Goal: Task Accomplishment & Management: Manage account settings

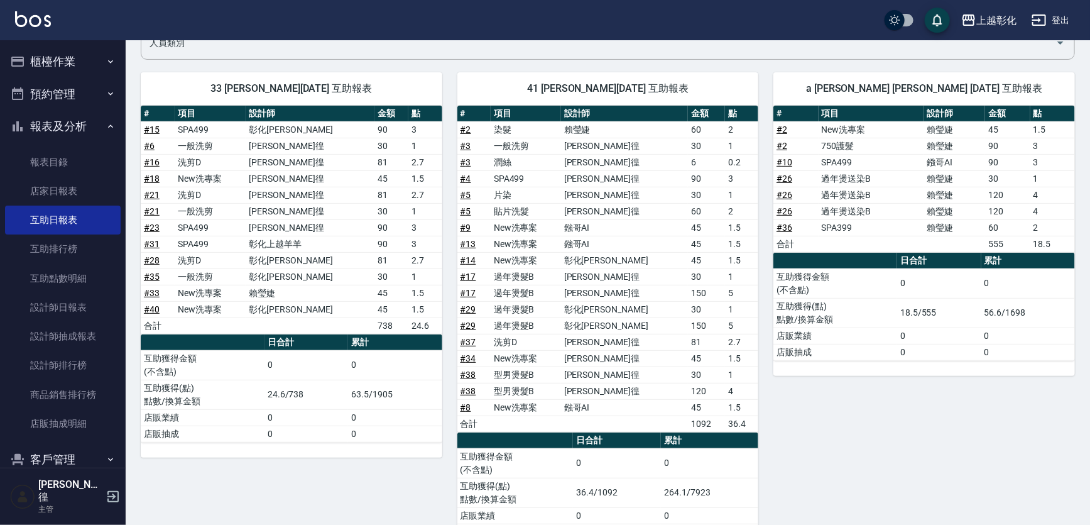
scroll to position [114, 0]
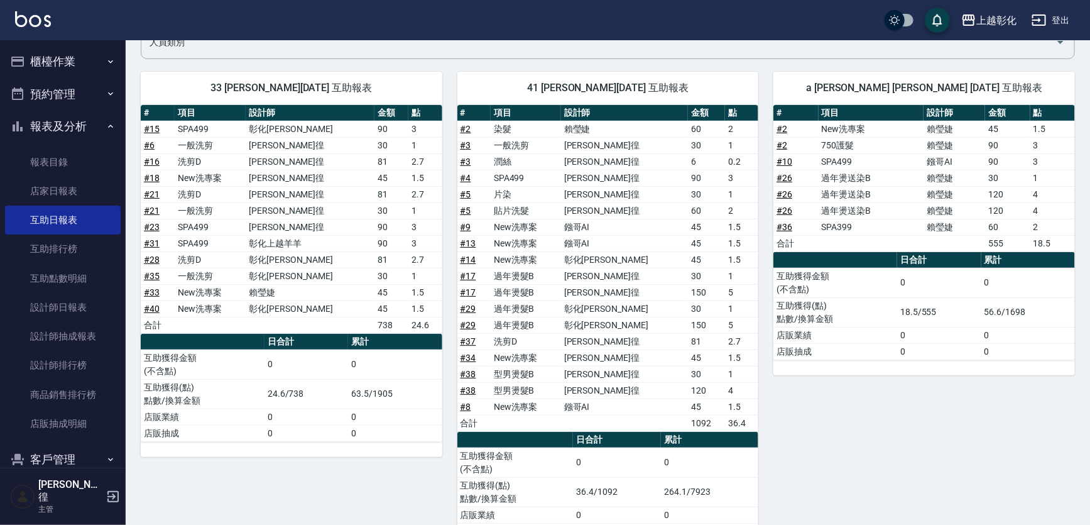
click at [50, 72] on button "櫃檯作業" at bounding box center [63, 61] width 116 height 33
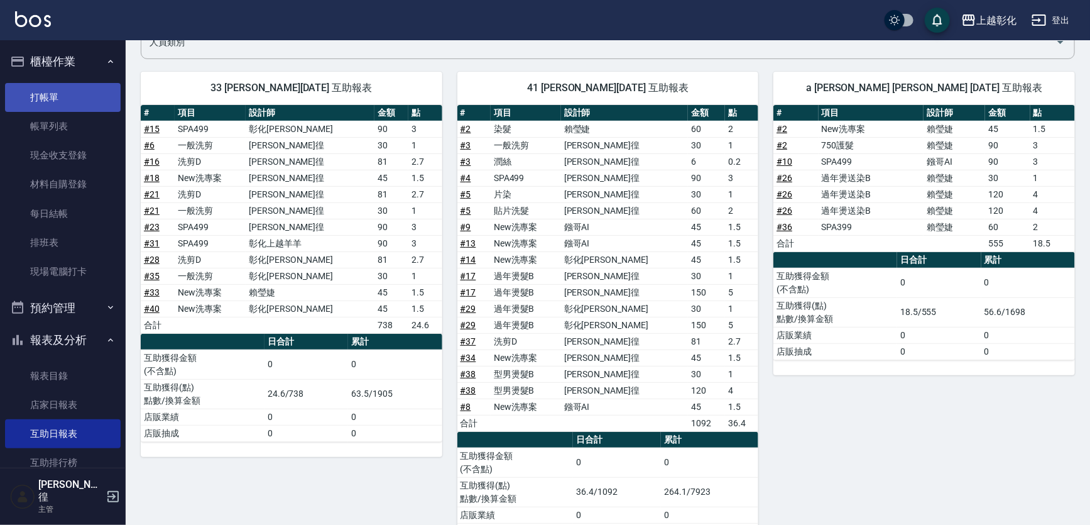
click at [50, 96] on link "打帳單" at bounding box center [63, 97] width 116 height 29
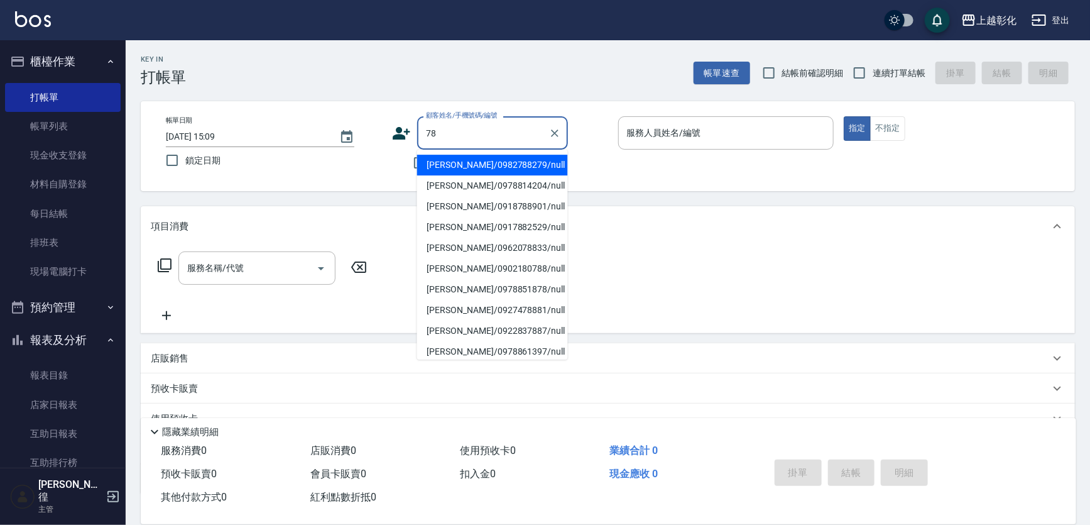
type input "7"
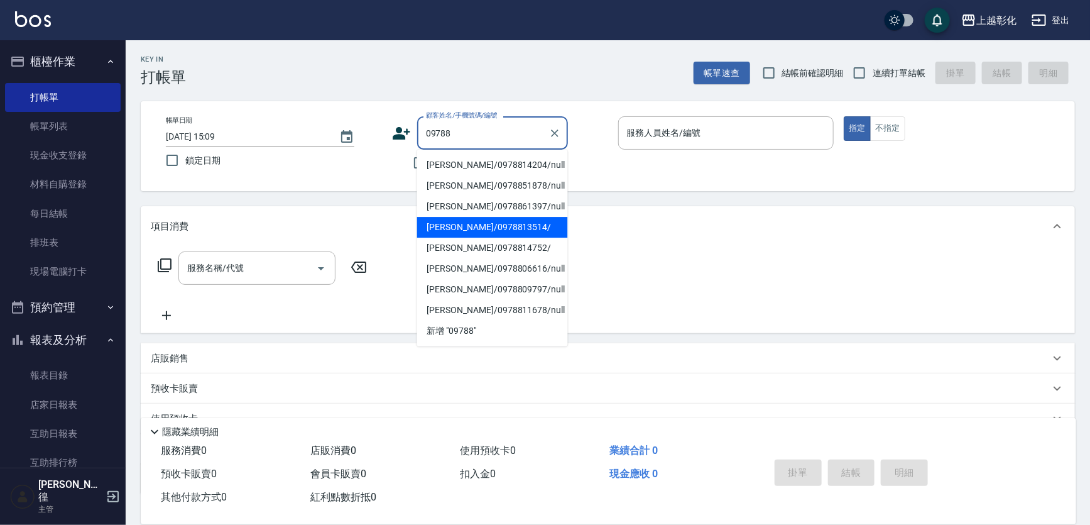
type input "蔡佩吟/0978813514/"
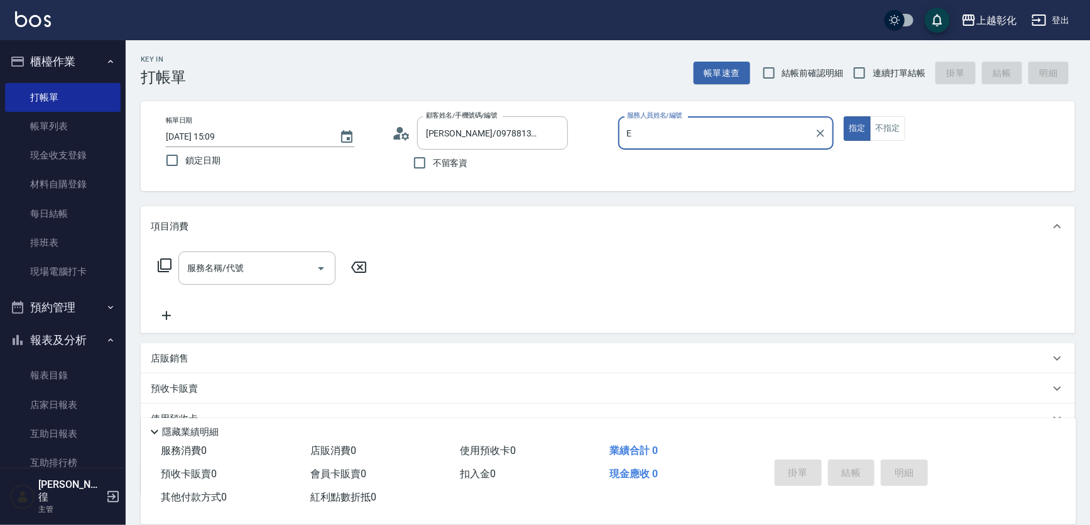
type input "allen-e"
type button "true"
click at [885, 67] on span "連續打單結帳" at bounding box center [899, 73] width 53 height 13
click at [873, 67] on input "連續打單結帳" at bounding box center [859, 73] width 26 height 26
checkbox input "true"
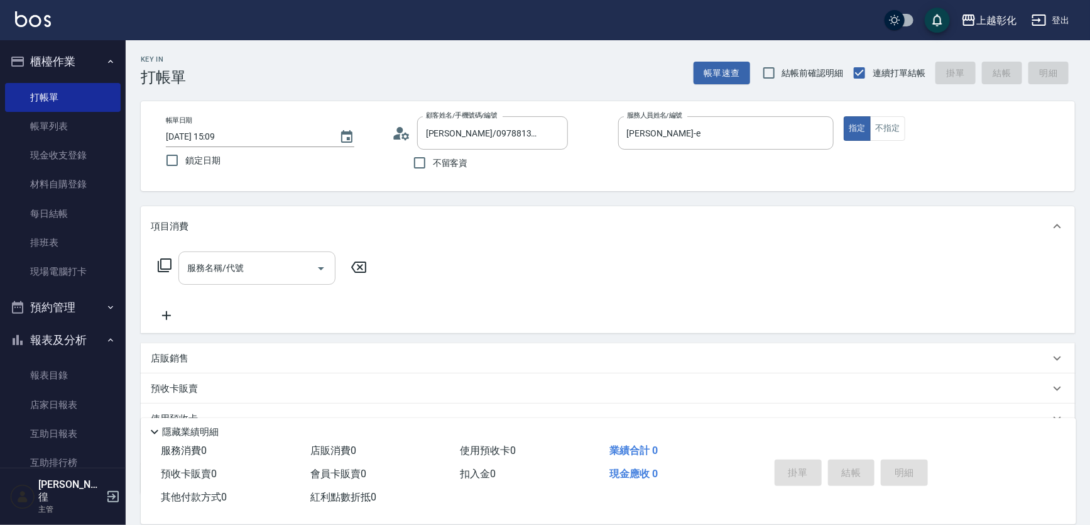
click at [245, 277] on input "服務名稱/代號" at bounding box center [247, 268] width 127 height 22
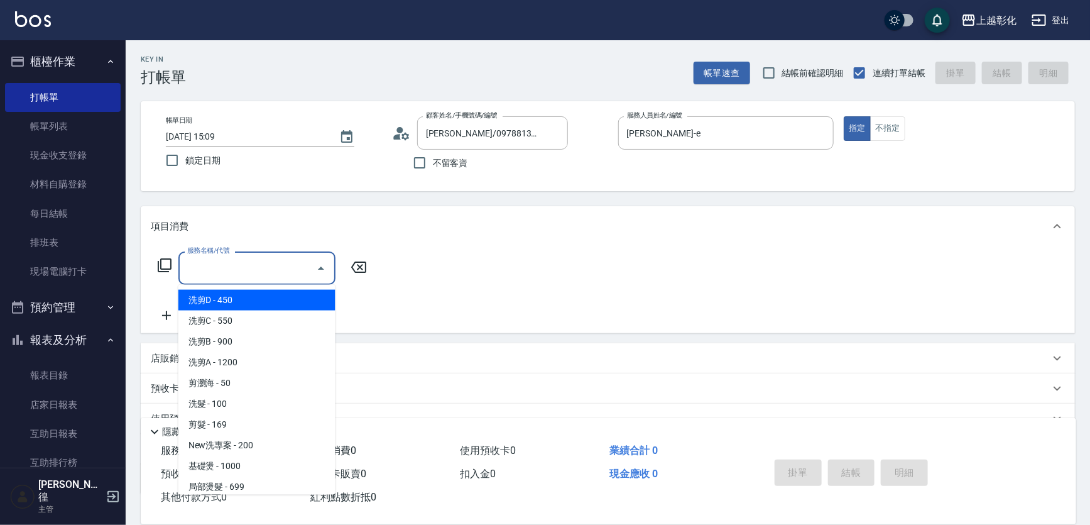
type input "ㄑ"
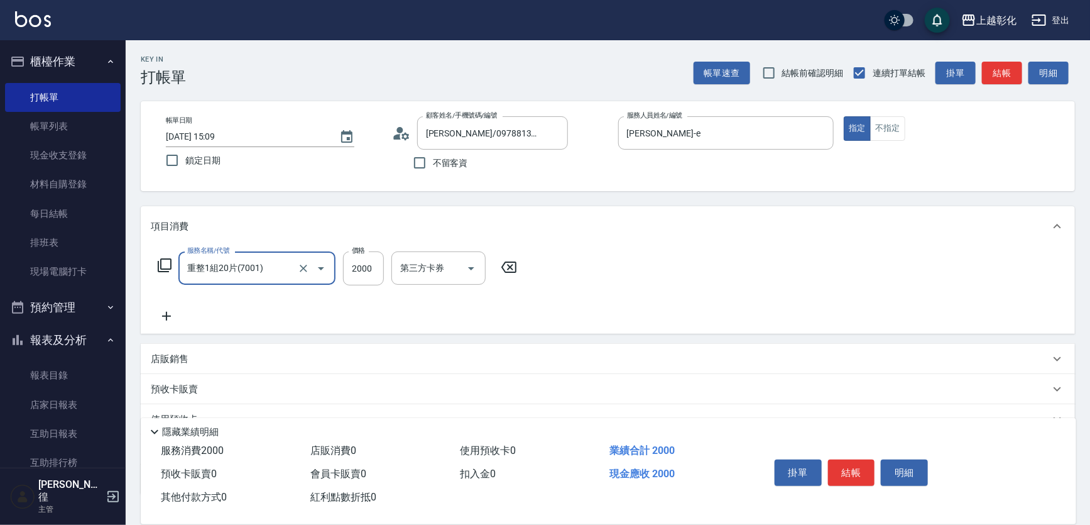
type input "重整1組20片(7001)"
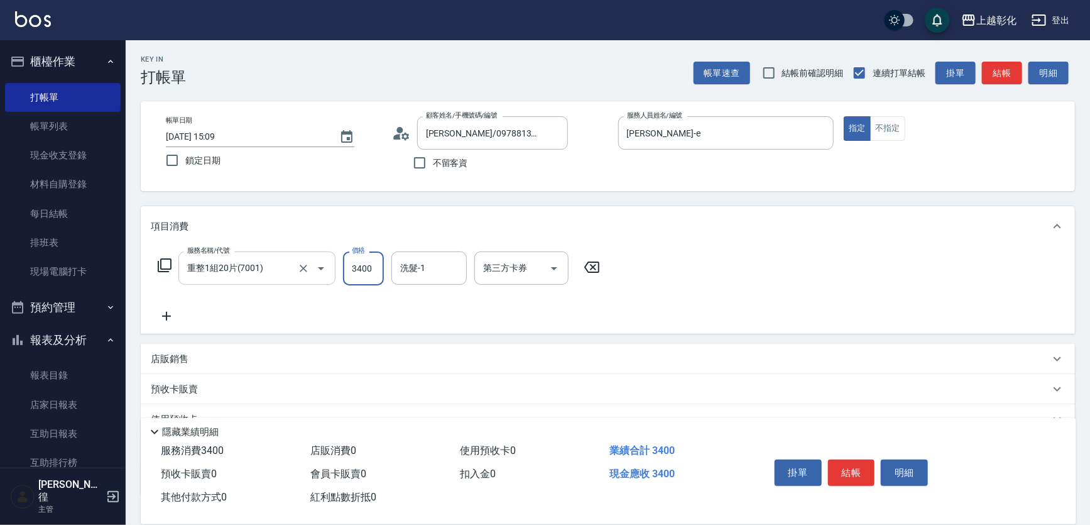
type input "3400"
type input "謝宥萱-41"
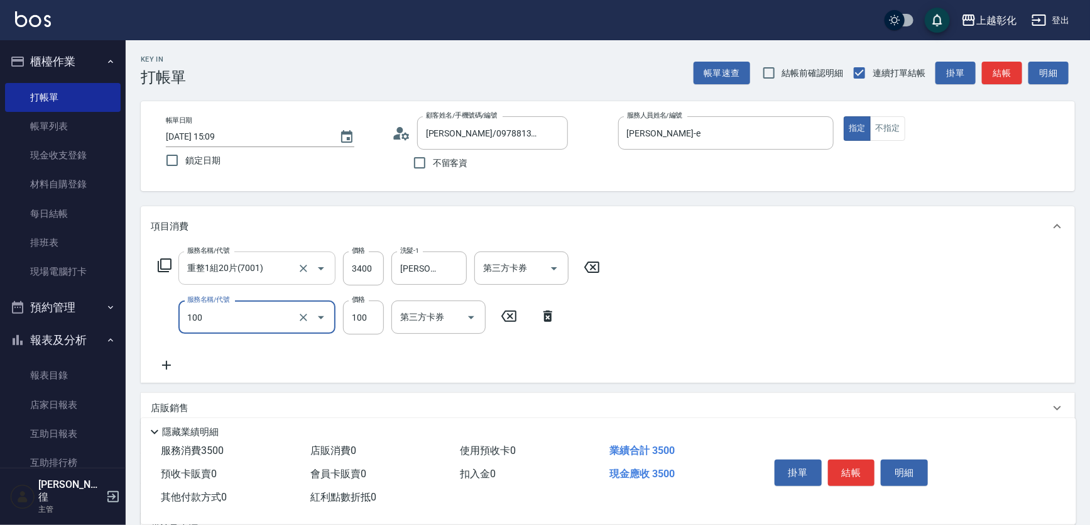
type input "洗髮(100)"
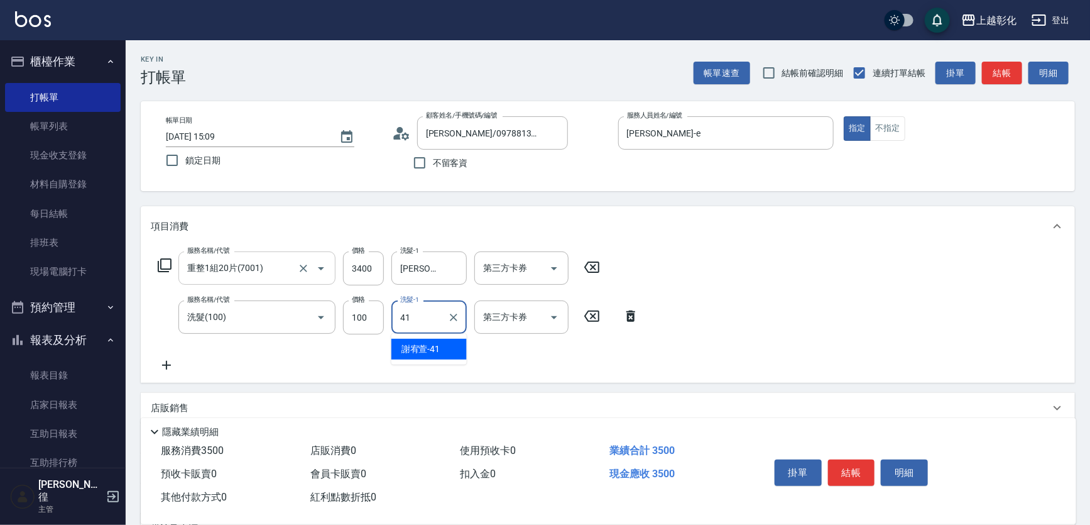
type input "謝宥萱-41"
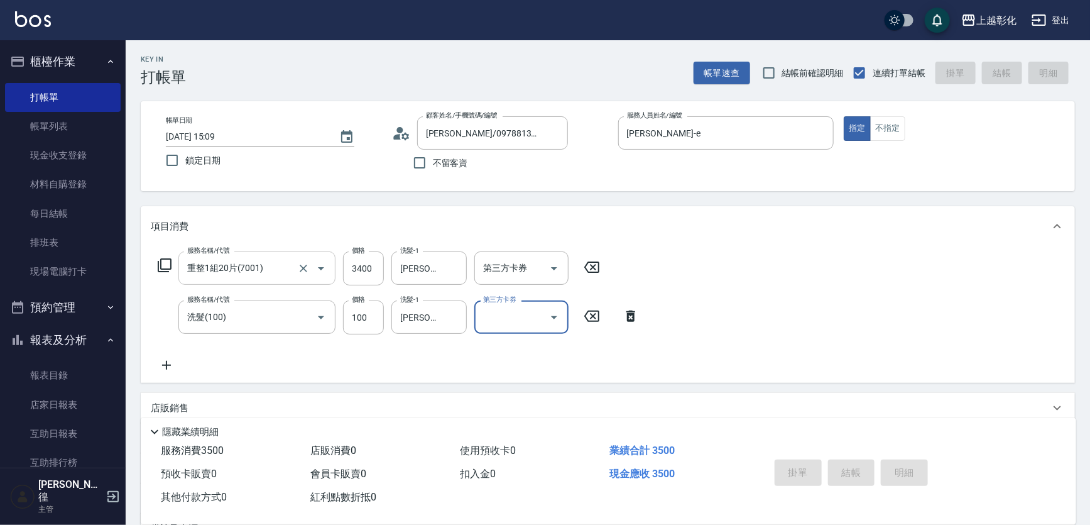
type input "2025/10/12 15:10"
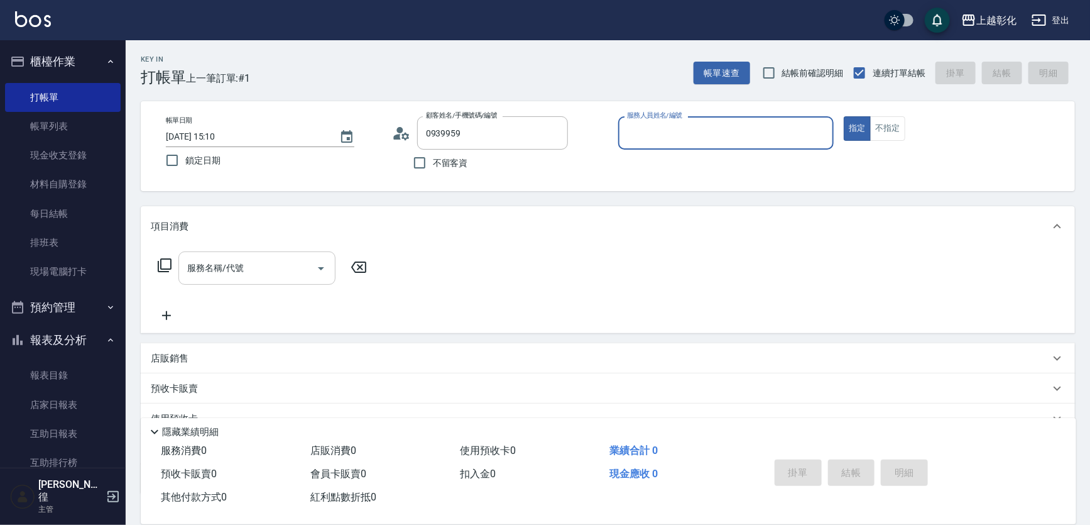
type input "吳夢竺/0939959200/null"
type input "ㄕ"
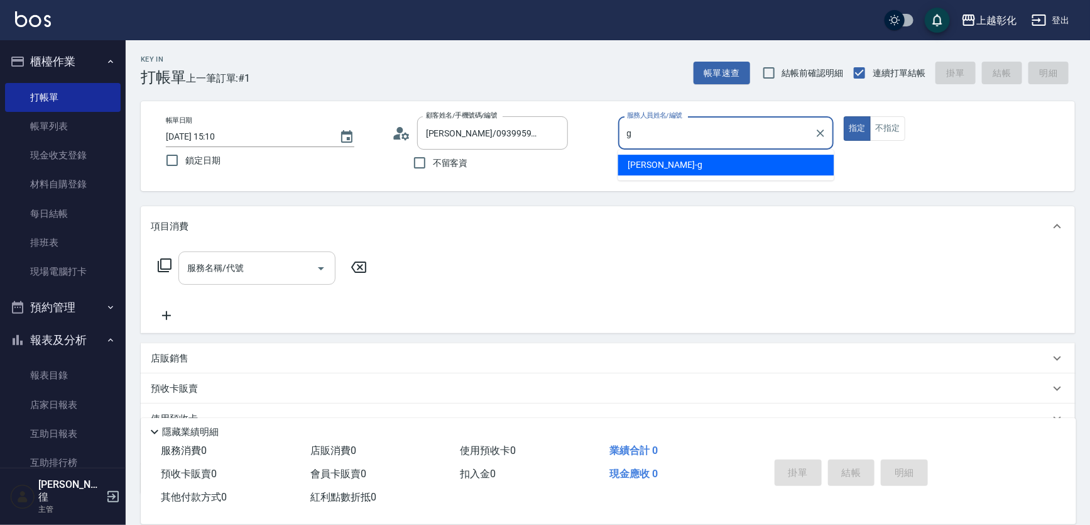
type input "[PERSON_NAME]"
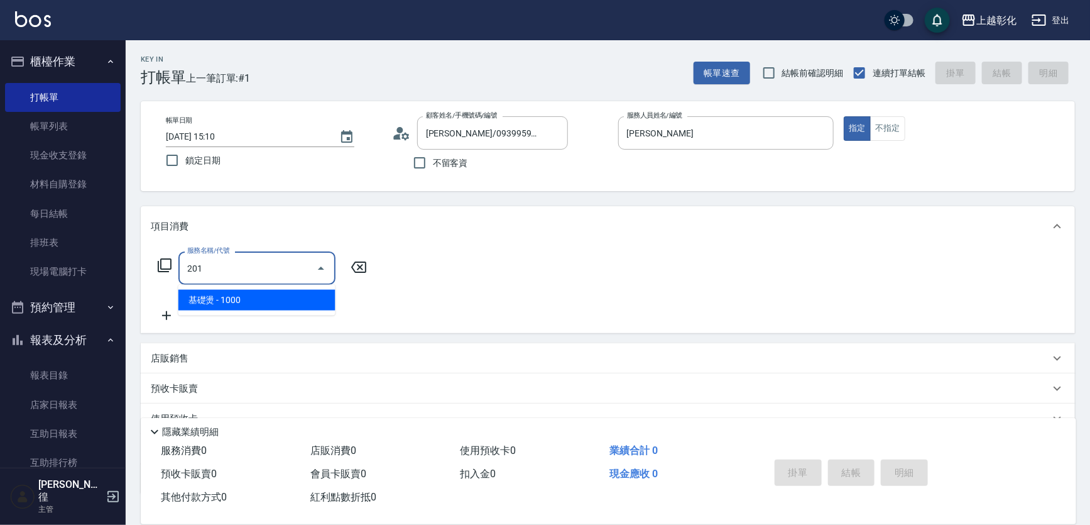
type input "基礎燙(201)"
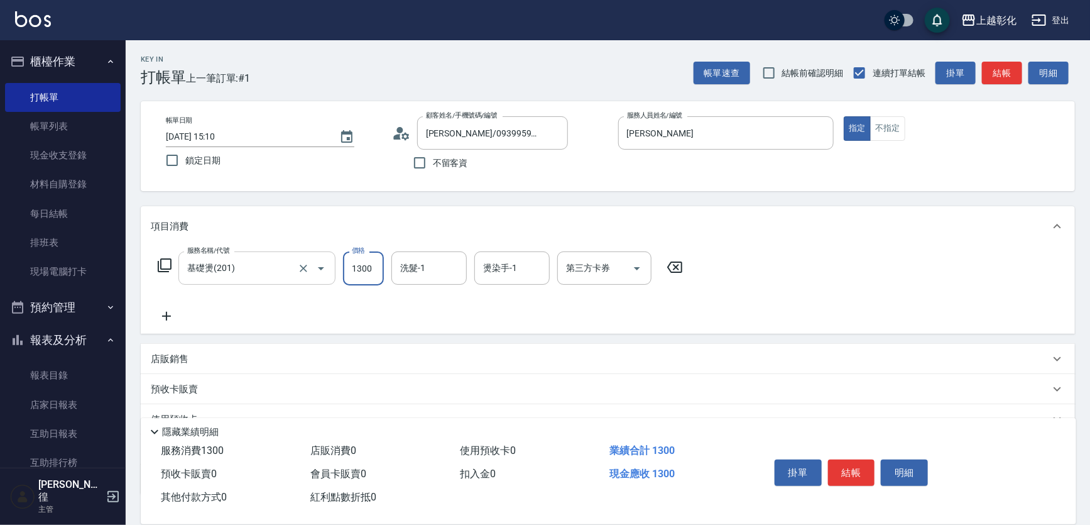
type input "1300"
type input "謝宥萱-41"
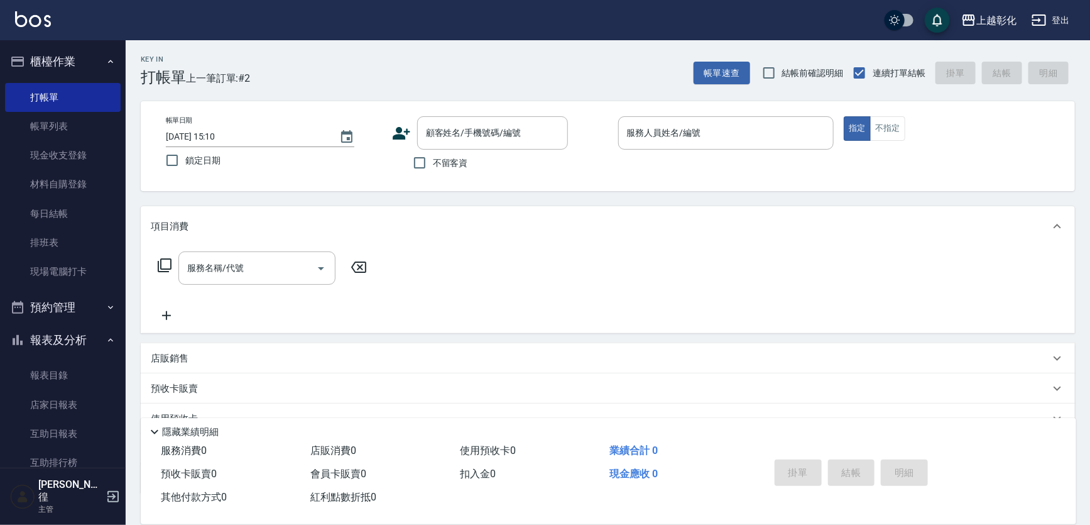
click at [439, 159] on span "不留客資" at bounding box center [450, 162] width 35 height 13
click at [433, 159] on input "不留客資" at bounding box center [420, 163] width 26 height 26
checkbox input "true"
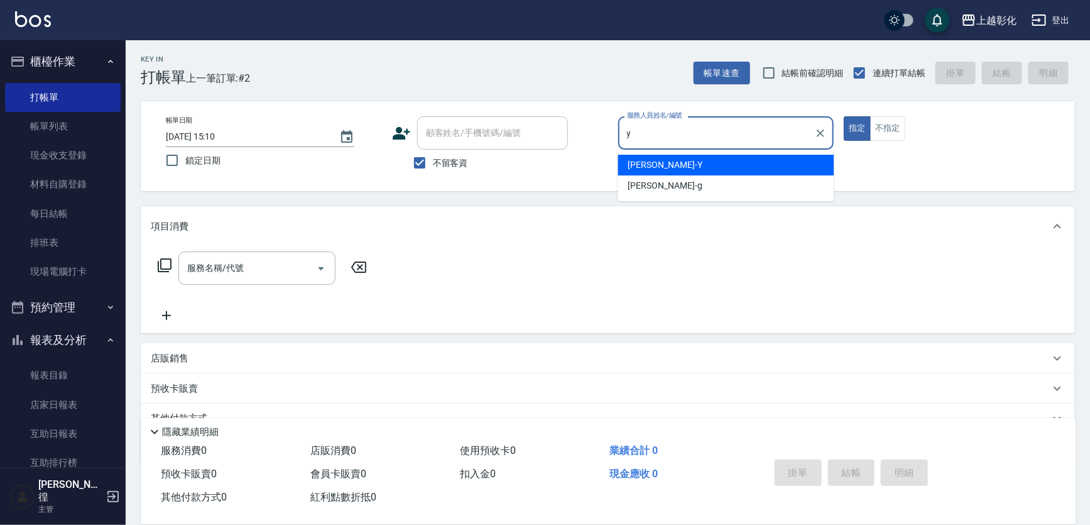
type input "YURI-Y"
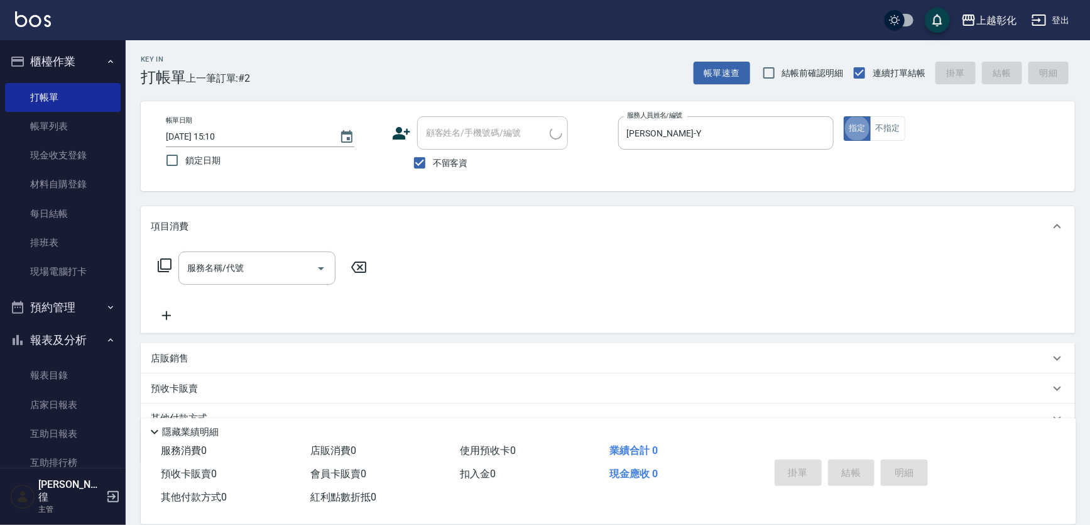
type input "王佩斐/0912252888/"
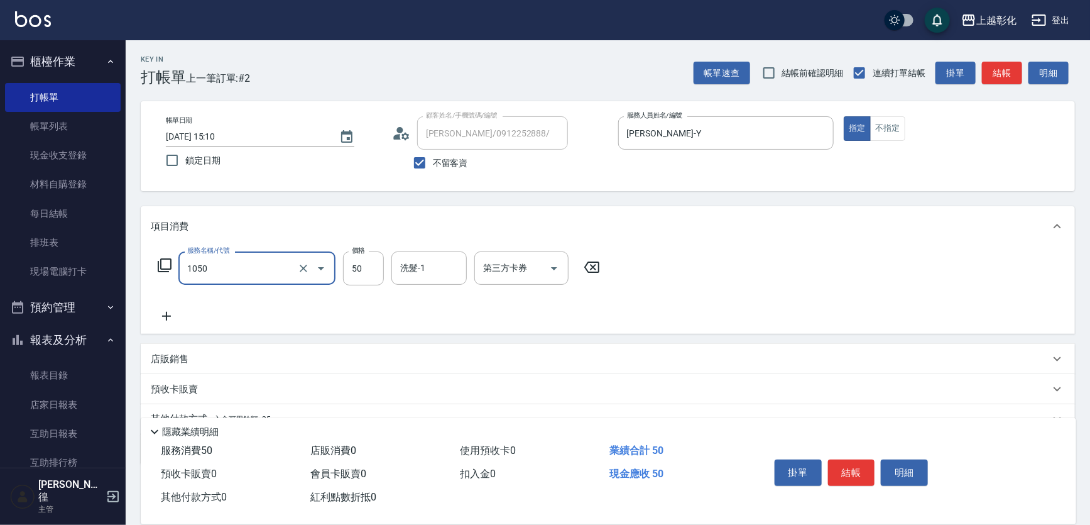
type input "精油(1050)"
click at [440, 158] on span "不留客資" at bounding box center [450, 162] width 35 height 13
click at [433, 158] on input "不留客資" at bounding box center [420, 163] width 26 height 26
checkbox input "false"
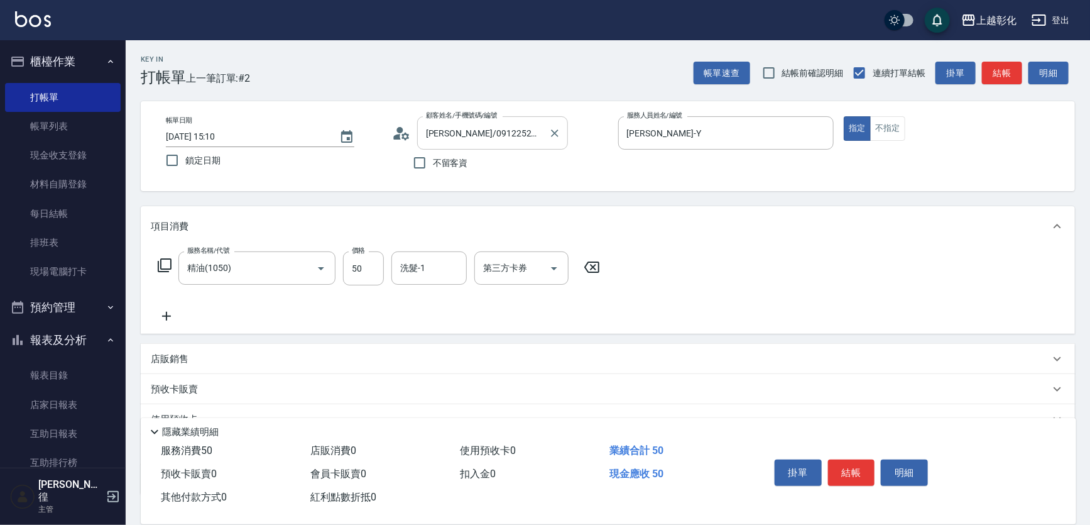
click at [478, 131] on input "王佩斐/0912252888/" at bounding box center [483, 133] width 121 height 22
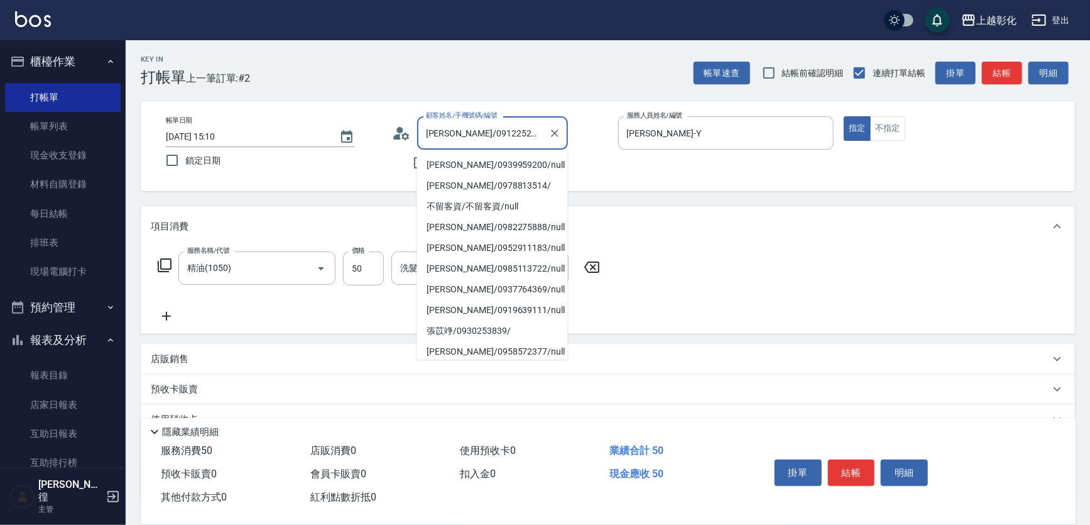
click at [478, 131] on input "王佩斐/0912252888/" at bounding box center [483, 133] width 121 height 22
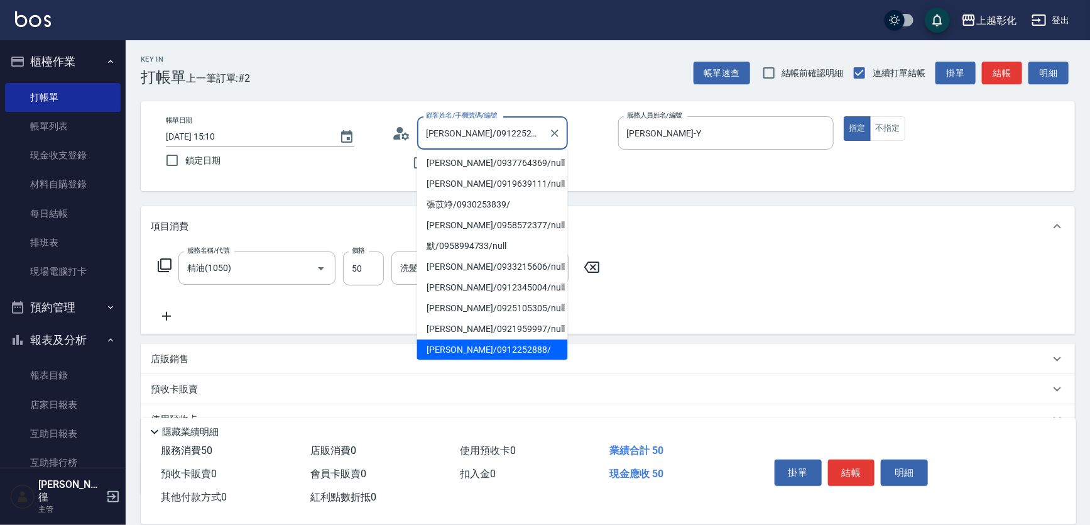
click at [478, 131] on input "王佩斐/0912252888/" at bounding box center [483, 133] width 121 height 22
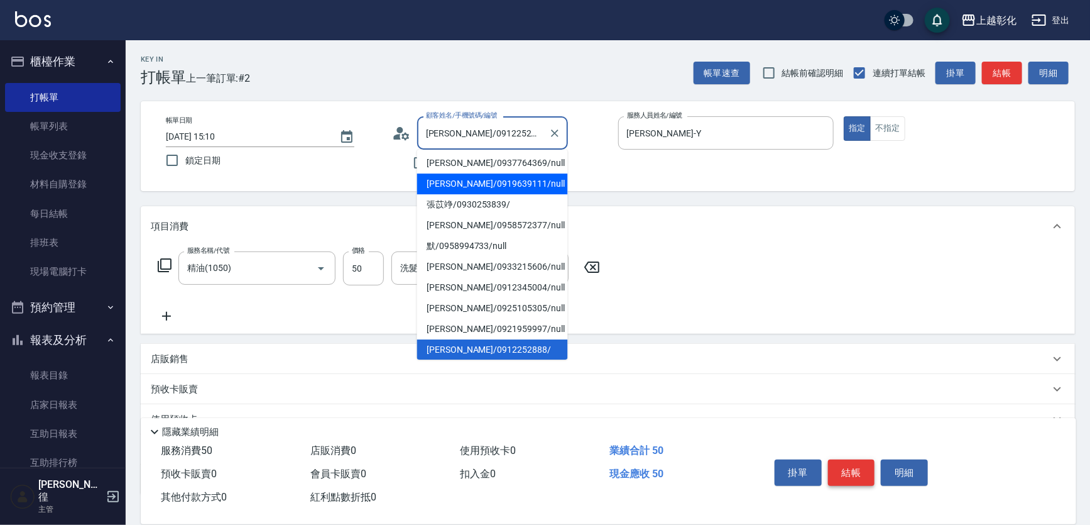
click at [854, 464] on button "結帳" at bounding box center [851, 472] width 47 height 26
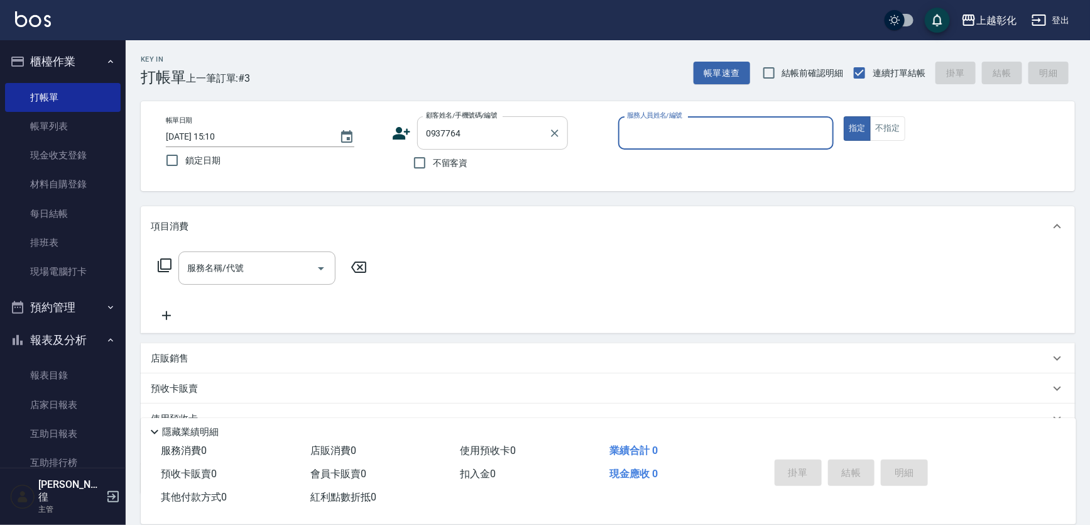
click at [451, 128] on input "0937764" at bounding box center [483, 133] width 121 height 22
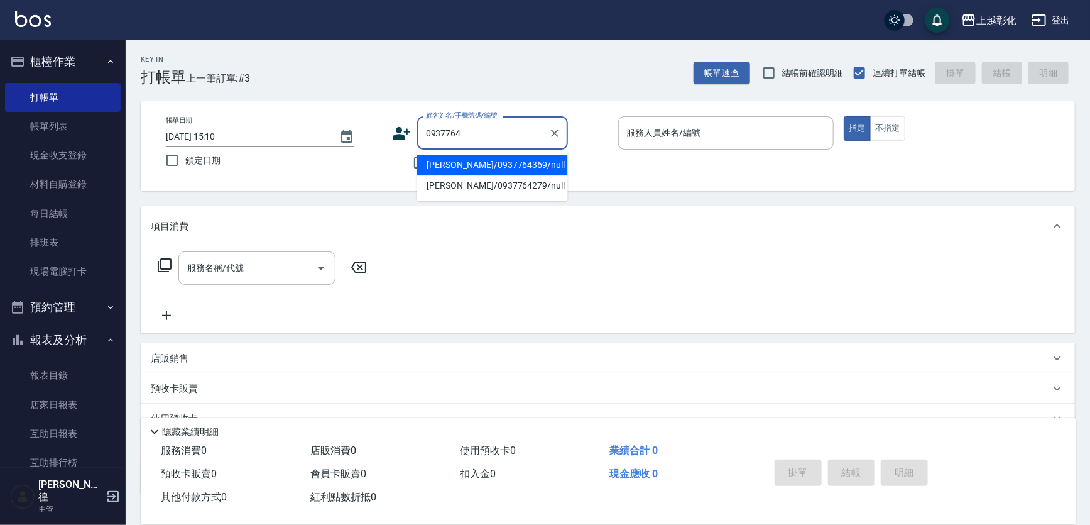
type input "黃詩蘋/0937764369/null"
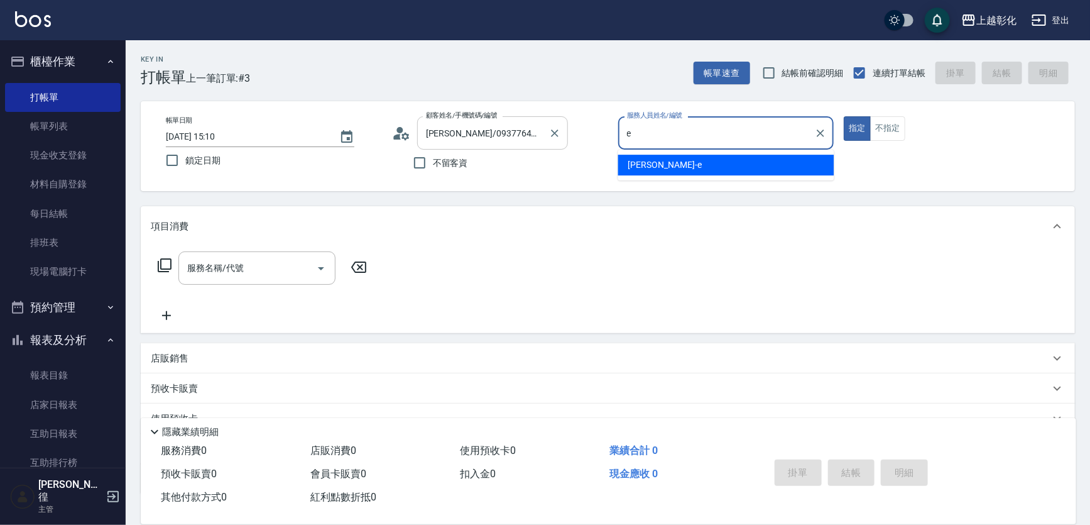
type input "allen-e"
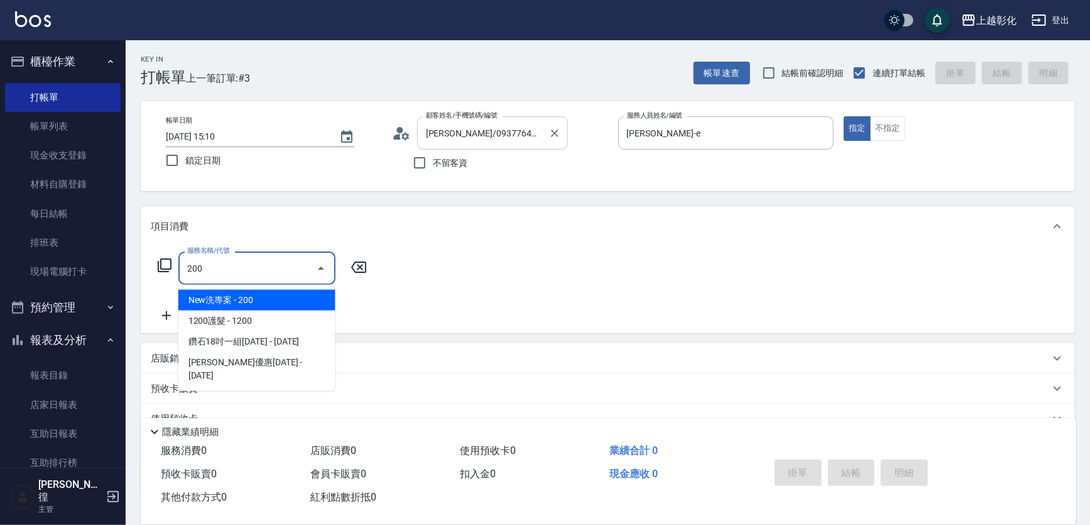
type input "New洗專案(200)"
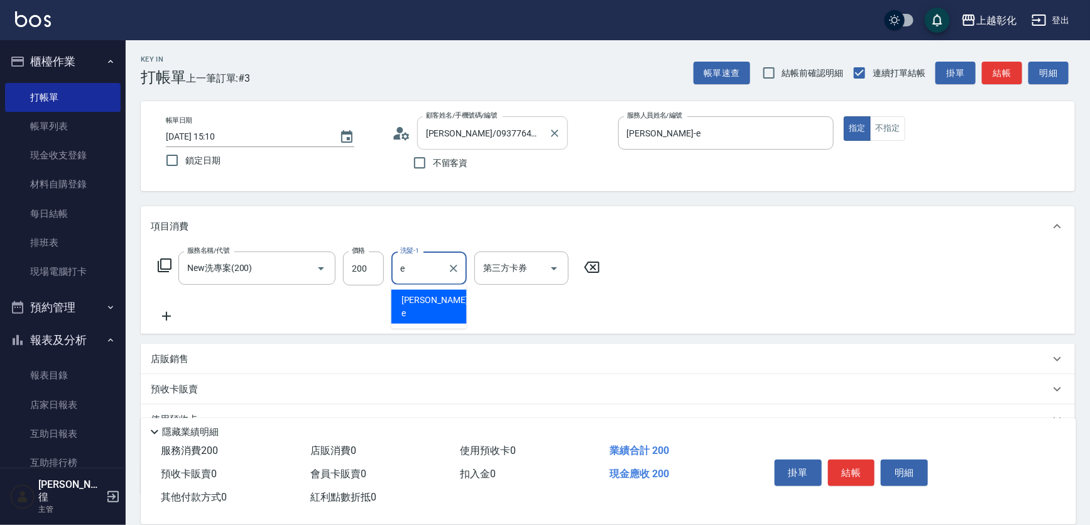
type input "allen-e"
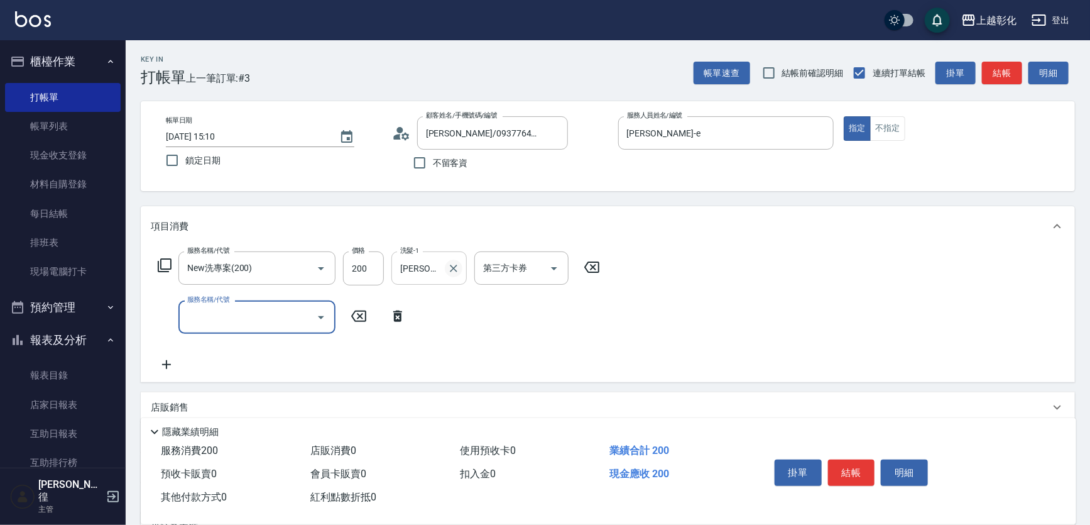
click at [457, 271] on icon "Clear" at bounding box center [453, 268] width 13 height 13
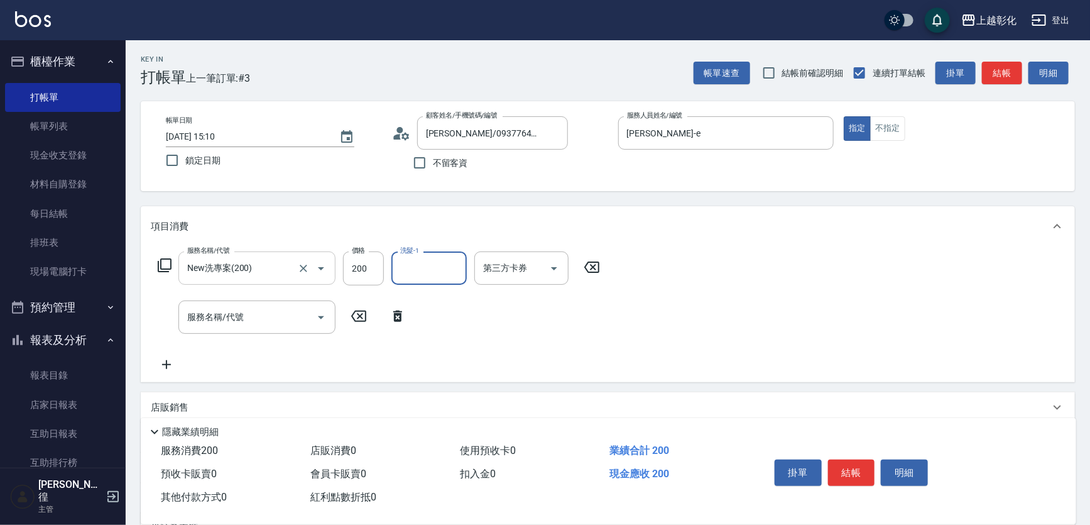
click at [283, 268] on input "New洗專案(200)" at bounding box center [239, 268] width 111 height 22
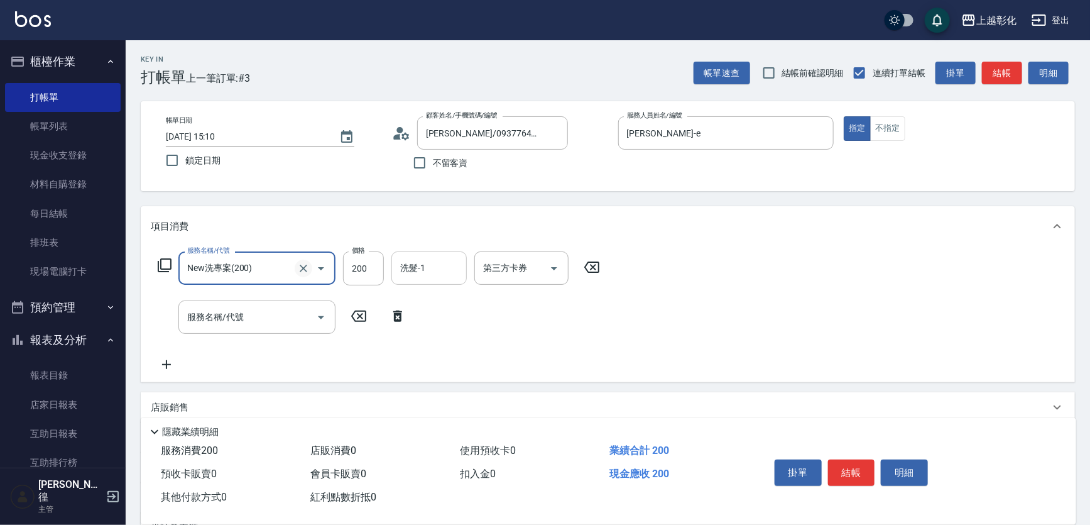
click at [305, 263] on icon "Clear" at bounding box center [303, 268] width 13 height 13
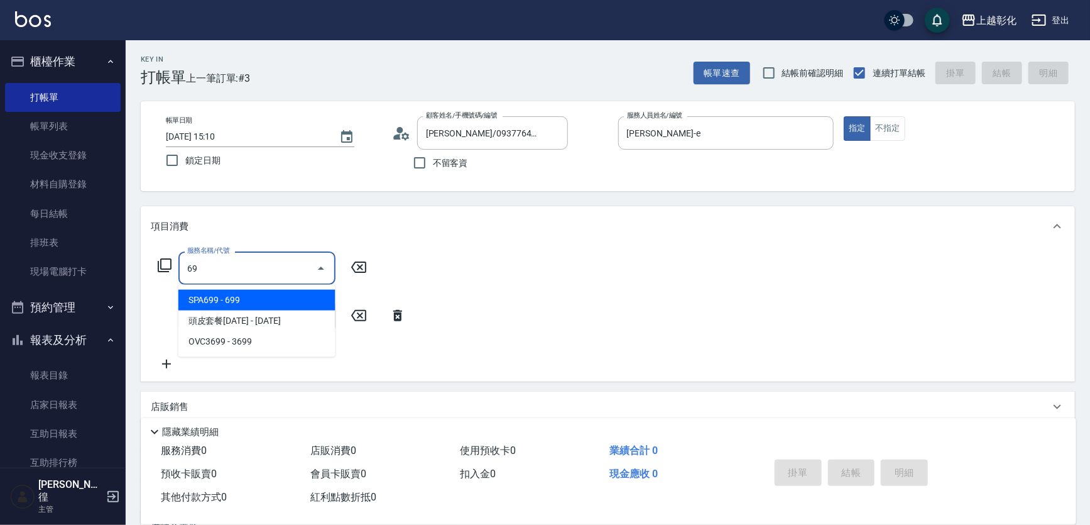
type input "6"
type input "剪髮(169)"
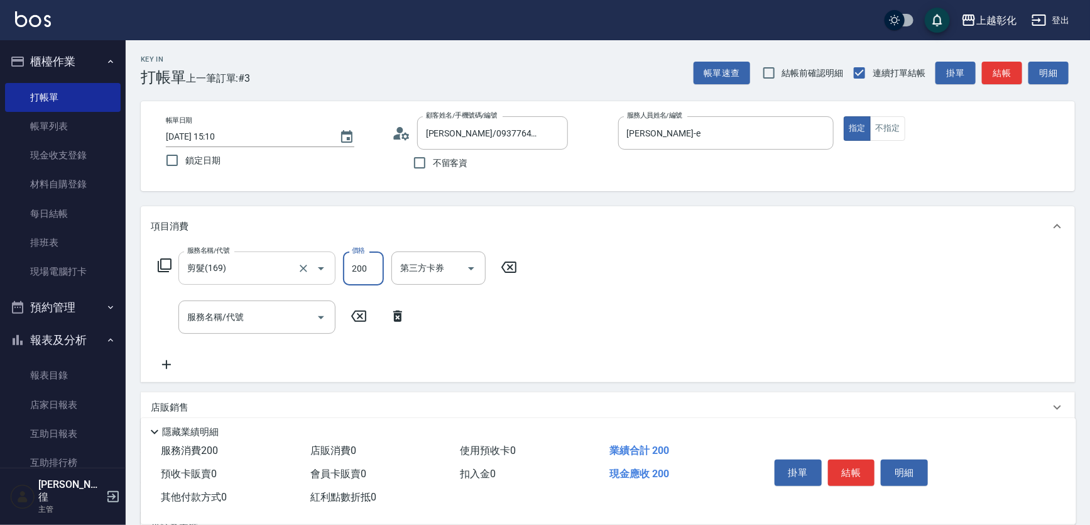
type input "200"
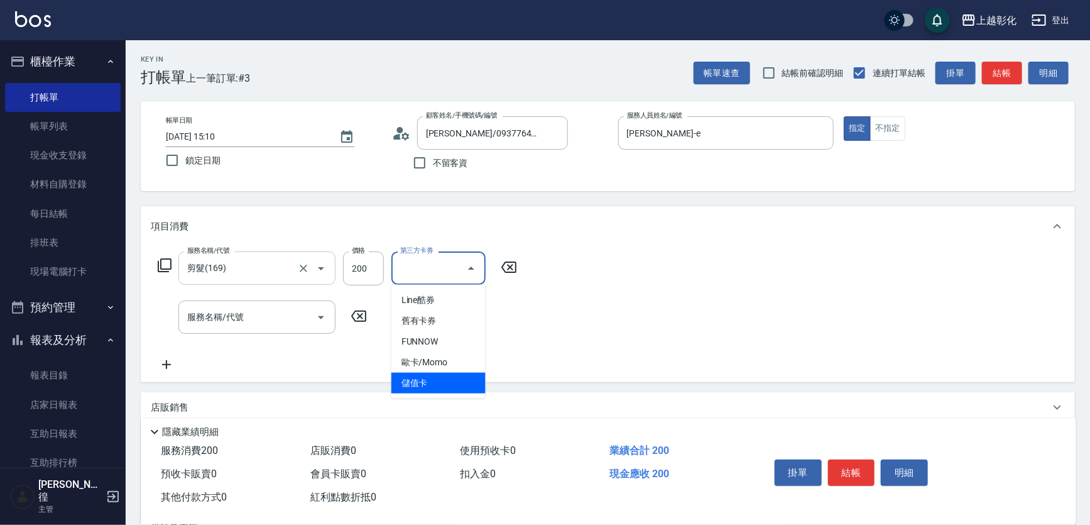
type input "儲值卡"
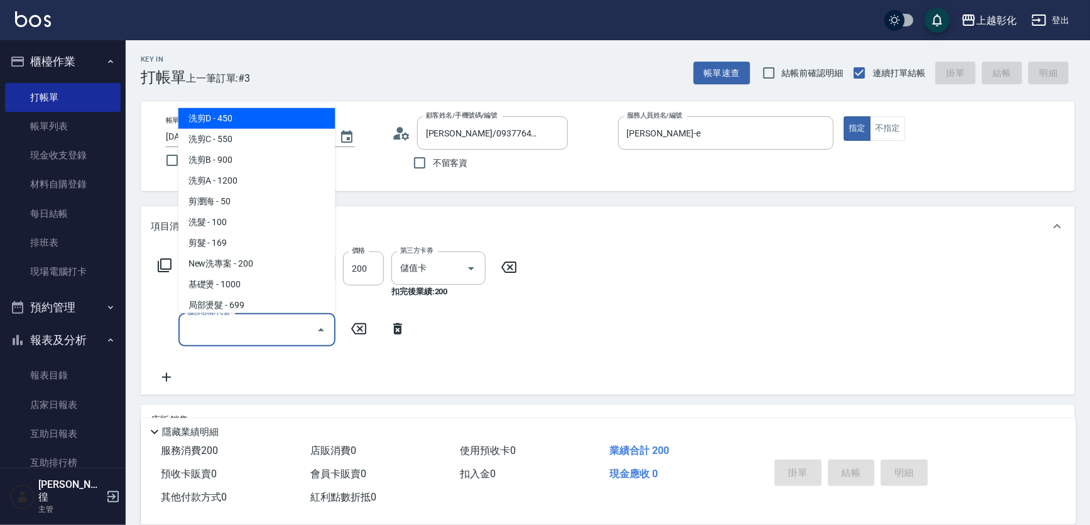
type input "2025/10/12 15:11"
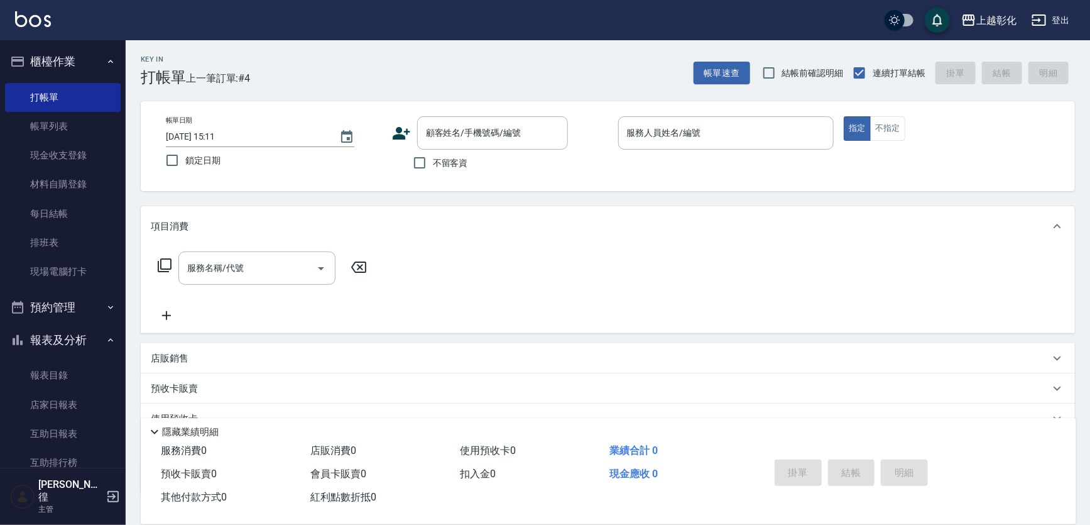
click at [451, 162] on span "不留客資" at bounding box center [450, 162] width 35 height 13
click at [433, 162] on input "不留客資" at bounding box center [420, 163] width 26 height 26
checkbox input "true"
type input "e"
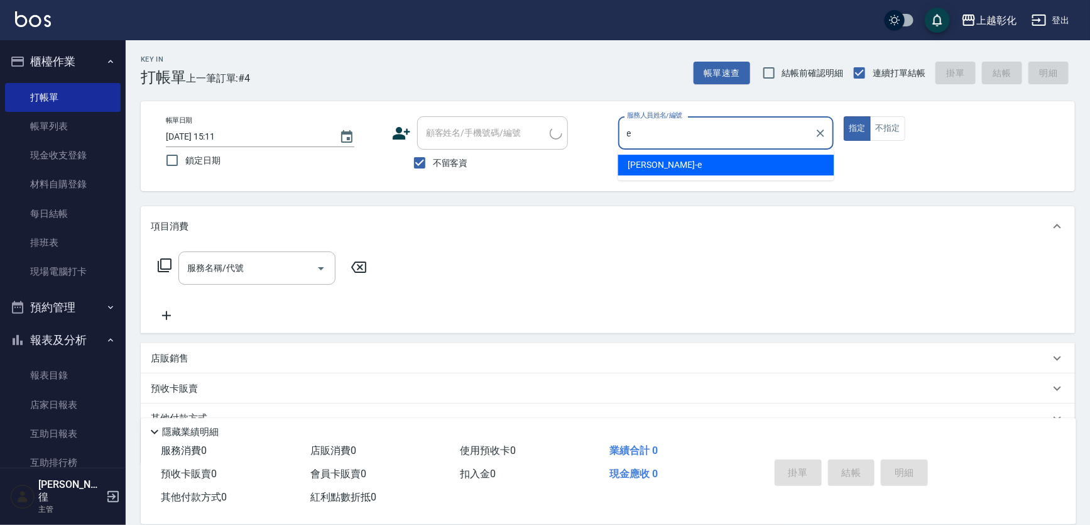
type input "張苡竫/0930253839/"
type input "allen-e"
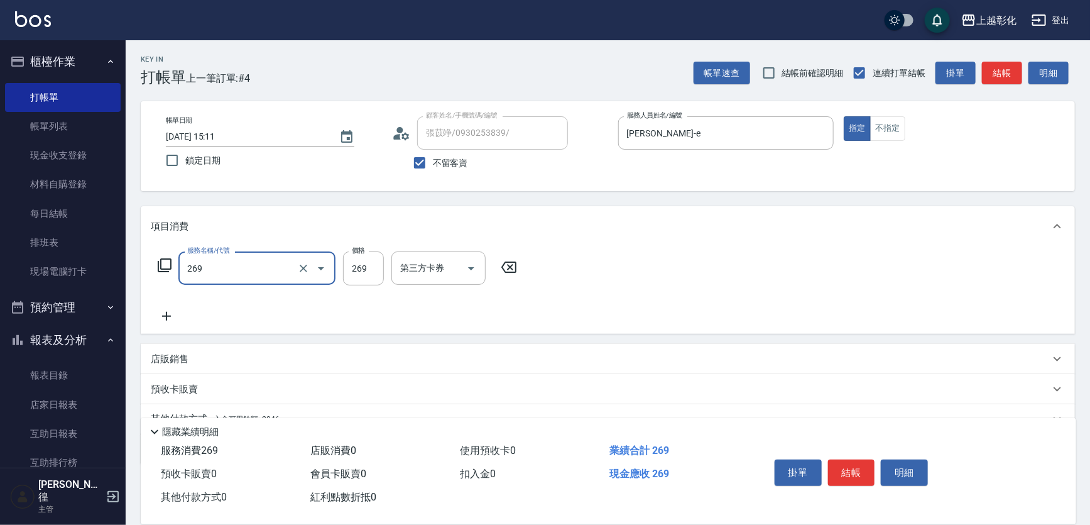
type input "一般洗剪(269)"
type input "350"
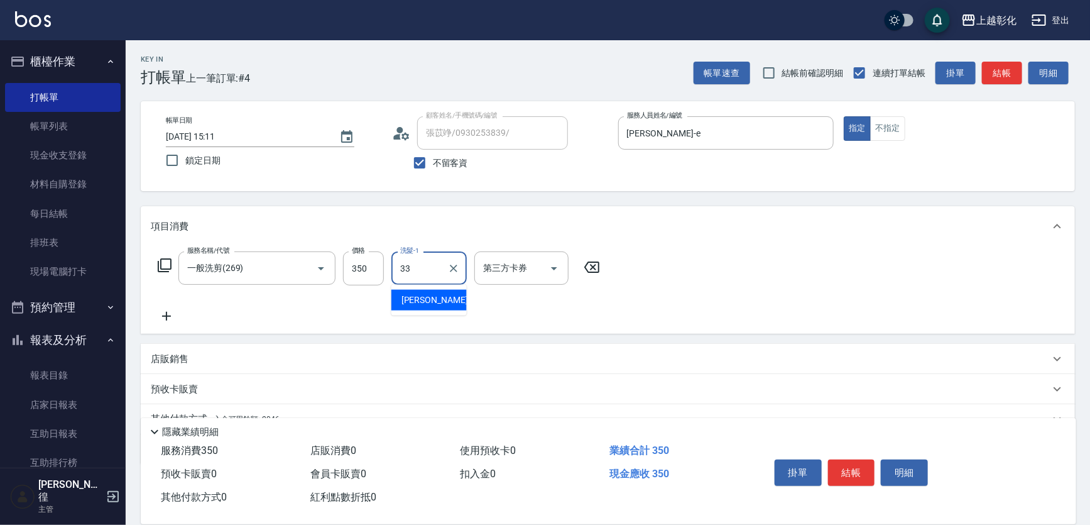
type input "林渝婷-33"
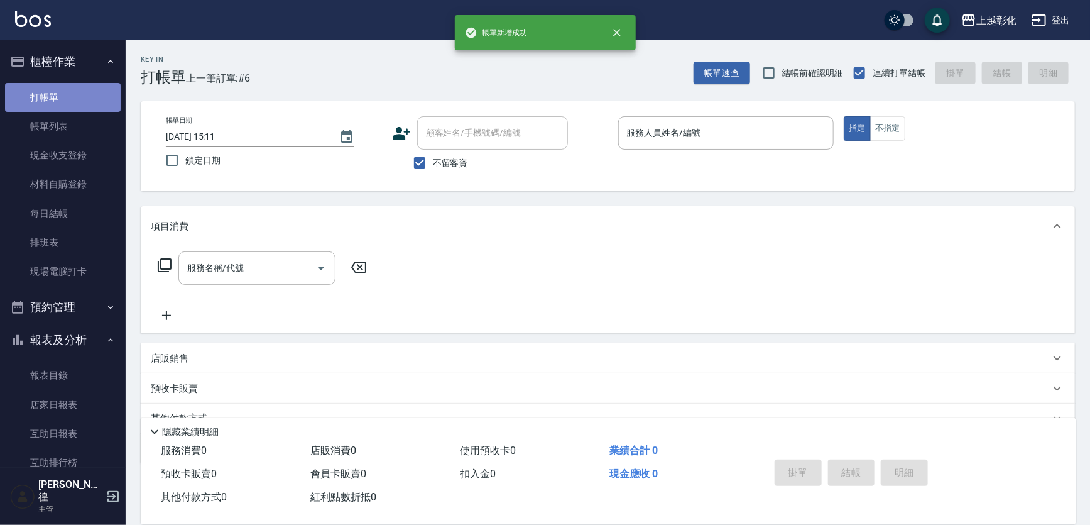
click at [77, 105] on link "打帳單" at bounding box center [63, 97] width 116 height 29
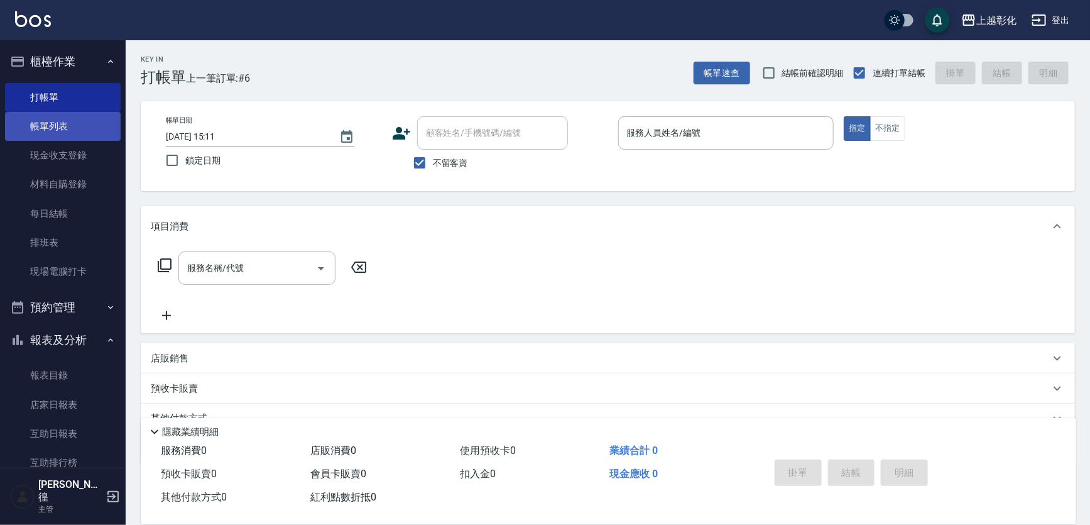
click at [75, 121] on link "帳單列表" at bounding box center [63, 126] width 116 height 29
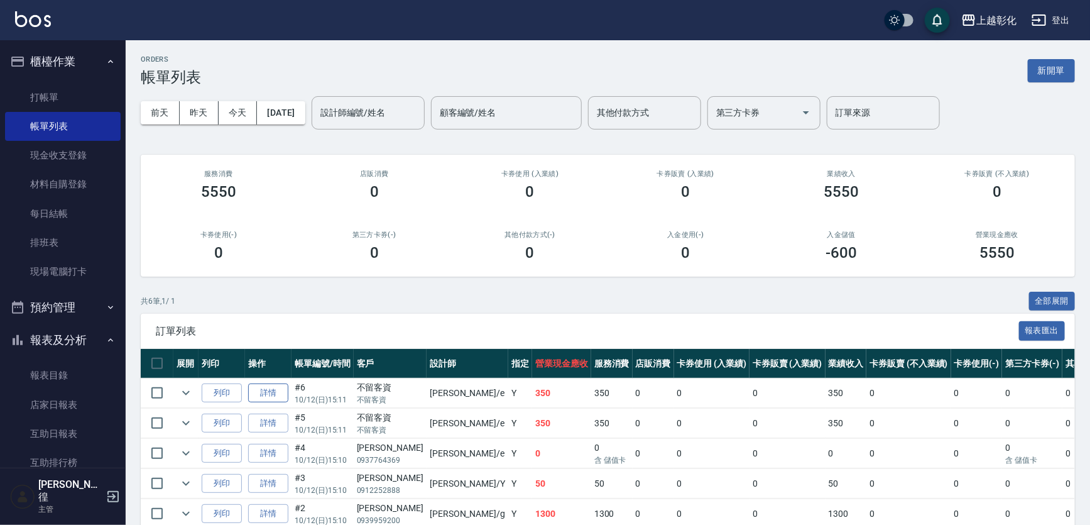
click at [264, 390] on link "詳情" at bounding box center [268, 392] width 40 height 19
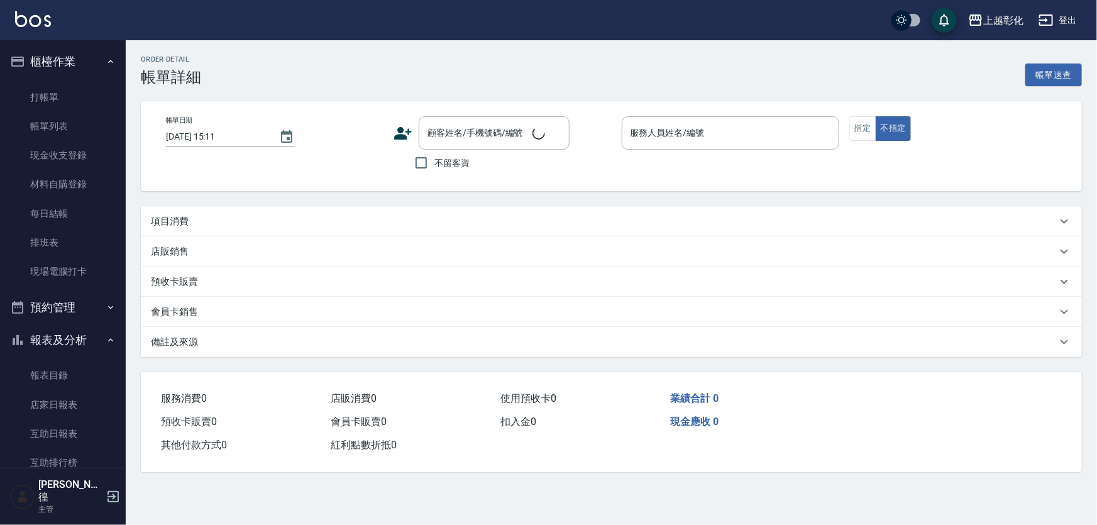
checkbox input "true"
type input "allen-e"
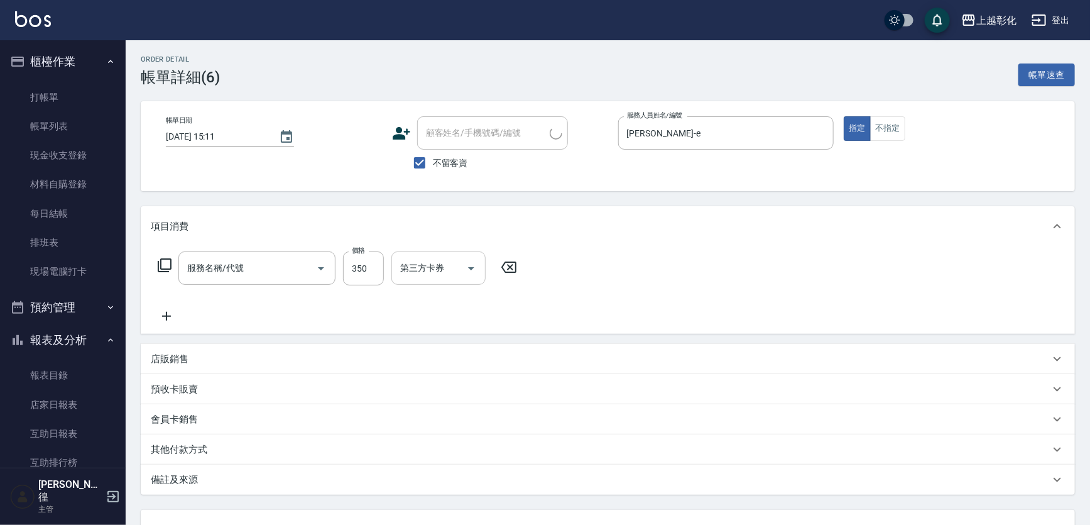
type input "一般洗剪(269)"
click at [419, 162] on input "不留客資" at bounding box center [420, 163] width 26 height 26
checkbox input "false"
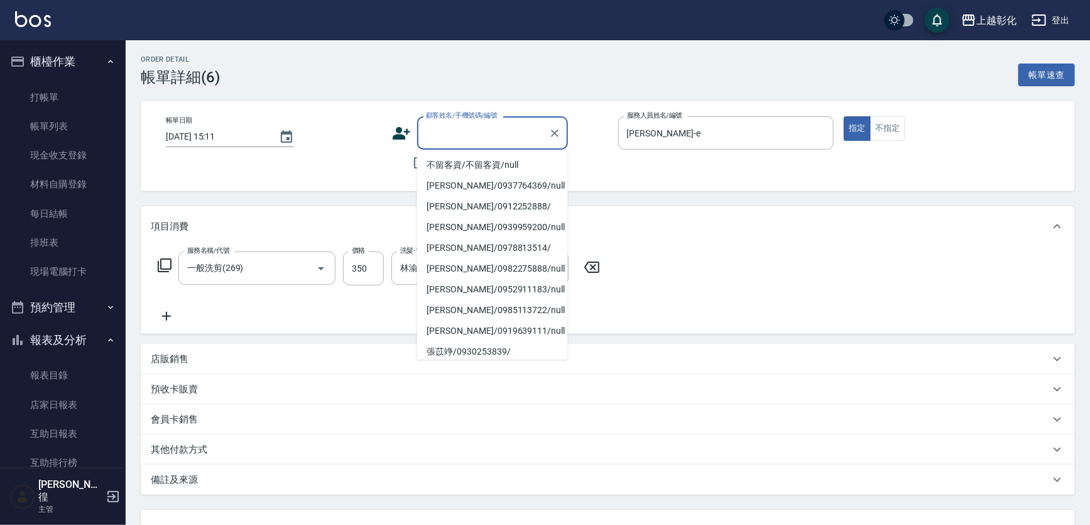
click at [440, 136] on input "顧客姓名/手機號碼/編號" at bounding box center [483, 133] width 121 height 22
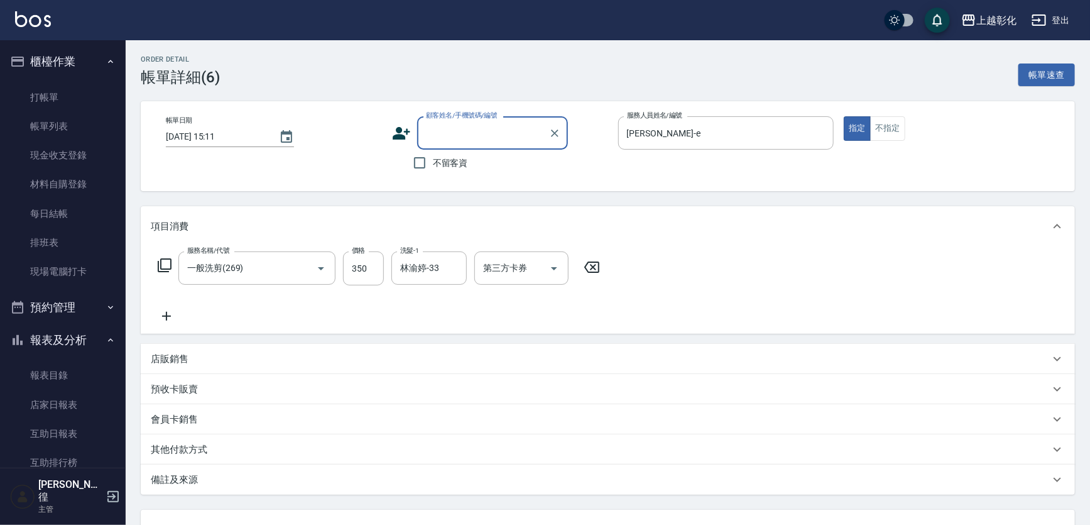
type input "8"
click at [466, 158] on li "陳怡璇/0985113722/null" at bounding box center [492, 165] width 151 height 21
type input "陳怡璇/0985113722/null"
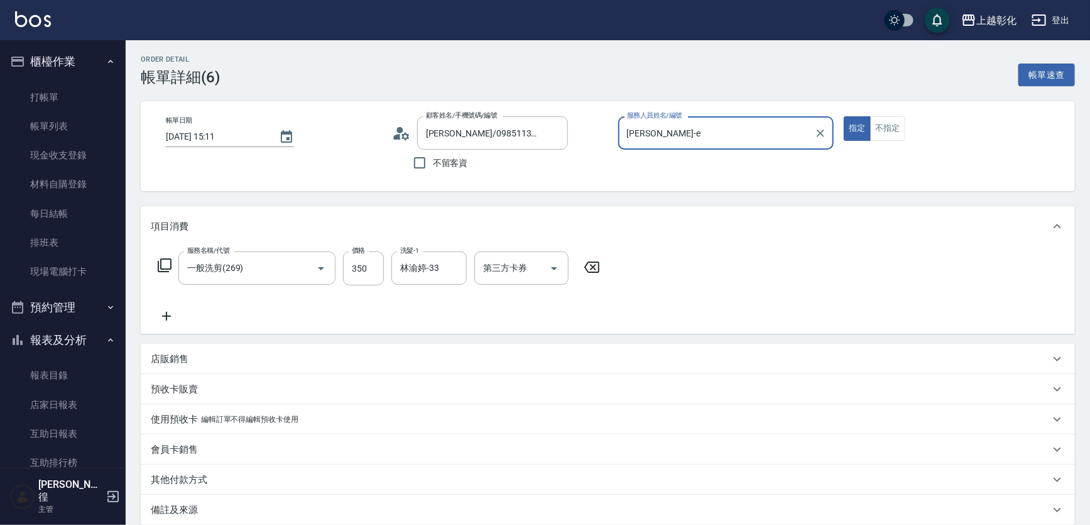
click at [730, 114] on div "帳單日期 2025/10/12 15:11 顧客姓名/手機號碼/編號 陳怡璇/0985113722/null 顧客姓名/手機號碼/編號 不留客資 服務人員姓名…" at bounding box center [608, 146] width 934 height 90
click at [705, 138] on input "allen-e" at bounding box center [717, 133] width 186 height 22
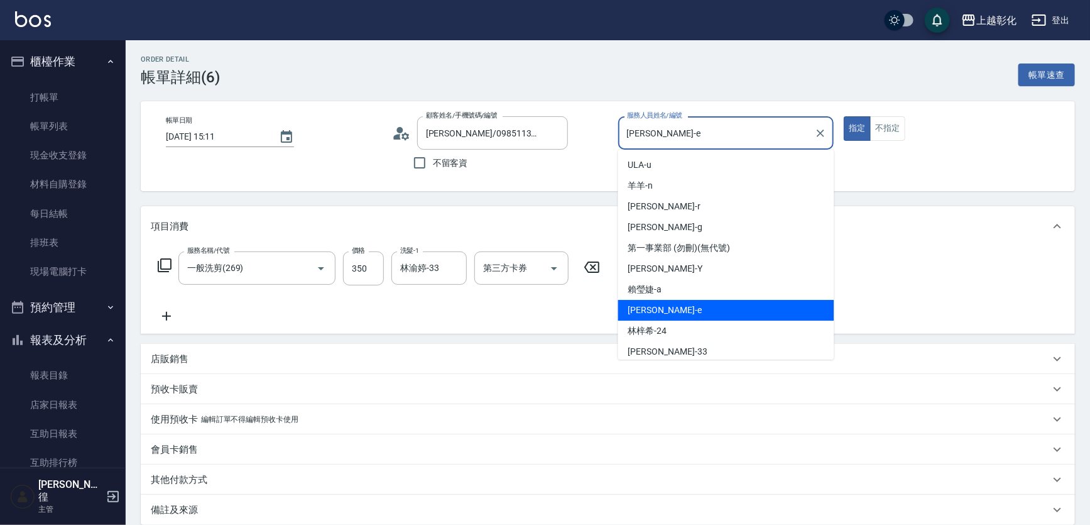
click at [705, 138] on input "allen-e" at bounding box center [717, 133] width 186 height 22
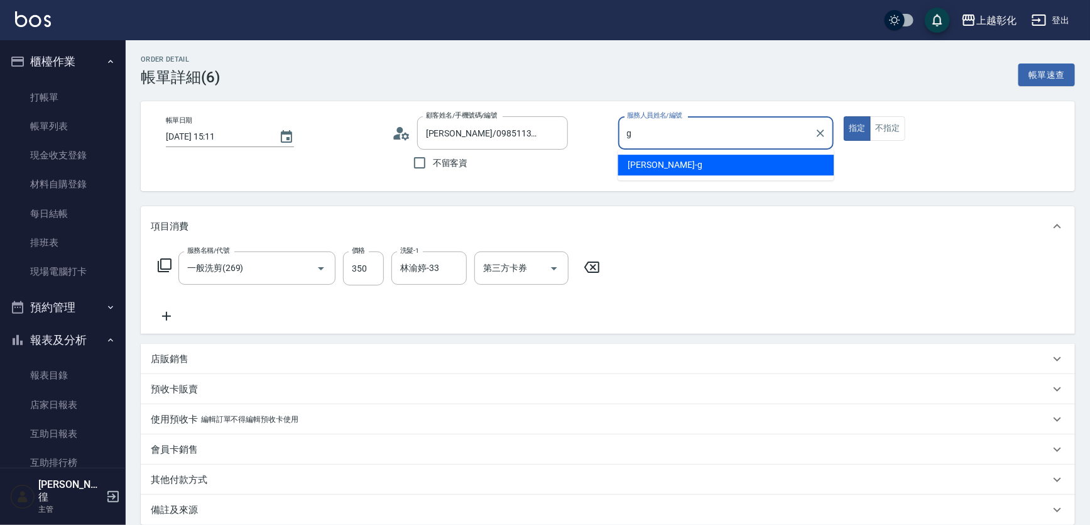
type input "[PERSON_NAME]"
type button "true"
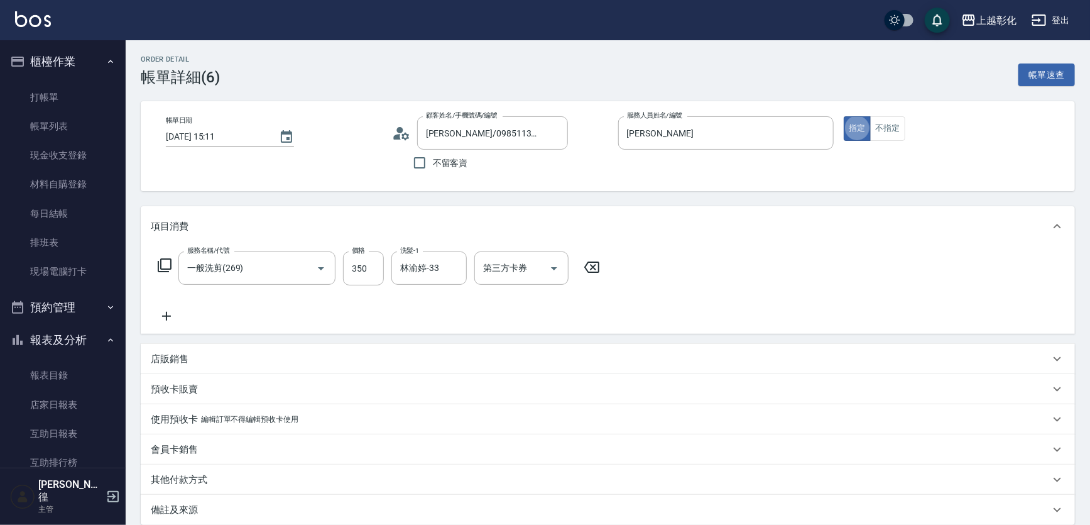
click at [594, 269] on icon at bounding box center [591, 266] width 15 height 11
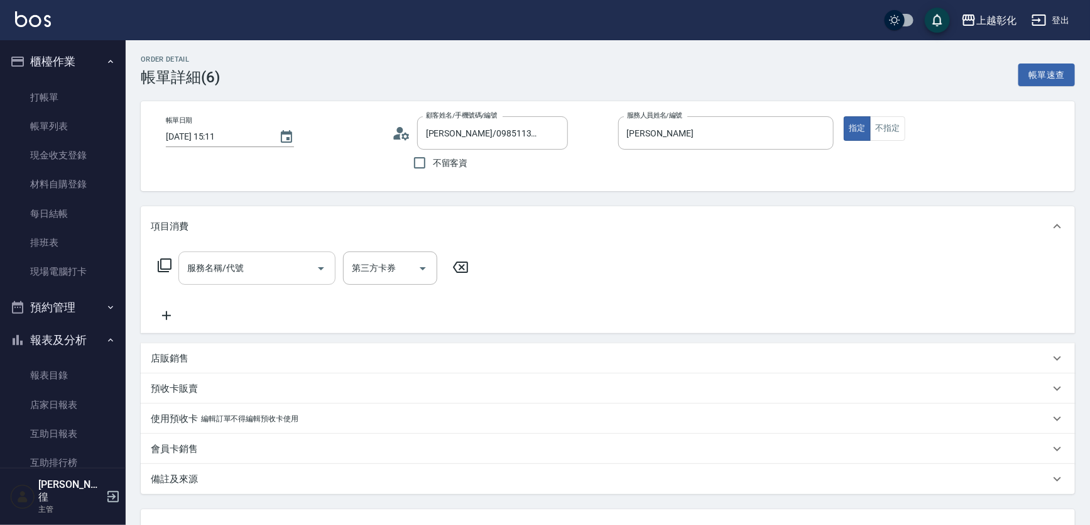
click at [261, 279] on div "服務名稱/代號" at bounding box center [256, 267] width 157 height 33
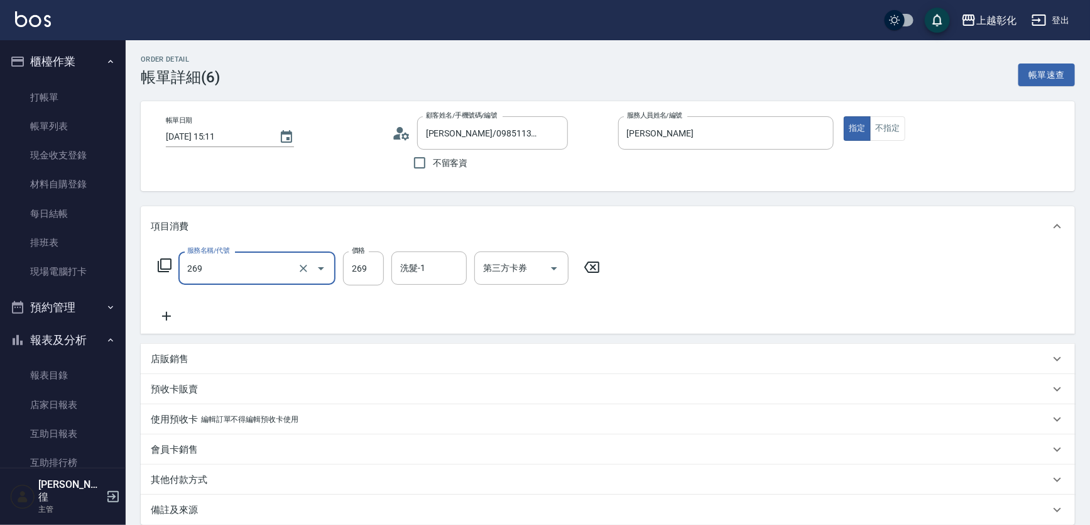
type input "一般洗剪(269)"
type input "400"
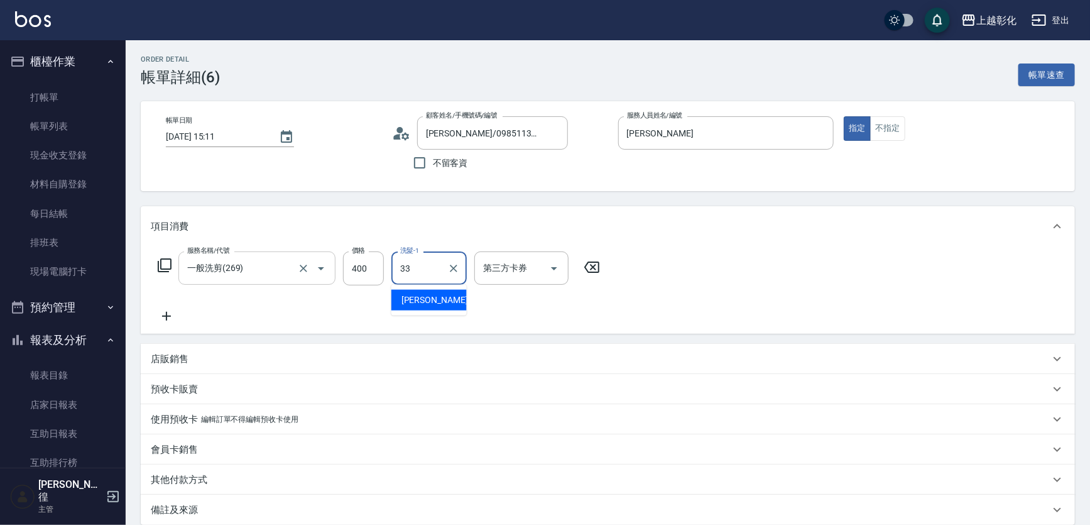
type input "林渝婷-33"
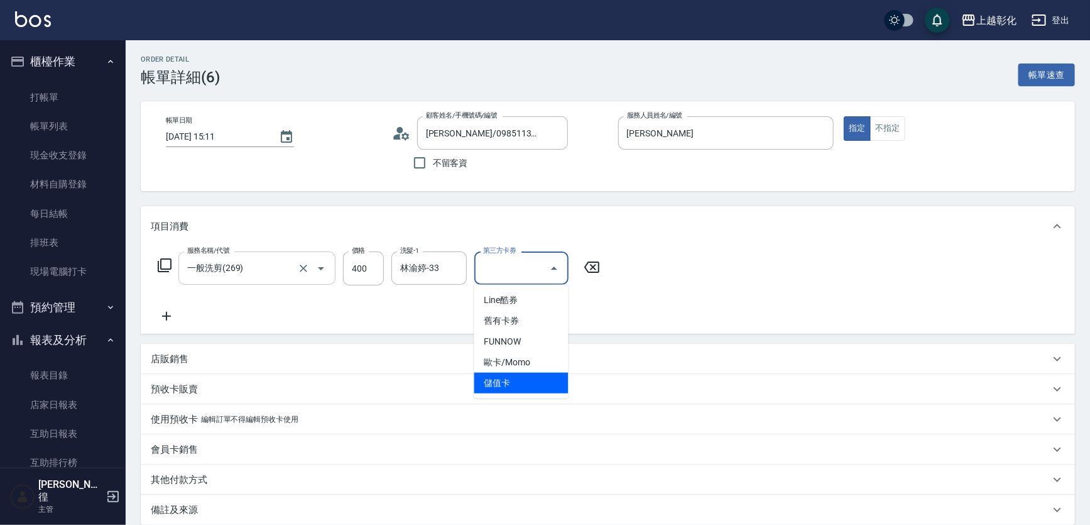
type input "儲值卡"
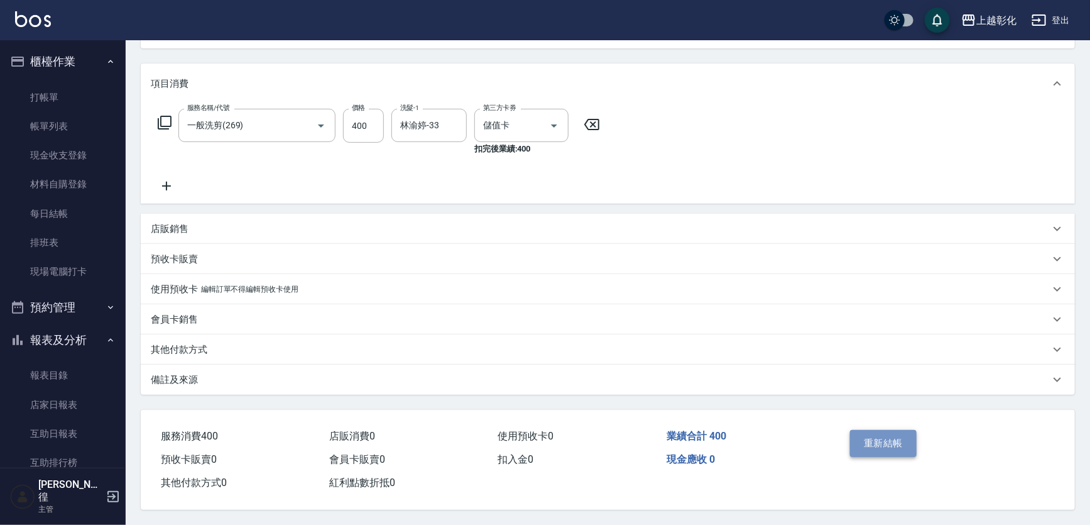
click at [865, 439] on button "重新結帳" at bounding box center [883, 443] width 67 height 26
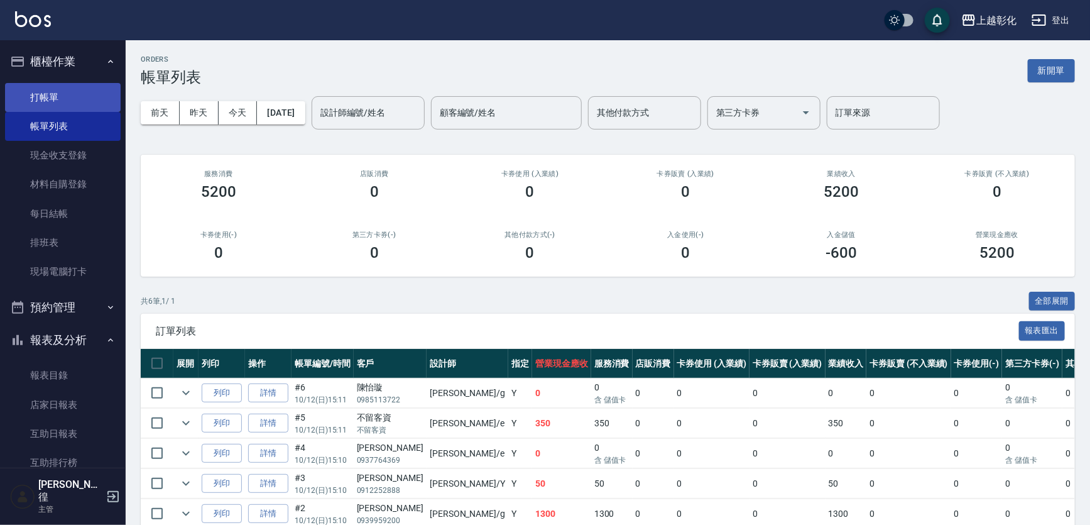
click at [45, 92] on link "打帳單" at bounding box center [63, 97] width 116 height 29
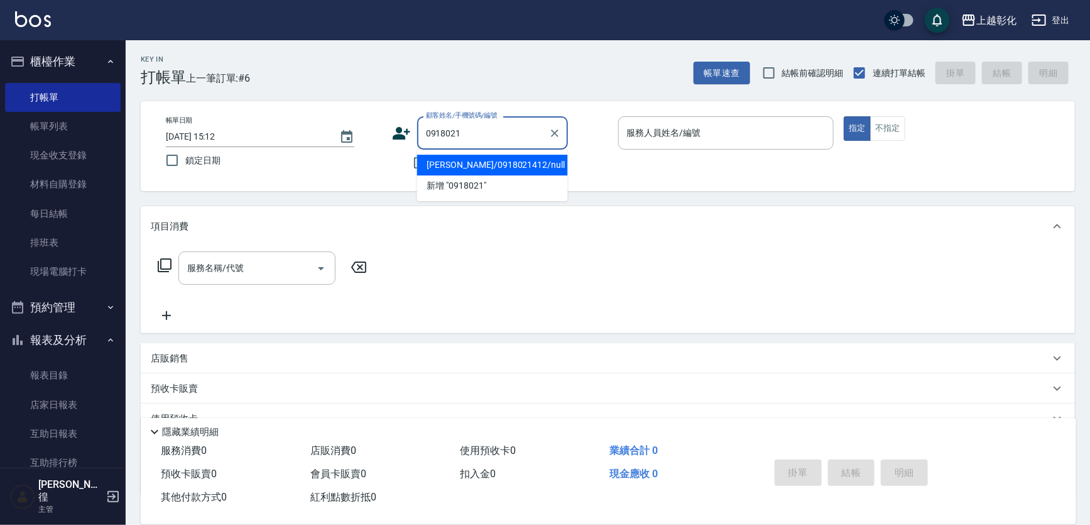
type input "洪淑慧/0918021412/null"
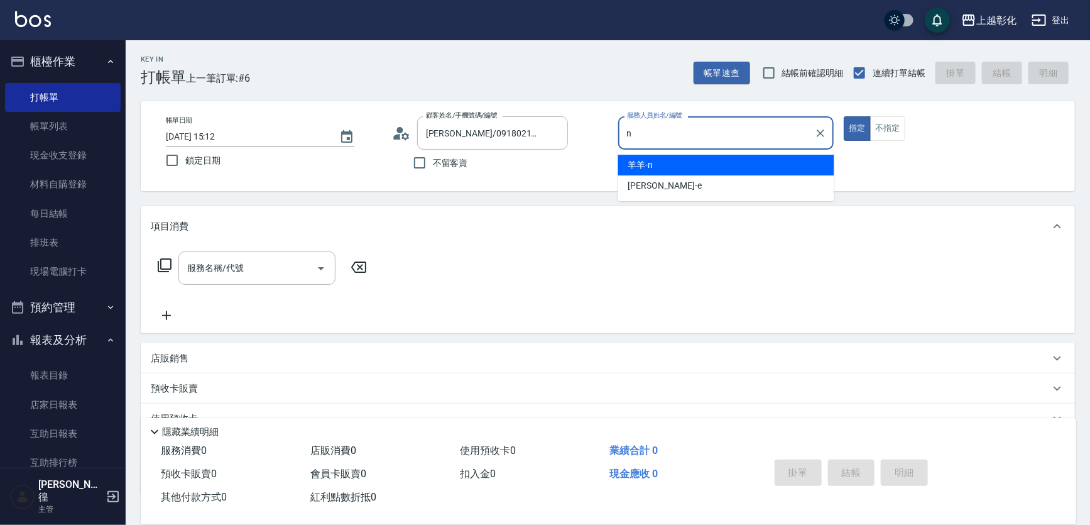
type input "羊羊-n"
type button "true"
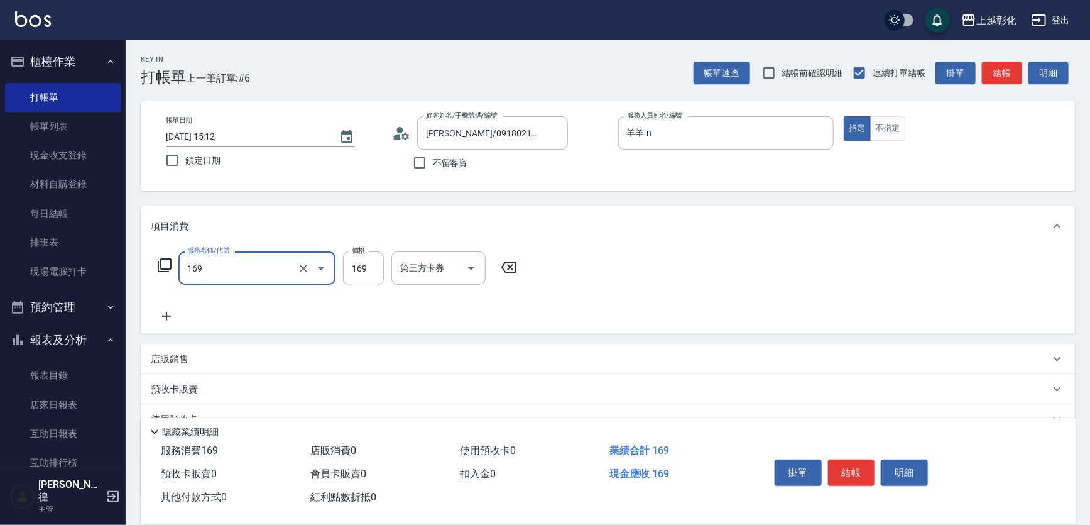
type input "剪髮(169)"
type input "200"
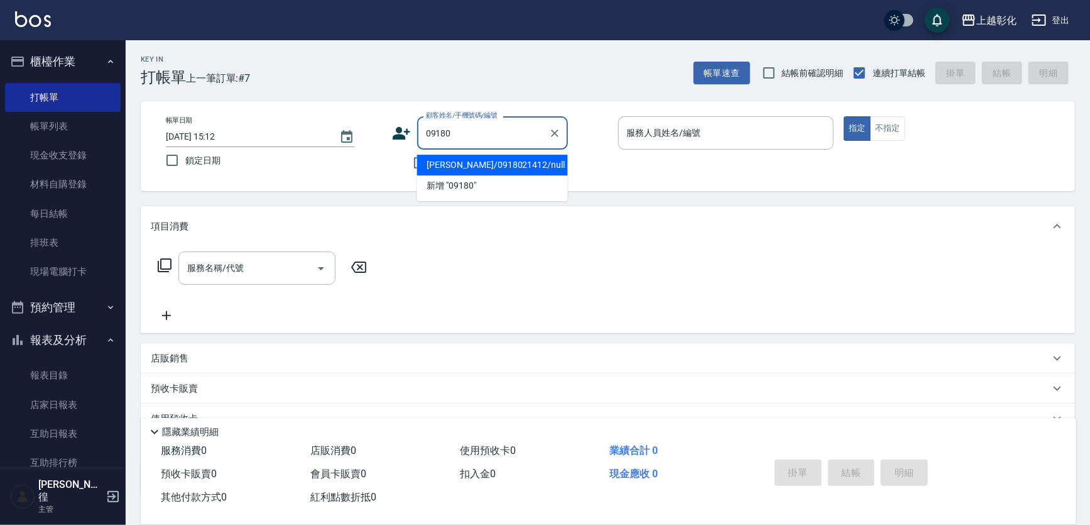
type input "洪淑慧/0918021412/null"
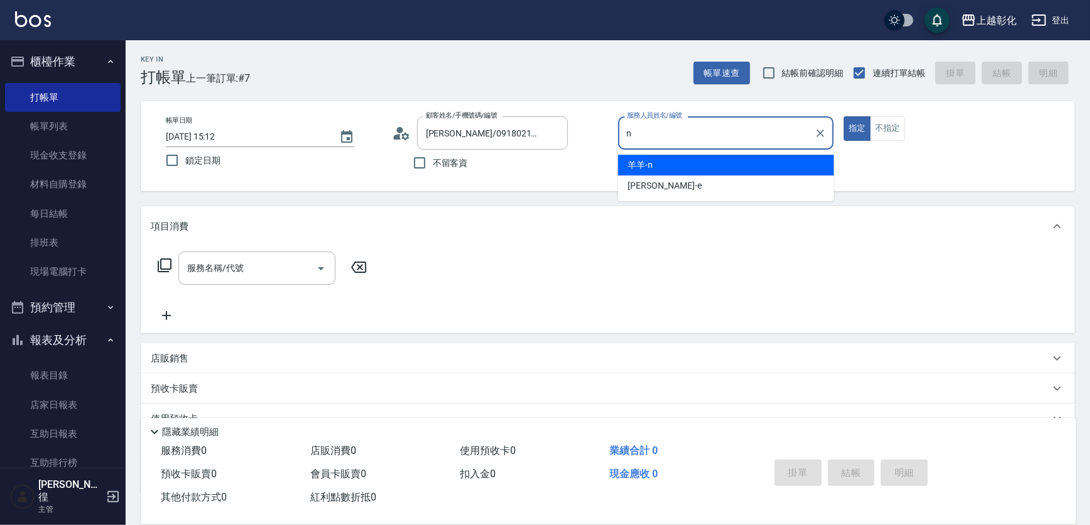
type input "羊羊-n"
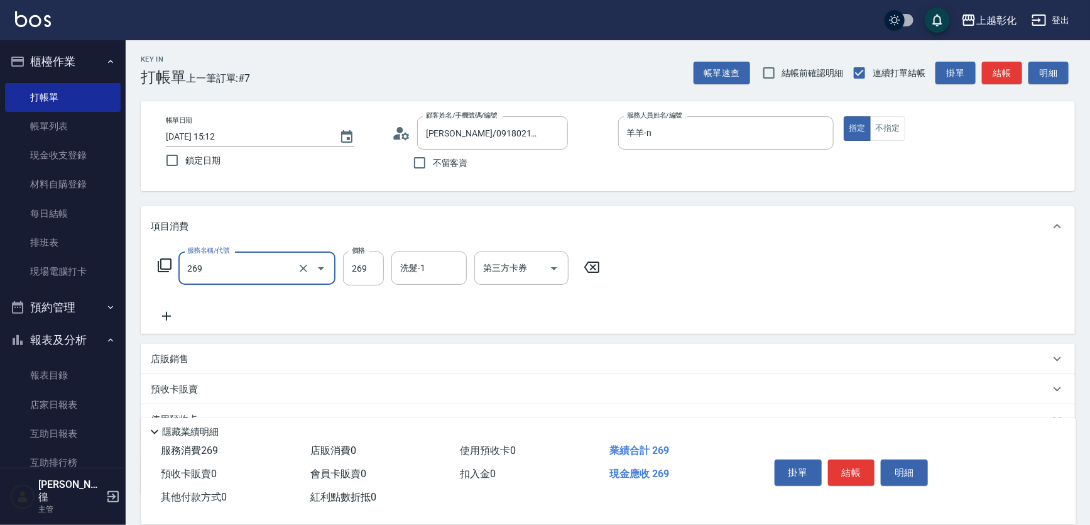
type input "一般洗剪(269)"
type input "300"
type input "羊羊-n"
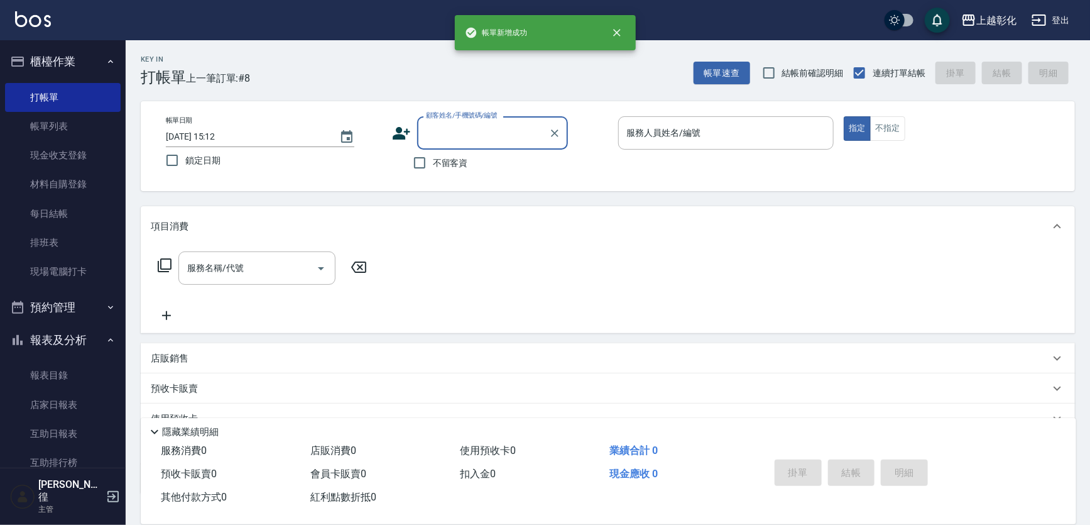
click at [444, 150] on label "不留客資" at bounding box center [438, 163] width 62 height 26
click at [433, 150] on input "不留客資" at bounding box center [420, 163] width 26 height 26
checkbox input "true"
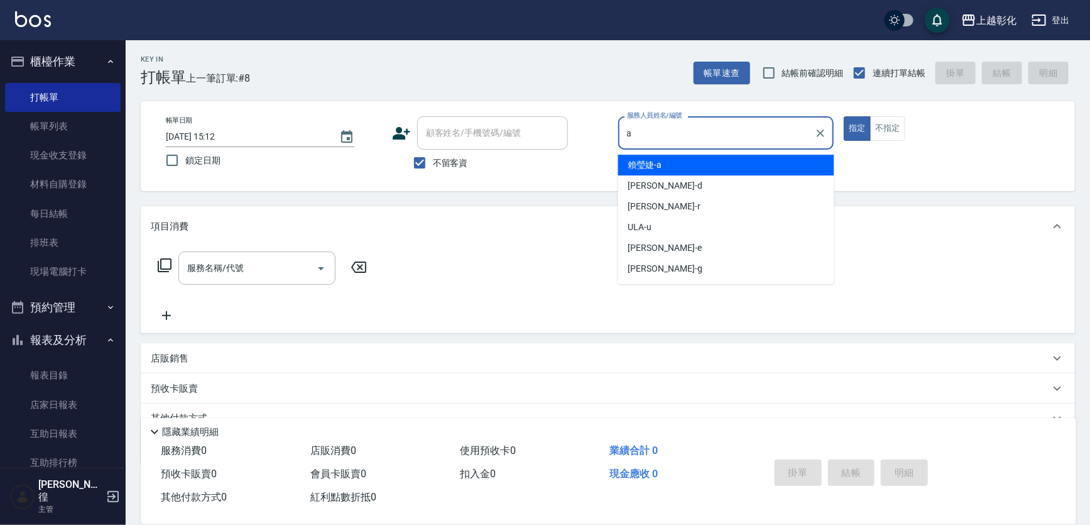
type input "賴瑩婕-a"
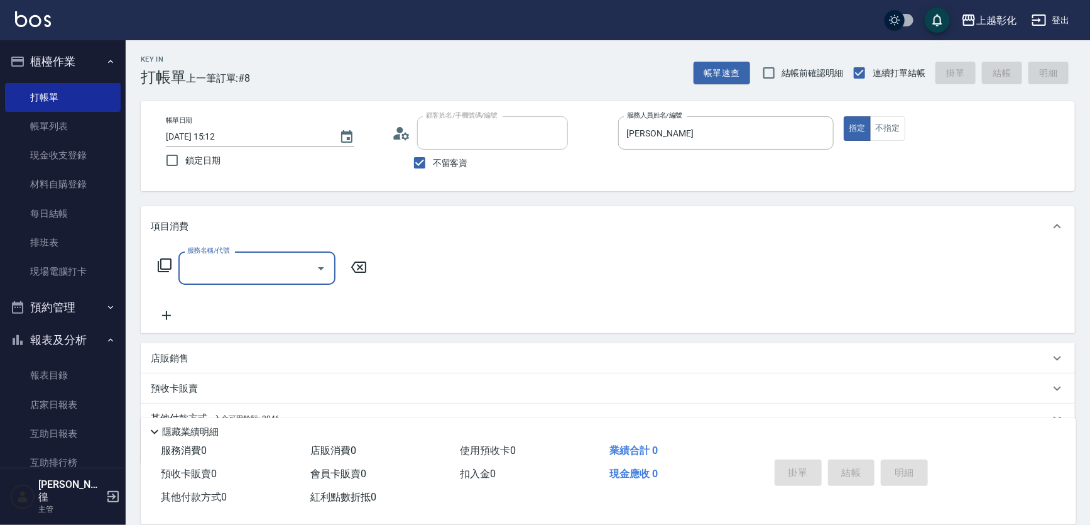
type input "張苡竫/0930253839/"
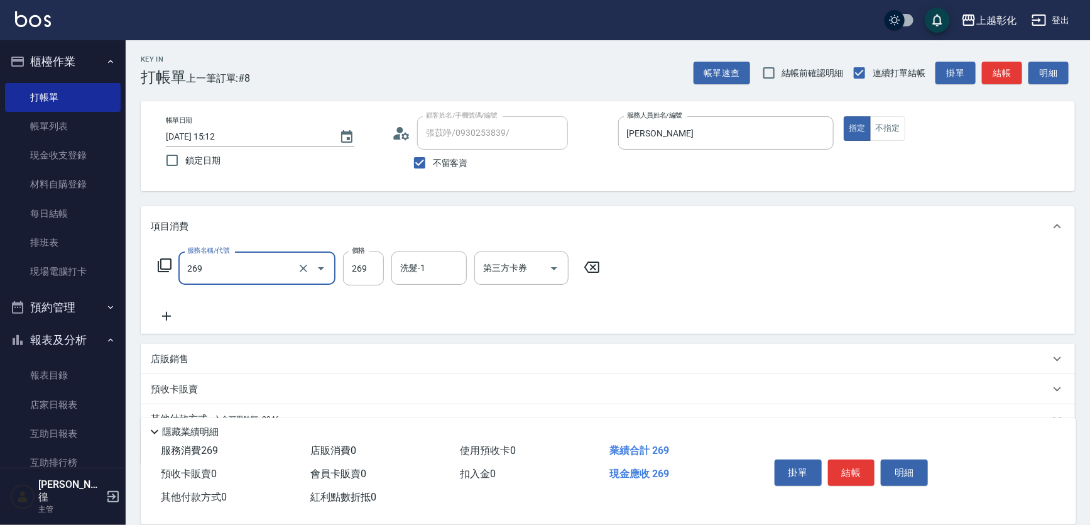
type input "一般洗剪(269)"
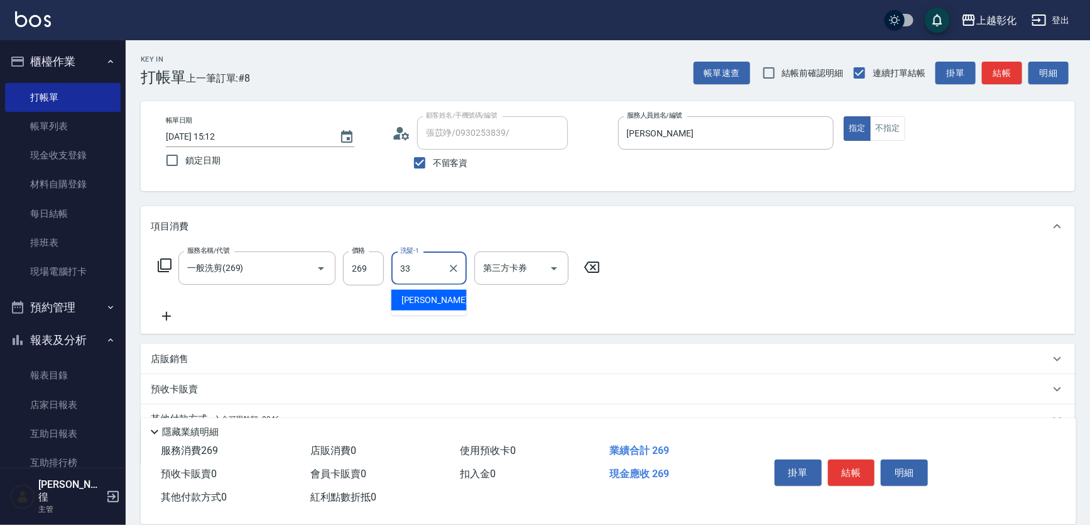
type input "林渝婷-33"
click at [876, 104] on div "帳單日期 2025/10/12 15:12 鎖定日期 顧客姓名/手機號碼/編號 張苡竫/0930253839/ 顧客姓名/手機號碼/編號 不留客資 服務人員姓…" at bounding box center [608, 146] width 934 height 90
click at [876, 119] on button "不指定" at bounding box center [887, 128] width 35 height 25
type button "false"
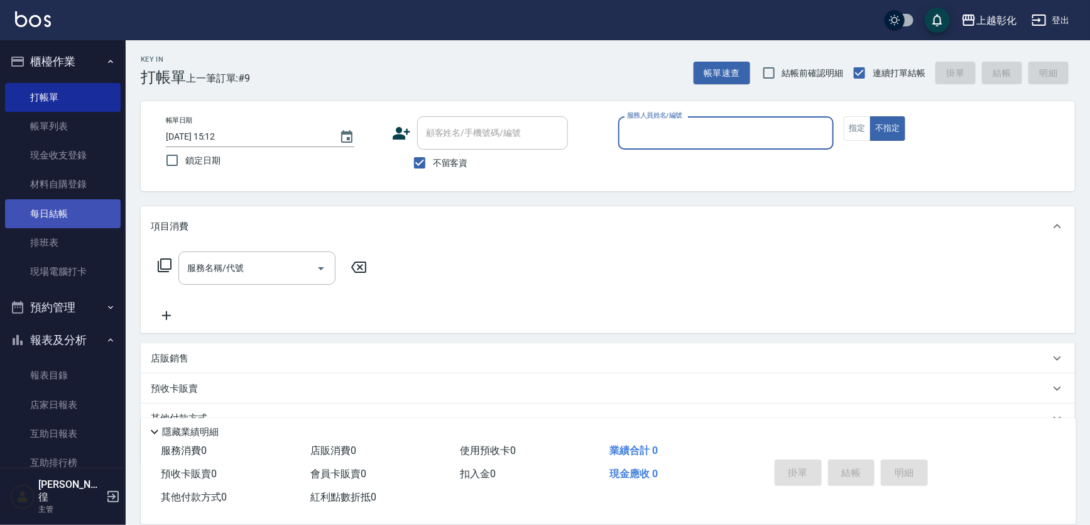
click at [82, 221] on link "每日結帳" at bounding box center [63, 213] width 116 height 29
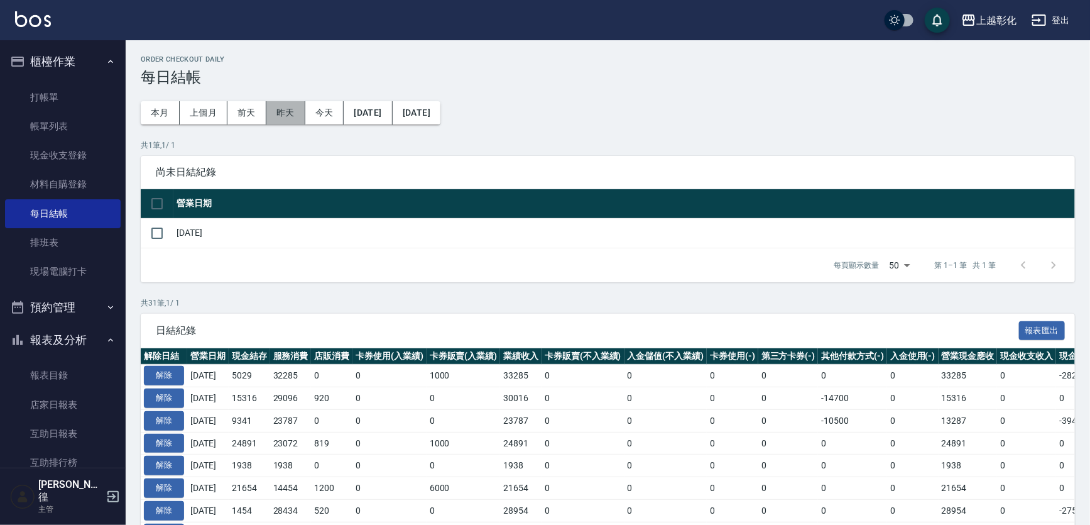
click at [303, 118] on button "昨天" at bounding box center [285, 112] width 39 height 23
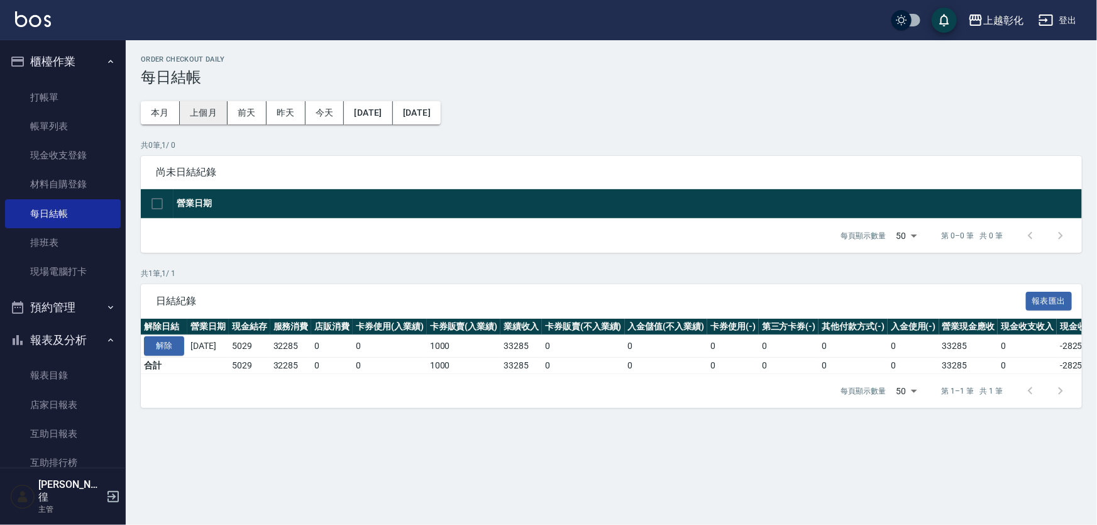
click at [184, 118] on button "上個月" at bounding box center [204, 112] width 48 height 23
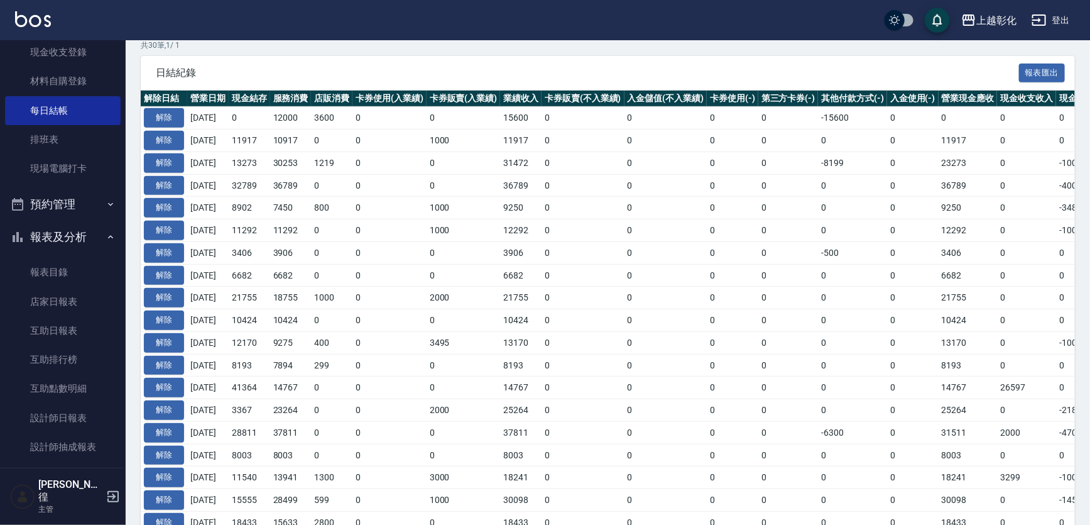
scroll to position [285, 0]
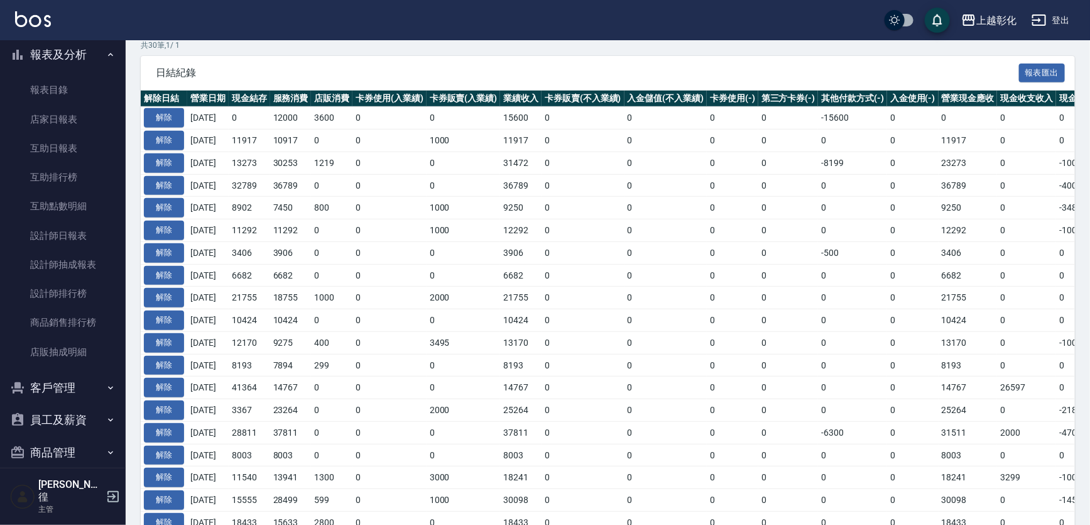
click at [77, 377] on button "客戶管理" at bounding box center [63, 387] width 116 height 33
click at [74, 412] on link "客戶列表" at bounding box center [63, 422] width 116 height 29
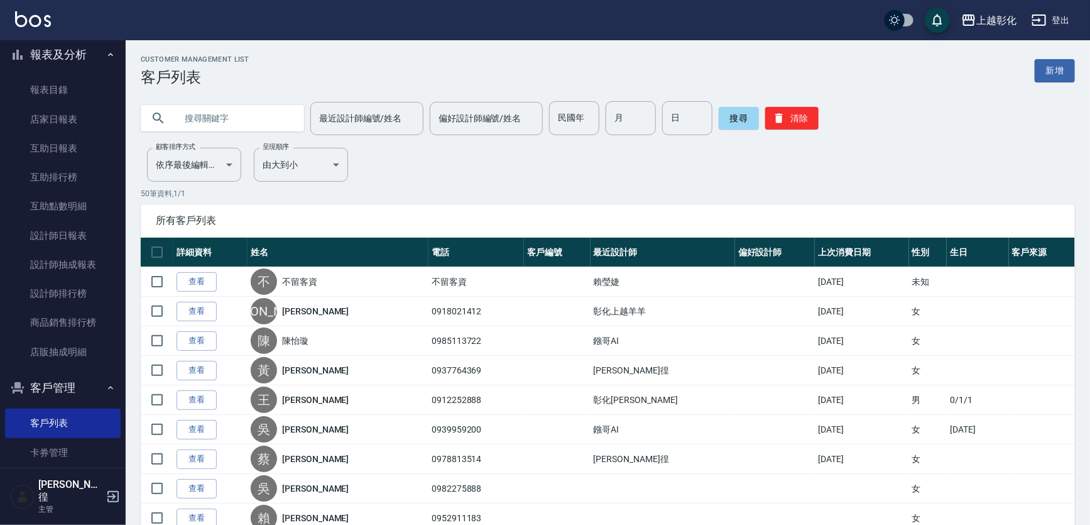
click at [243, 108] on input "text" at bounding box center [235, 118] width 118 height 34
click at [234, 112] on input "text" at bounding box center [235, 118] width 118 height 34
type input "0988782595"
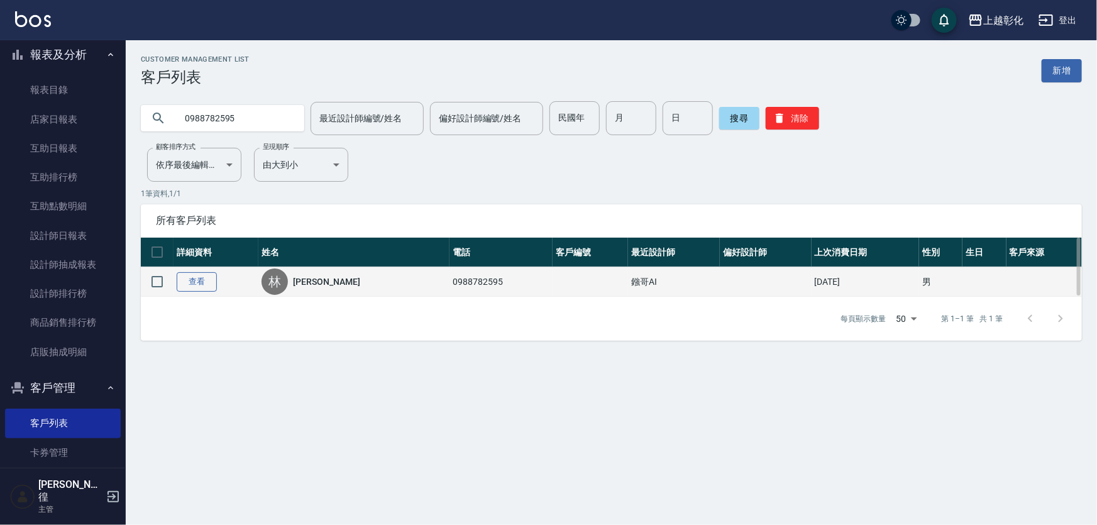
click at [192, 287] on link "查看" at bounding box center [197, 281] width 40 height 19
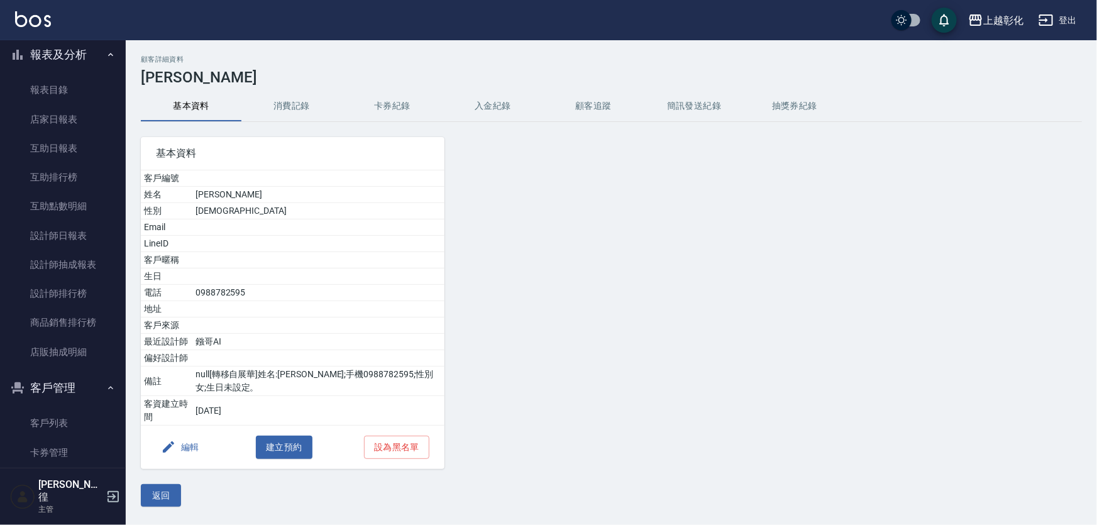
click at [517, 96] on button "入金紀錄" at bounding box center [492, 106] width 101 height 30
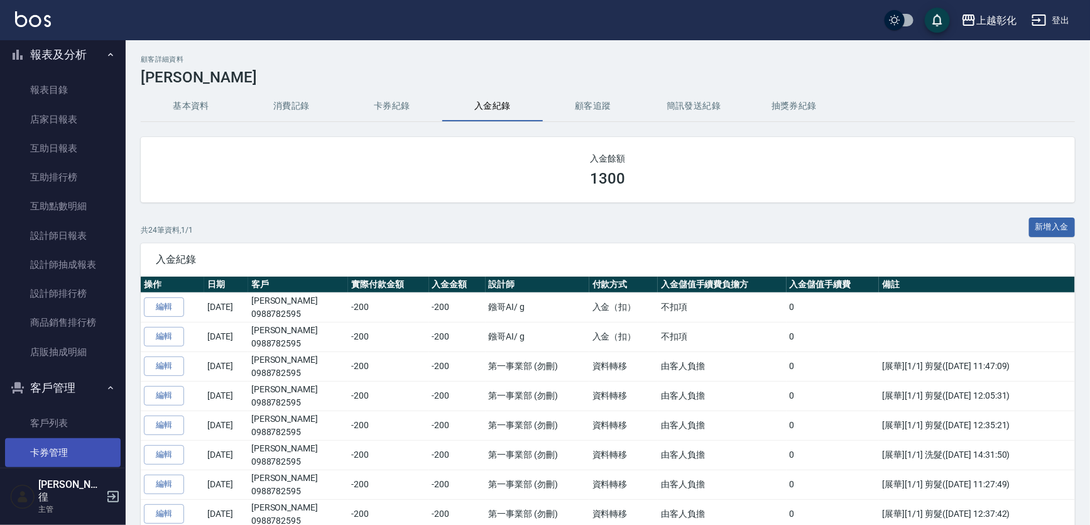
click at [69, 438] on link "卡券管理" at bounding box center [63, 452] width 116 height 29
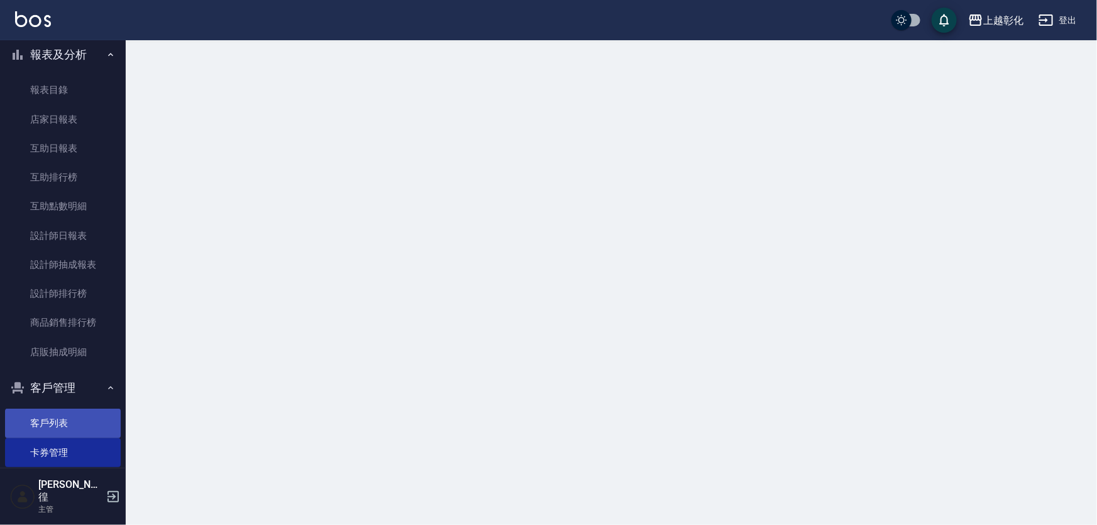
click at [72, 419] on link "客戶列表" at bounding box center [63, 422] width 116 height 29
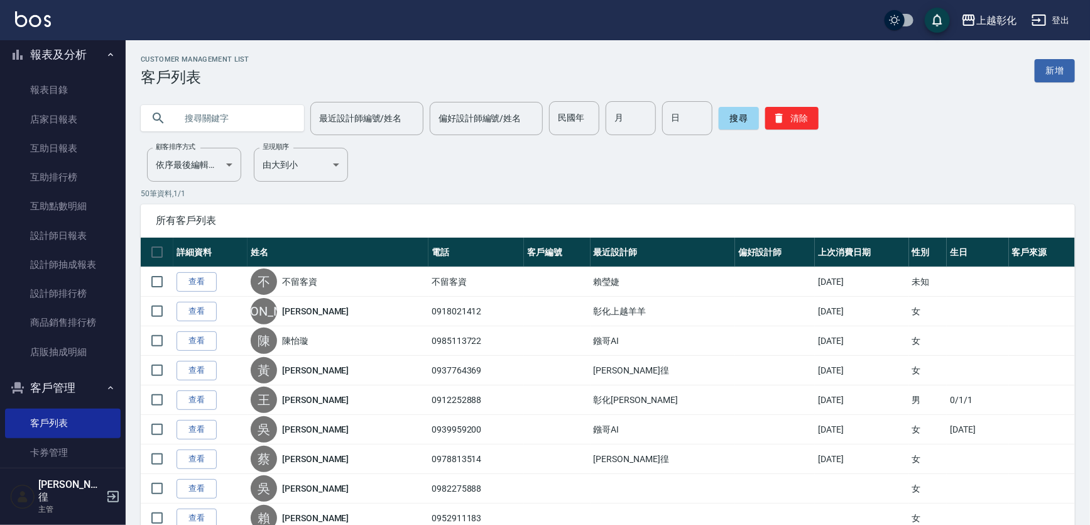
click at [255, 116] on input "text" at bounding box center [235, 118] width 118 height 34
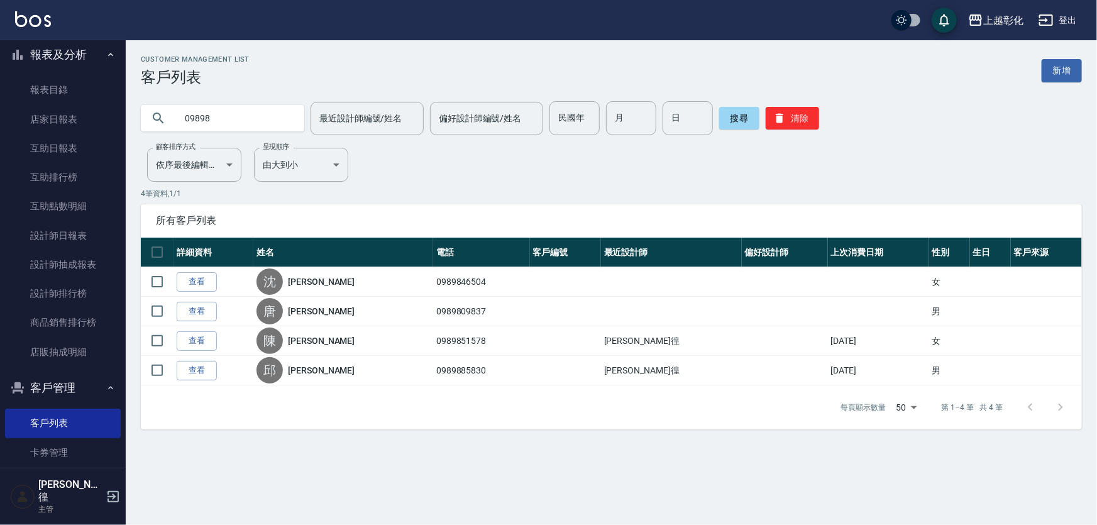
drag, startPoint x: 229, startPoint y: 136, endPoint x: 222, endPoint y: 111, distance: 26.5
click at [222, 111] on input "09898" at bounding box center [235, 118] width 118 height 34
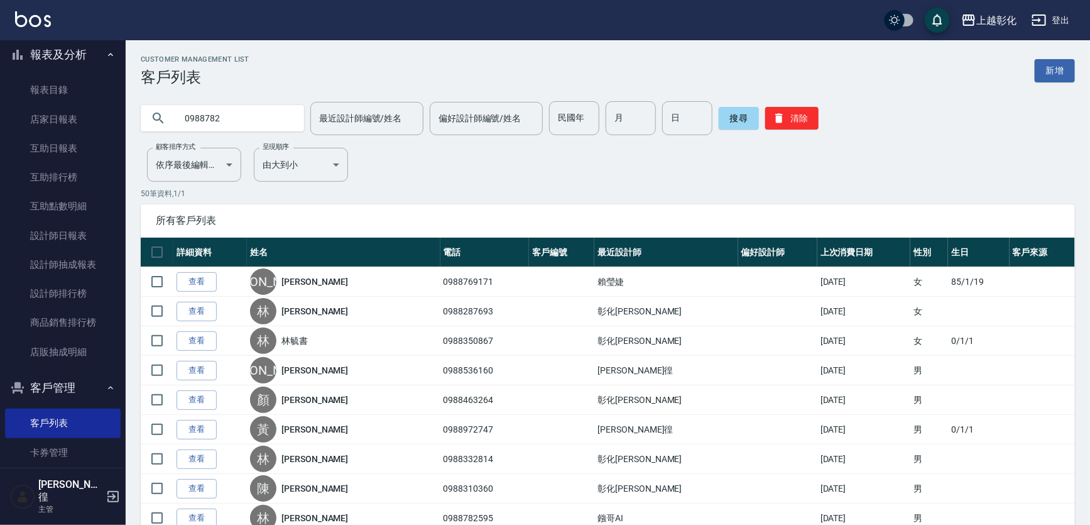
type input "0988782"
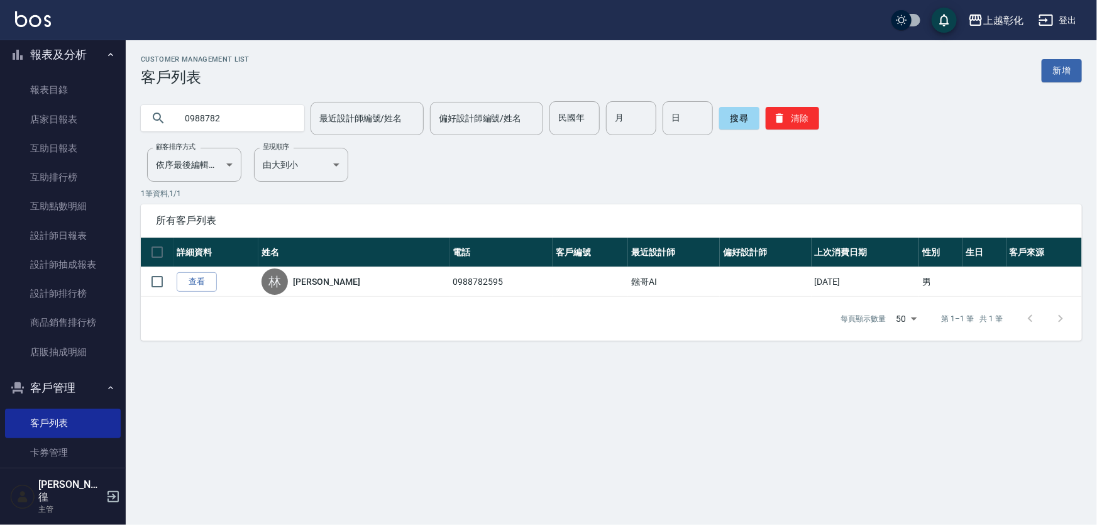
click at [204, 282] on link "查看" at bounding box center [197, 281] width 40 height 19
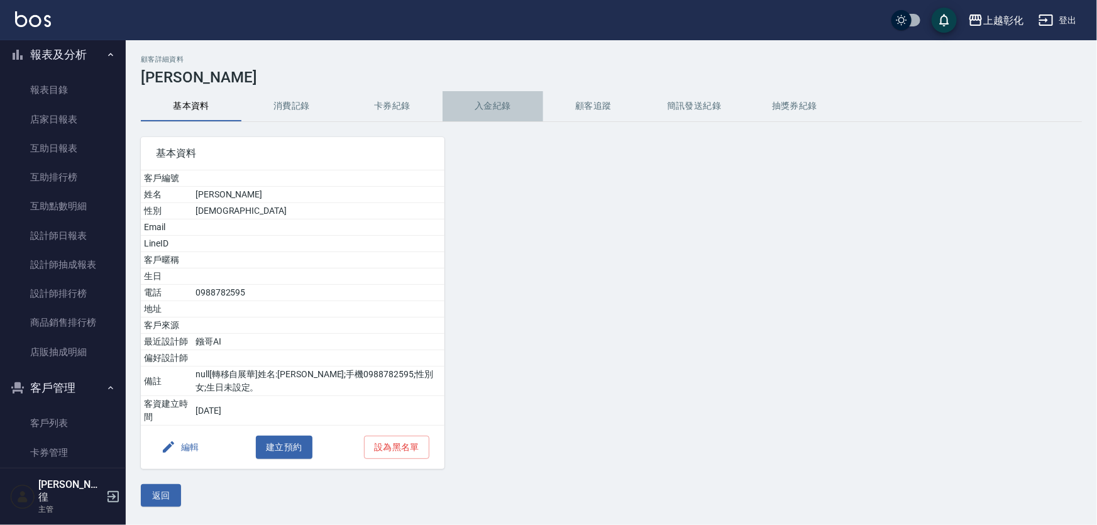
click at [500, 106] on button "入金紀錄" at bounding box center [492, 106] width 101 height 30
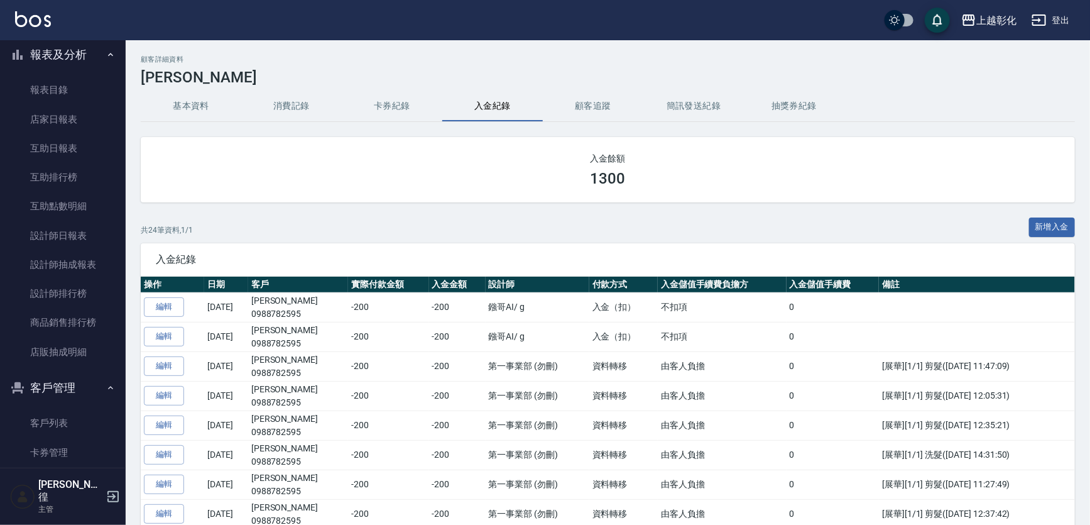
click at [1017, 224] on div "共 24 筆資料, 1 / 1 新增入金" at bounding box center [608, 230] width 934 height 26
click at [1051, 222] on button "新增入金" at bounding box center [1052, 226] width 47 height 19
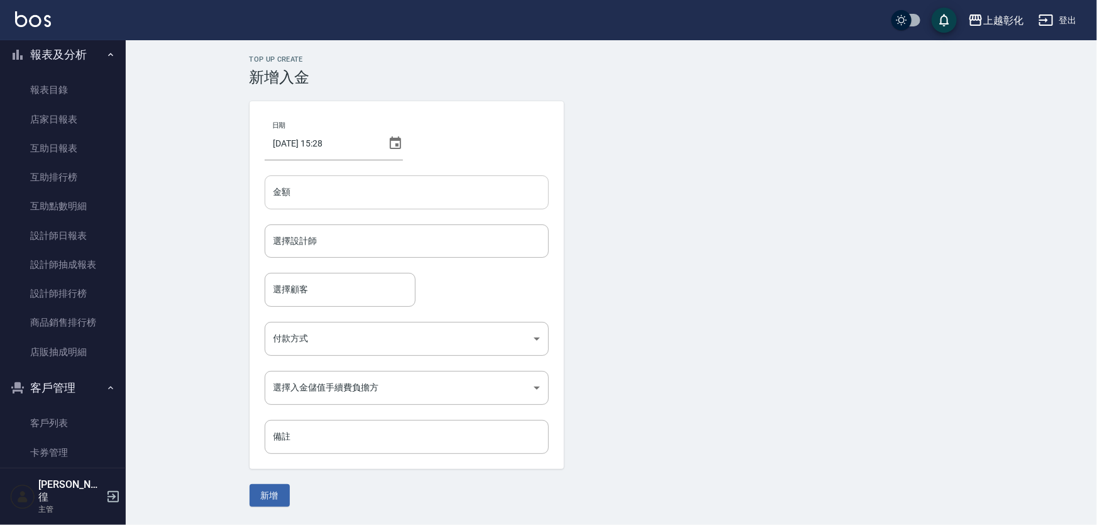
click at [339, 195] on input "金額" at bounding box center [407, 192] width 284 height 34
type input "0"
type input "200"
click at [249, 484] on button "新增" at bounding box center [269, 495] width 40 height 23
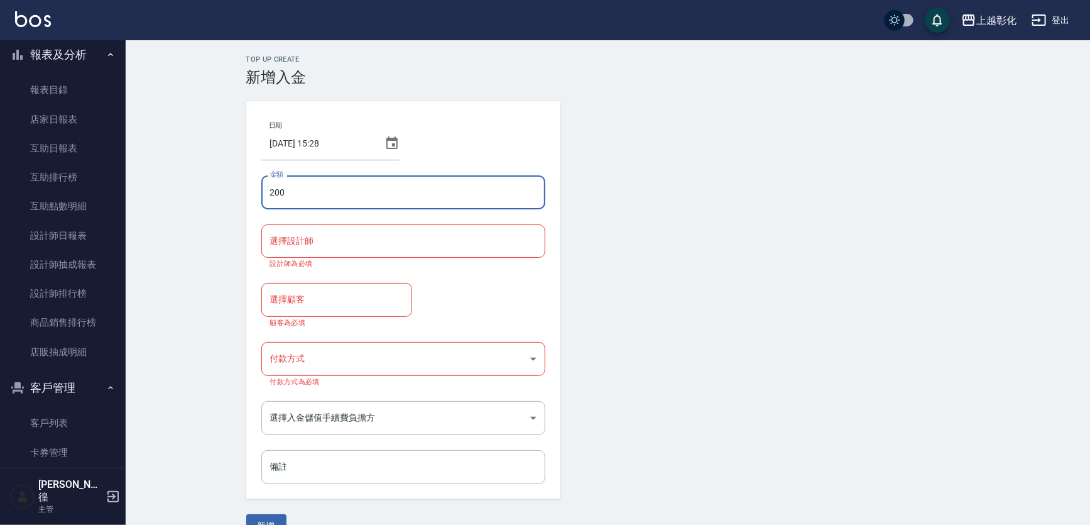
drag, startPoint x: 335, startPoint y: 197, endPoint x: 282, endPoint y: 248, distance: 72.9
click at [282, 248] on input "選擇設計師" at bounding box center [403, 241] width 273 height 22
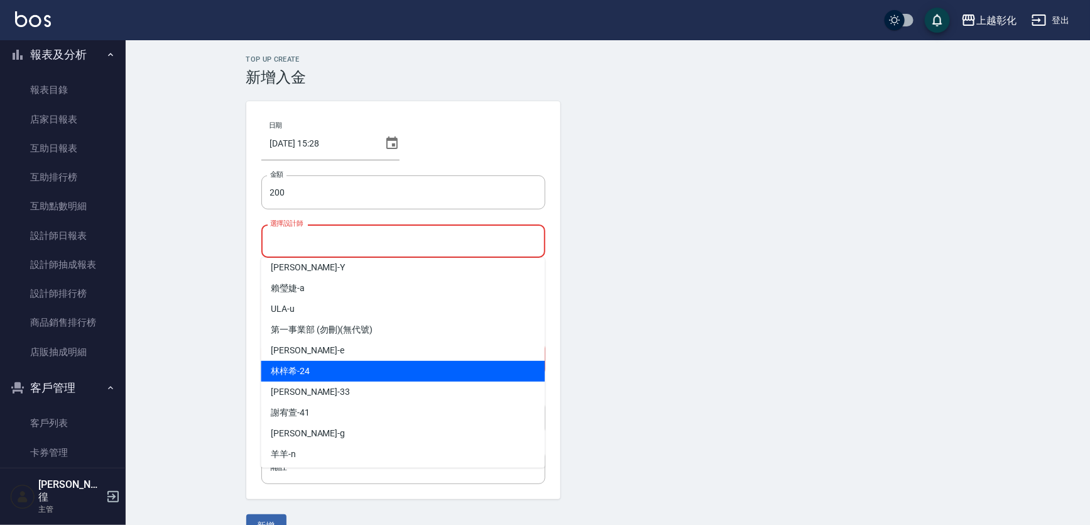
scroll to position [69, 0]
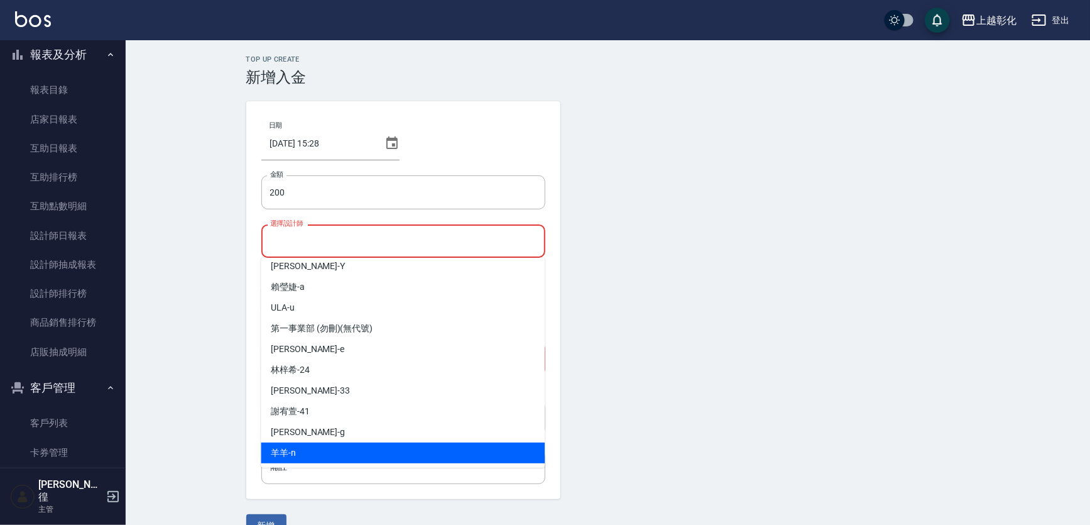
click at [340, 444] on div "羊羊 -n" at bounding box center [403, 452] width 284 height 21
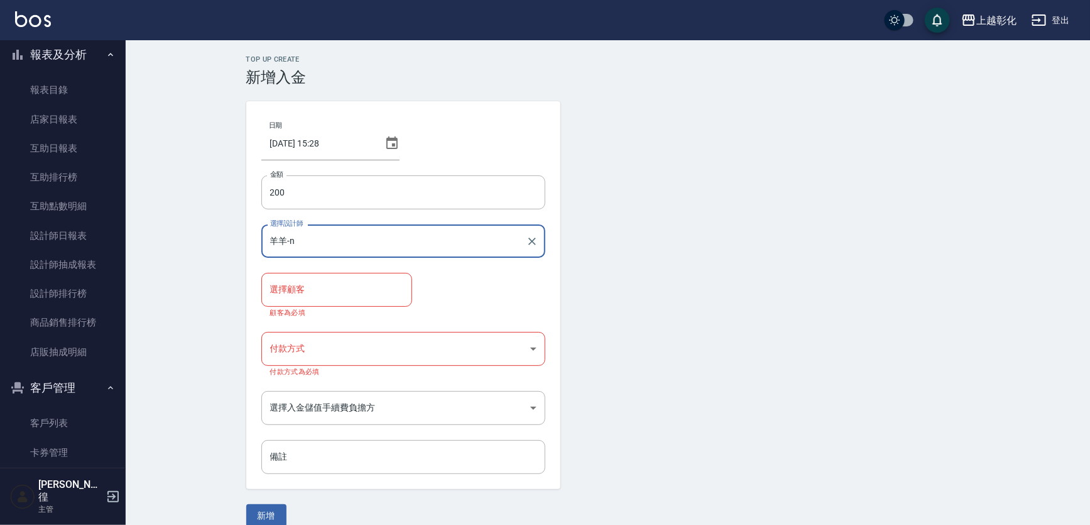
click at [337, 249] on input "羊羊-n" at bounding box center [394, 241] width 254 height 22
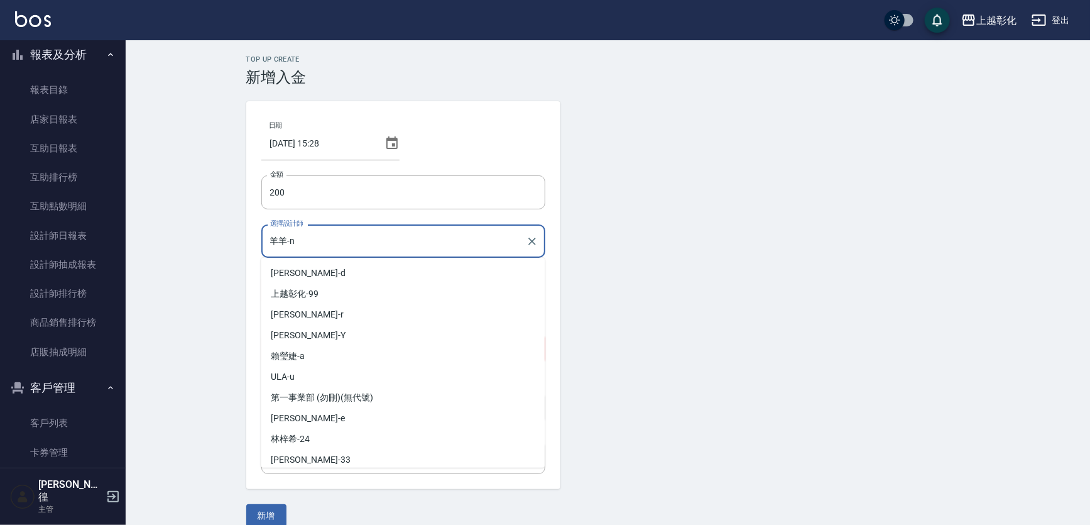
scroll to position [64, 0]
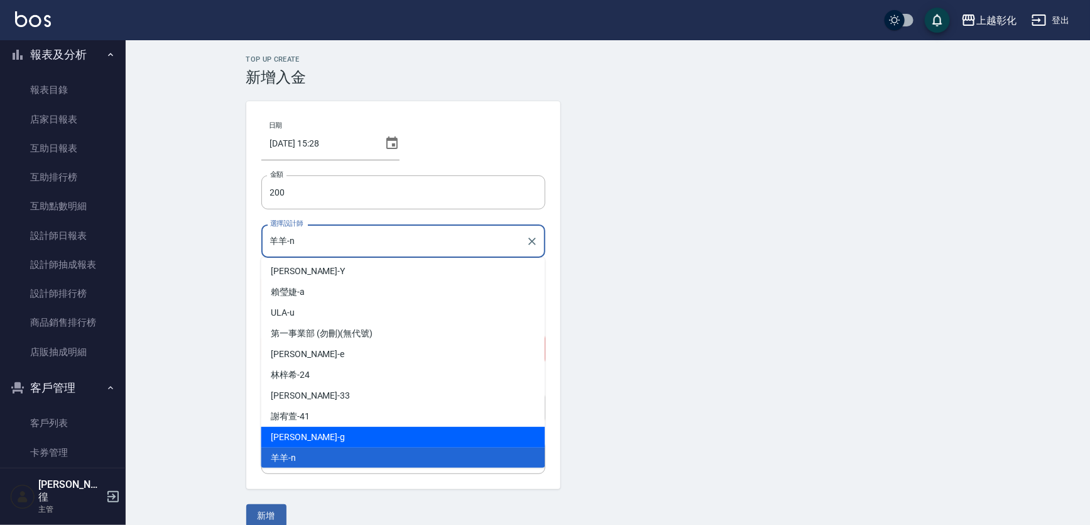
click at [322, 439] on div "Gary -g" at bounding box center [403, 437] width 284 height 21
type input "[PERSON_NAME]"
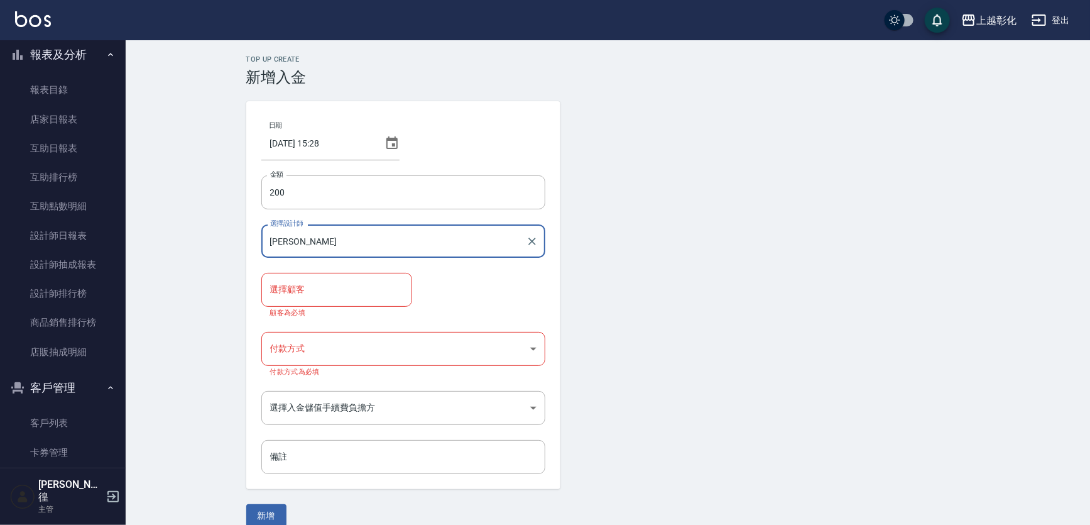
click at [298, 275] on div "選擇顧客" at bounding box center [336, 289] width 151 height 33
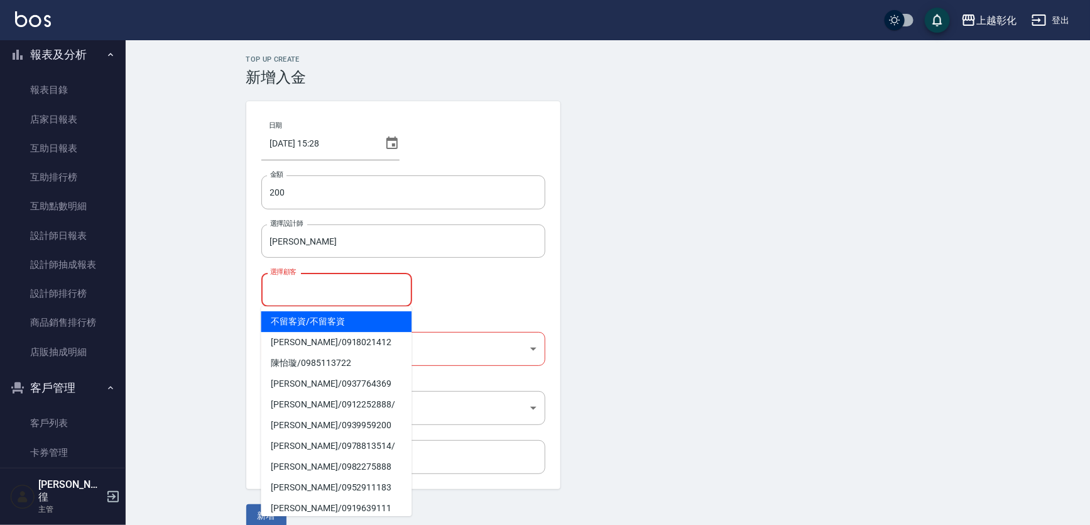
click at [302, 291] on input "選擇顧客" at bounding box center [337, 289] width 140 height 22
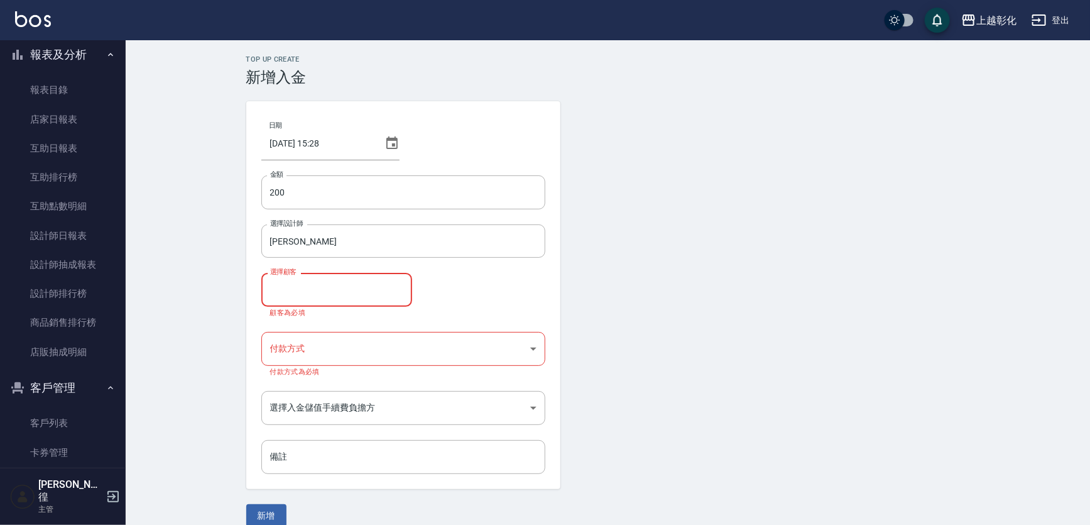
click at [302, 291] on input "選擇顧客" at bounding box center [337, 289] width 140 height 22
click at [297, 316] on span "林佳瑋 / 0988782595" at bounding box center [336, 321] width 151 height 21
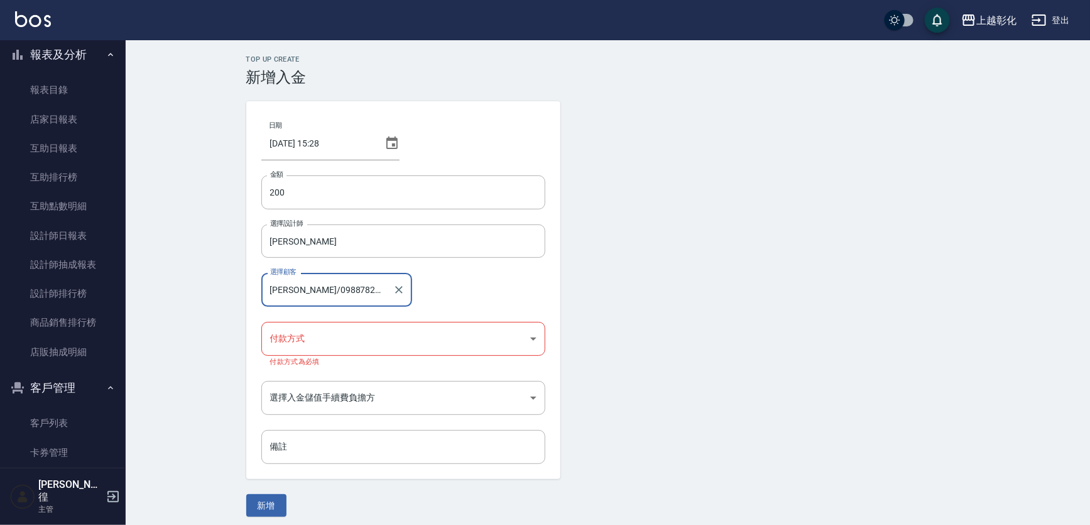
type input "[PERSON_NAME]/0988782595"
click at [377, 336] on body "上越彰化 登出 櫃檯作業 打帳單 帳單列表 現金收支登錄 材料自購登錄 每日結帳 排班表 現場電腦打卡 預約管理 預約管理 單日預約紀錄 單週預約紀錄 報表及…" at bounding box center [545, 266] width 1090 height 532
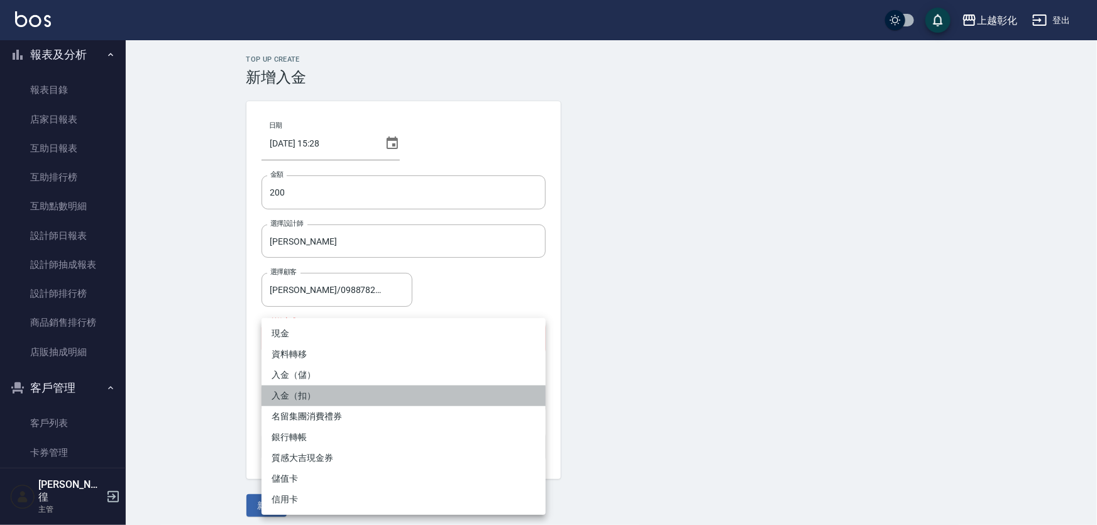
click at [285, 392] on li "入金（扣）" at bounding box center [403, 395] width 284 height 21
type input "入金（扣）"
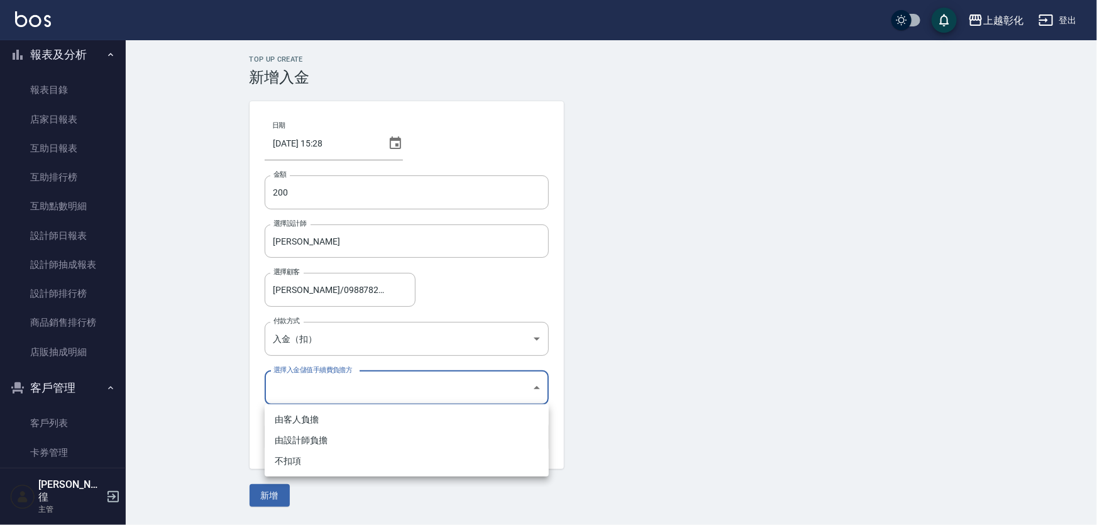
click at [339, 390] on body "上越彰化 登出 櫃檯作業 打帳單 帳單列表 現金收支登錄 材料自購登錄 每日結帳 排班表 現場電腦打卡 預約管理 預約管理 單日預約紀錄 單週預約紀錄 報表及…" at bounding box center [548, 262] width 1097 height 525
click at [317, 452] on li "不扣項" at bounding box center [407, 461] width 284 height 21
type input "WITHOUTHANDLINGFEE"
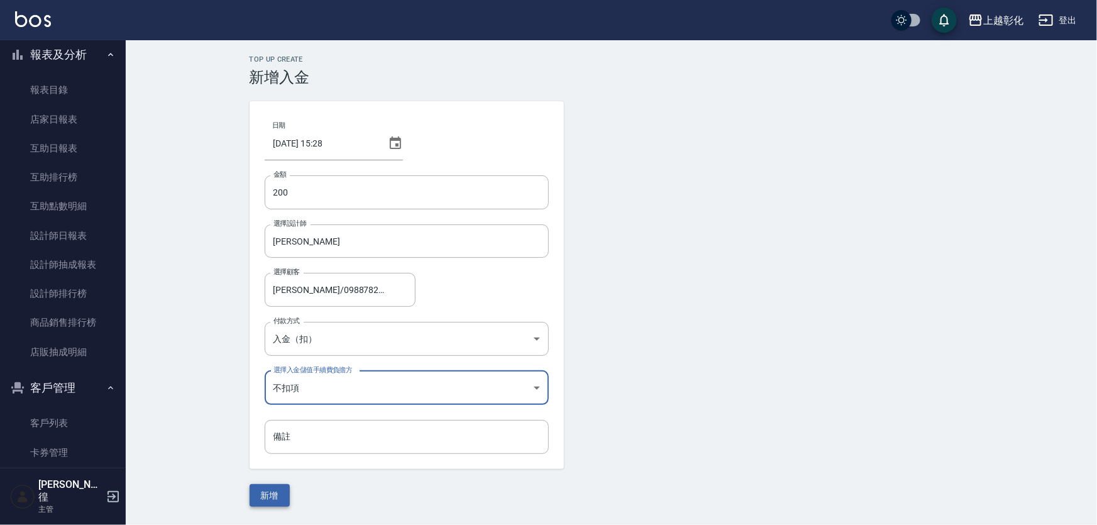
click at [266, 495] on button "新增" at bounding box center [269, 495] width 40 height 23
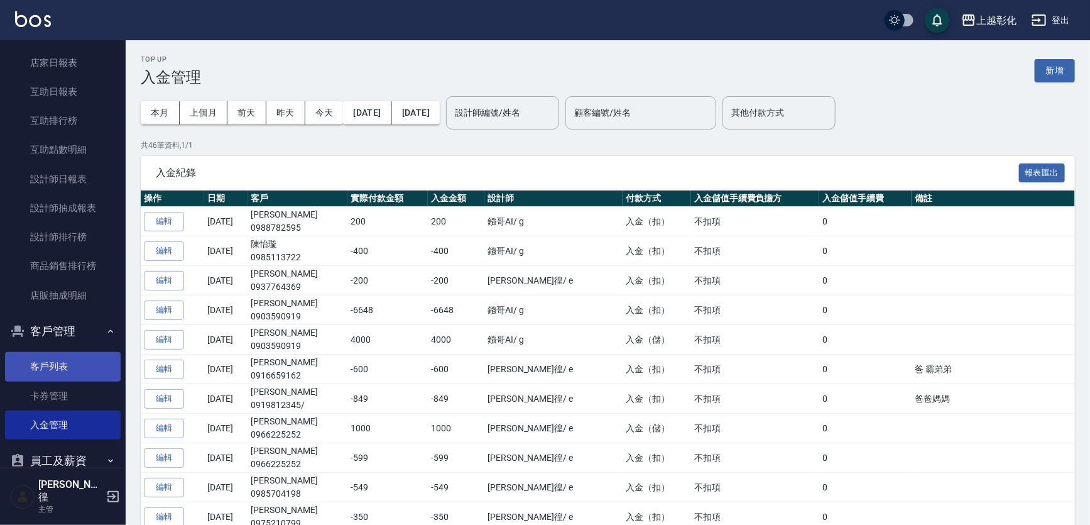
scroll to position [342, 0]
click at [82, 358] on link "客戶列表" at bounding box center [63, 365] width 116 height 29
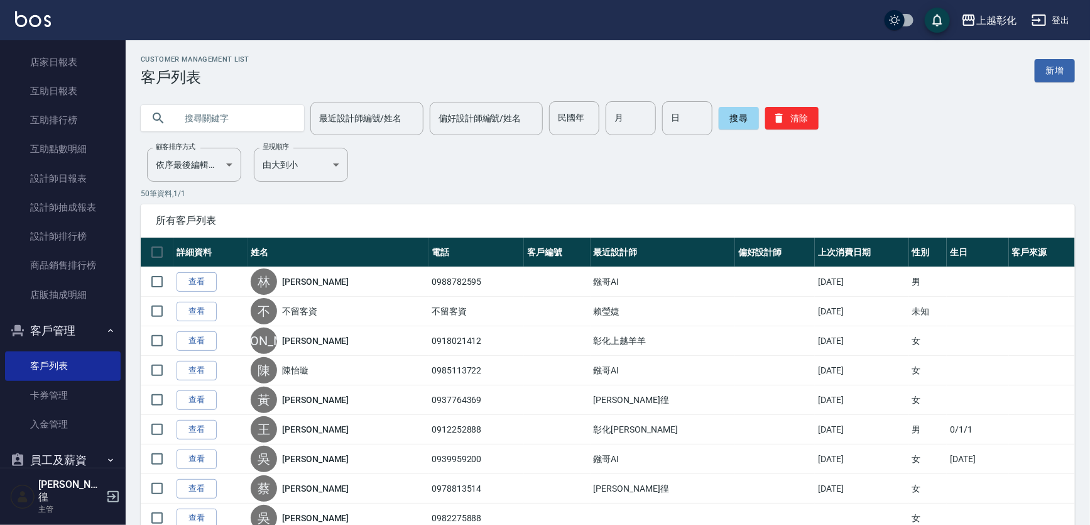
click at [201, 117] on input "text" at bounding box center [235, 118] width 118 height 34
type input "0988"
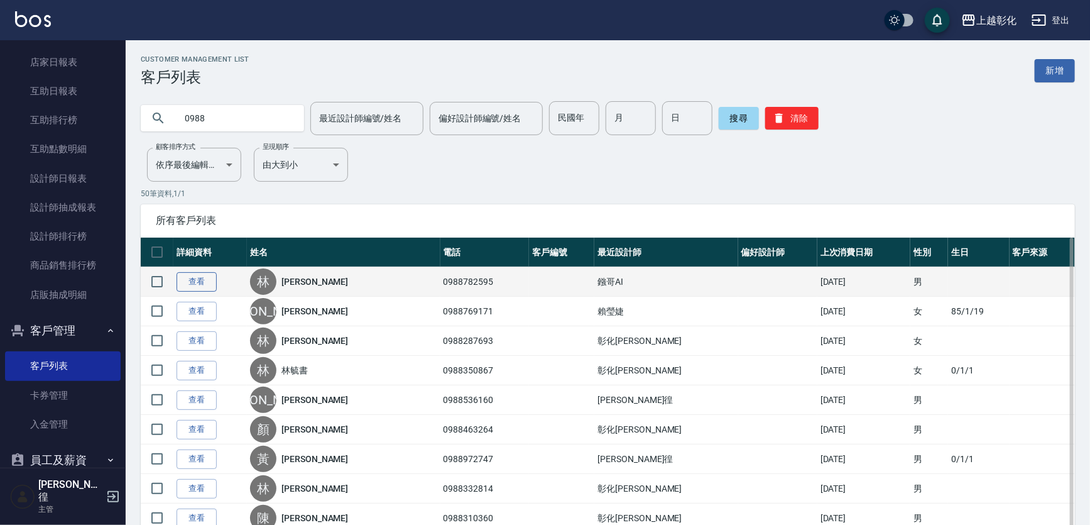
click at [207, 281] on link "查看" at bounding box center [197, 281] width 40 height 19
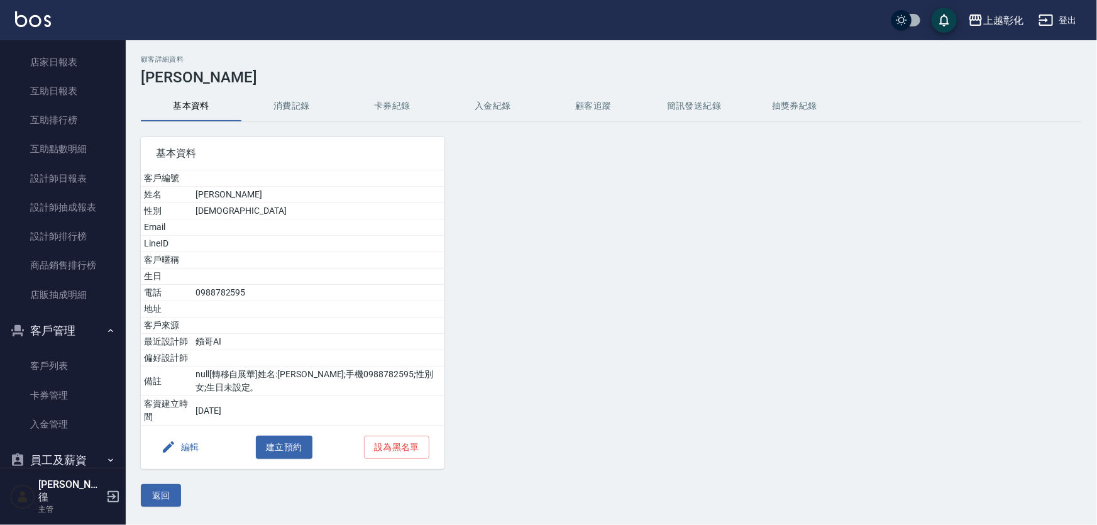
click at [507, 97] on button "入金紀錄" at bounding box center [492, 106] width 101 height 30
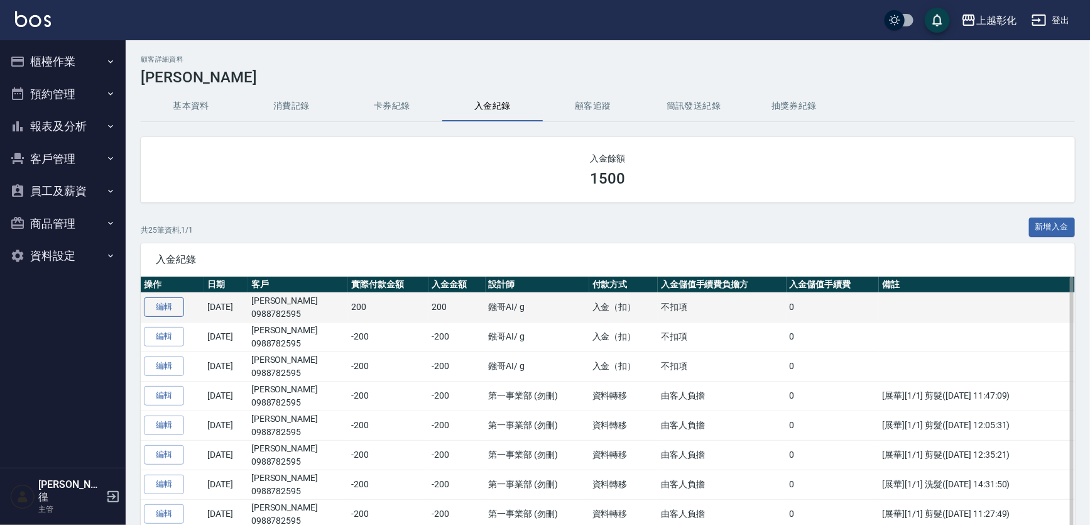
click at [161, 309] on link "編輯" at bounding box center [164, 306] width 40 height 19
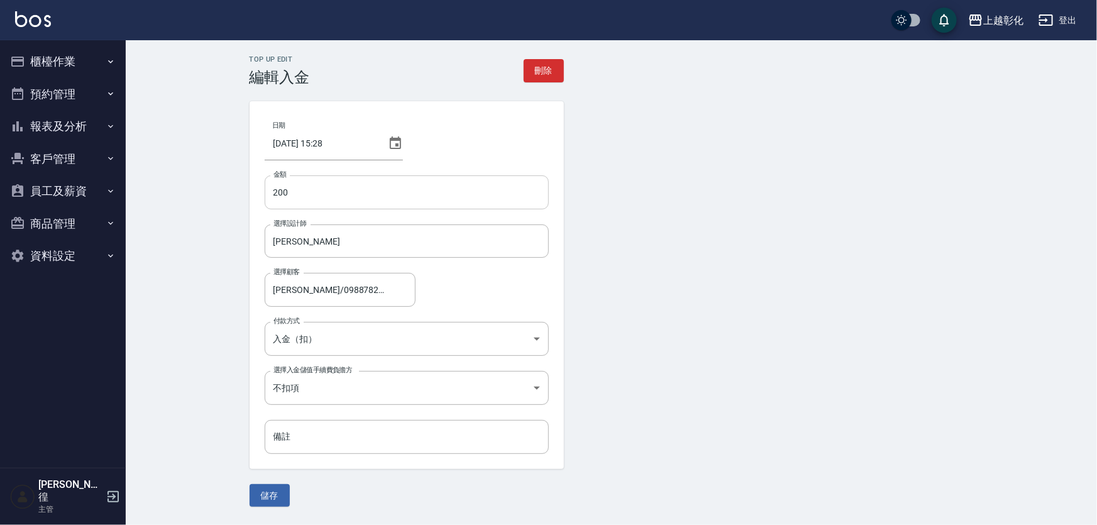
click at [271, 189] on input "200" at bounding box center [407, 192] width 284 height 34
type input "-200"
click at [265, 490] on button "儲存" at bounding box center [269, 495] width 40 height 23
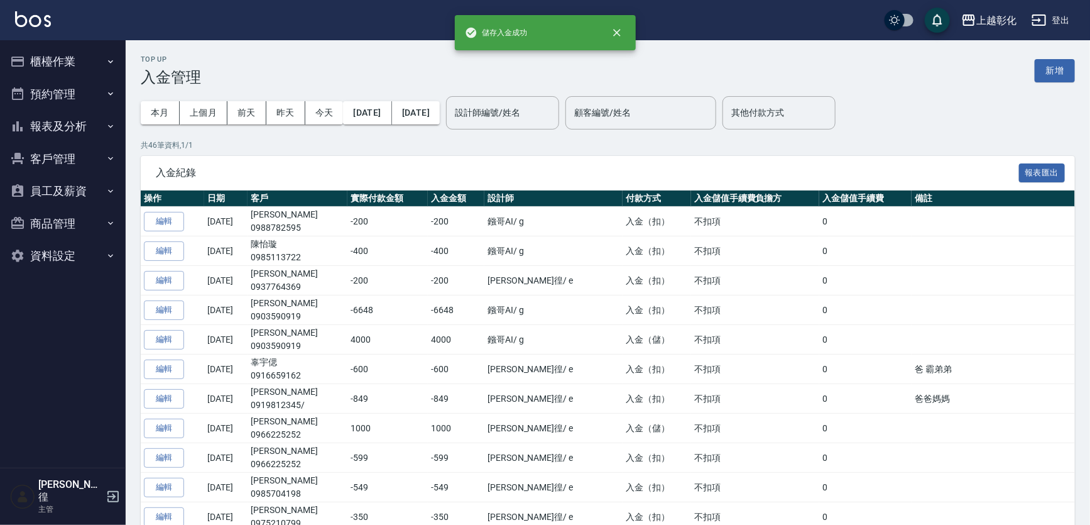
click at [74, 187] on button "員工及薪資" at bounding box center [63, 191] width 116 height 33
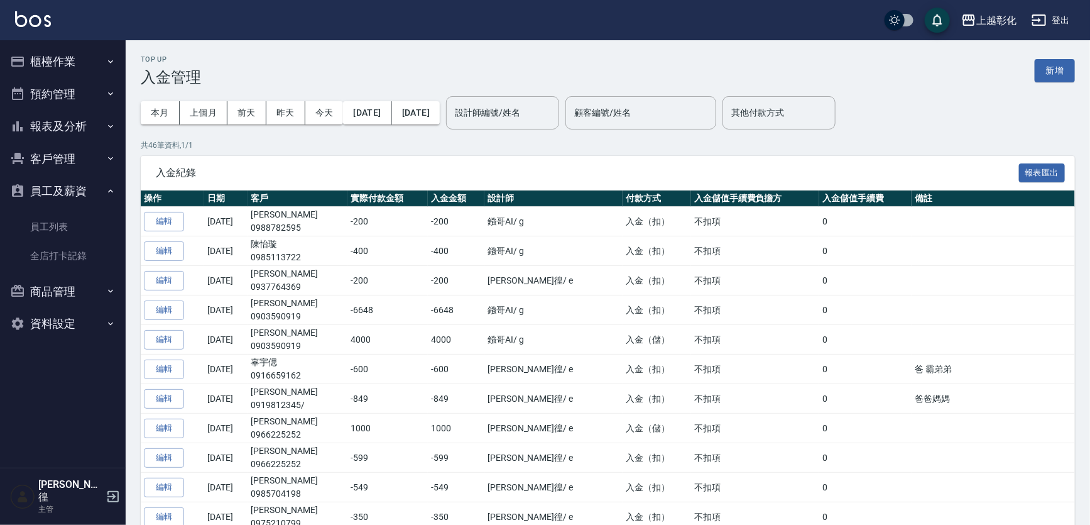
click at [74, 187] on button "員工及薪資" at bounding box center [63, 191] width 116 height 33
click at [73, 221] on button "商品管理" at bounding box center [63, 223] width 116 height 33
click at [68, 201] on button "員工及薪資" at bounding box center [63, 191] width 116 height 33
click at [85, 130] on button "報表及分析" at bounding box center [63, 126] width 116 height 33
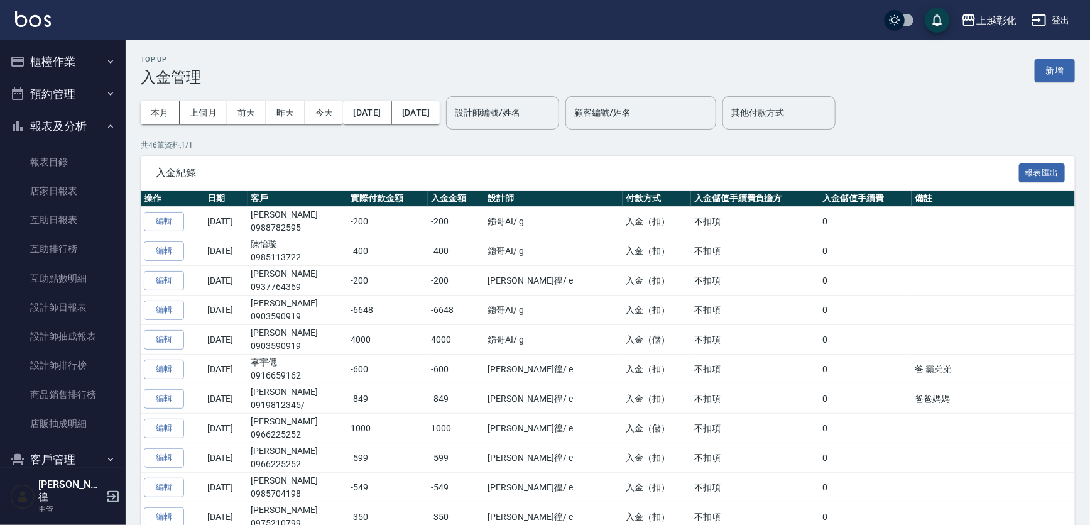
click at [78, 129] on button "報表及分析" at bounding box center [63, 126] width 116 height 33
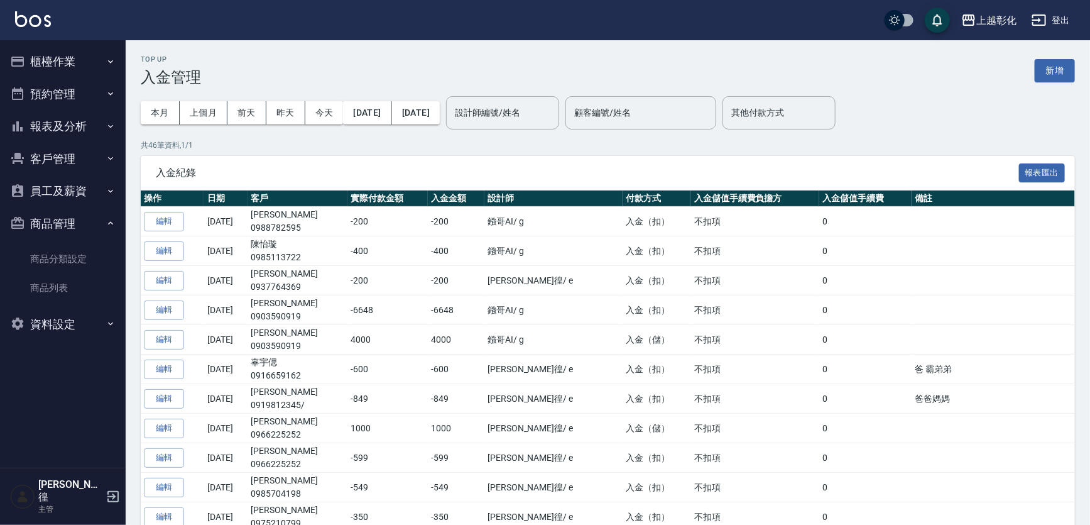
click at [67, 189] on button "員工及薪資" at bounding box center [63, 191] width 116 height 33
click at [79, 189] on button "員工及薪資" at bounding box center [63, 191] width 116 height 33
click at [79, 219] on button "商品管理" at bounding box center [63, 223] width 116 height 33
click at [84, 94] on button "預約管理" at bounding box center [63, 94] width 116 height 33
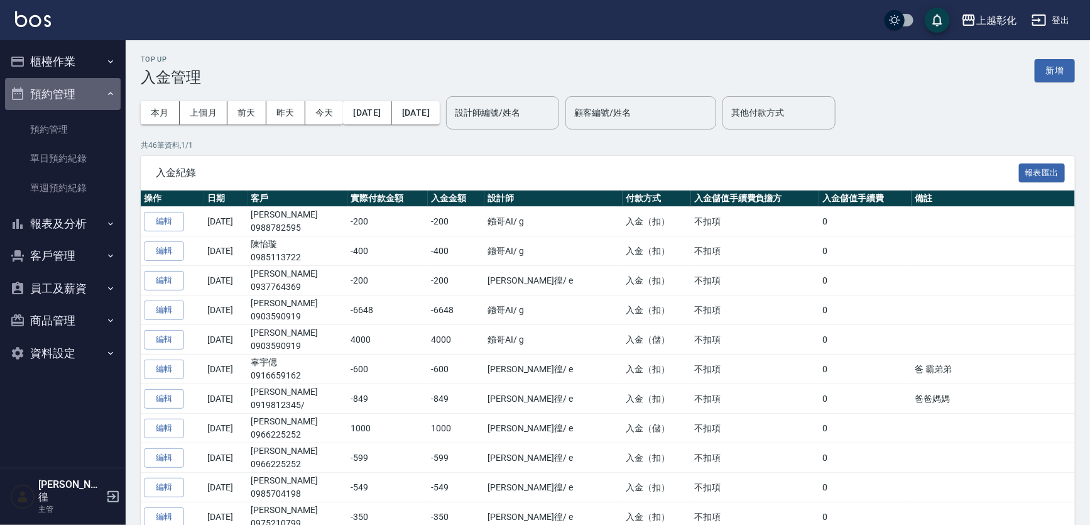
click at [84, 94] on button "預約管理" at bounding box center [63, 94] width 116 height 33
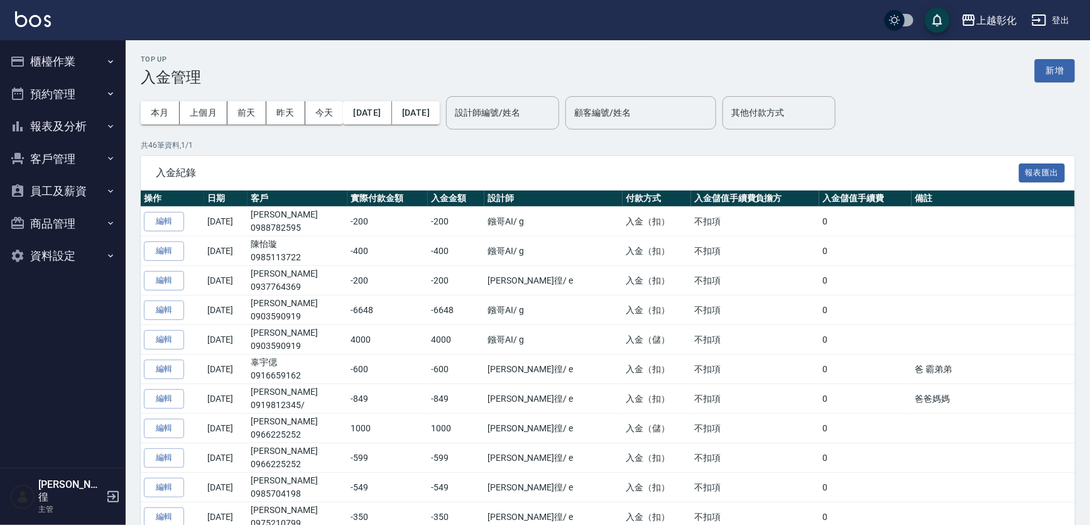
click at [100, 194] on button "員工及薪資" at bounding box center [63, 191] width 116 height 33
click at [73, 283] on button "商品管理" at bounding box center [63, 291] width 116 height 33
click at [57, 160] on button "客戶管理" at bounding box center [63, 159] width 116 height 33
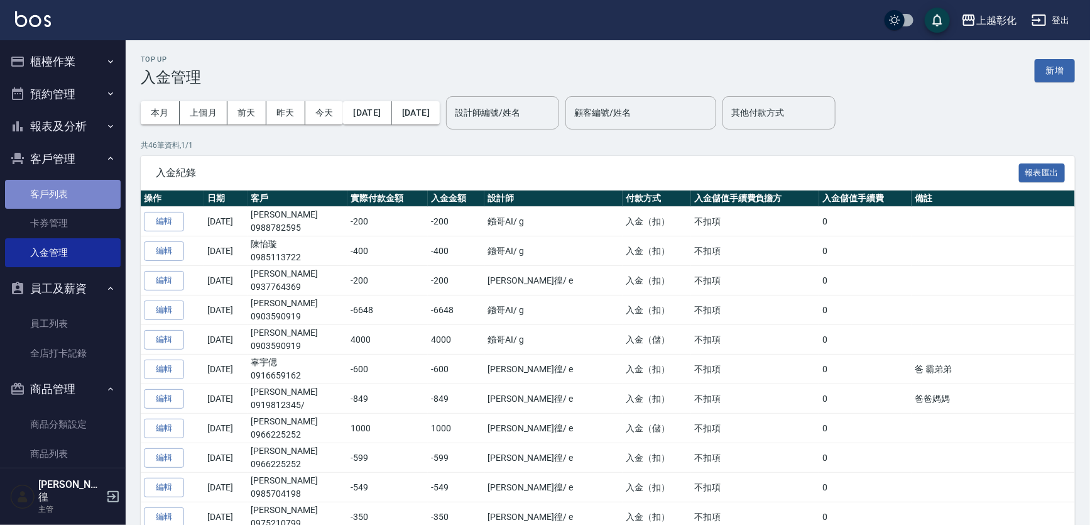
click at [63, 207] on link "客戶列表" at bounding box center [63, 194] width 116 height 29
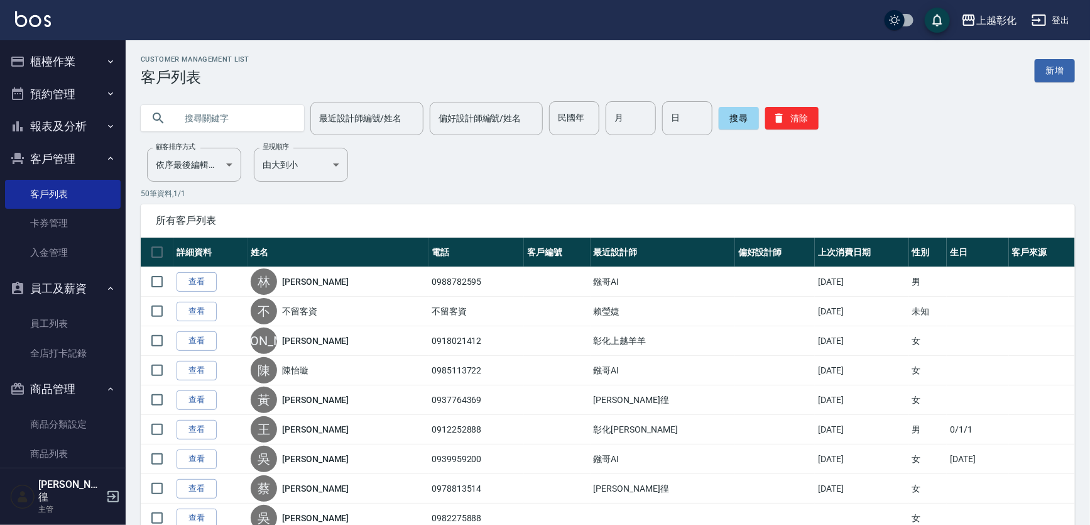
click at [244, 106] on input "text" at bounding box center [235, 118] width 118 height 34
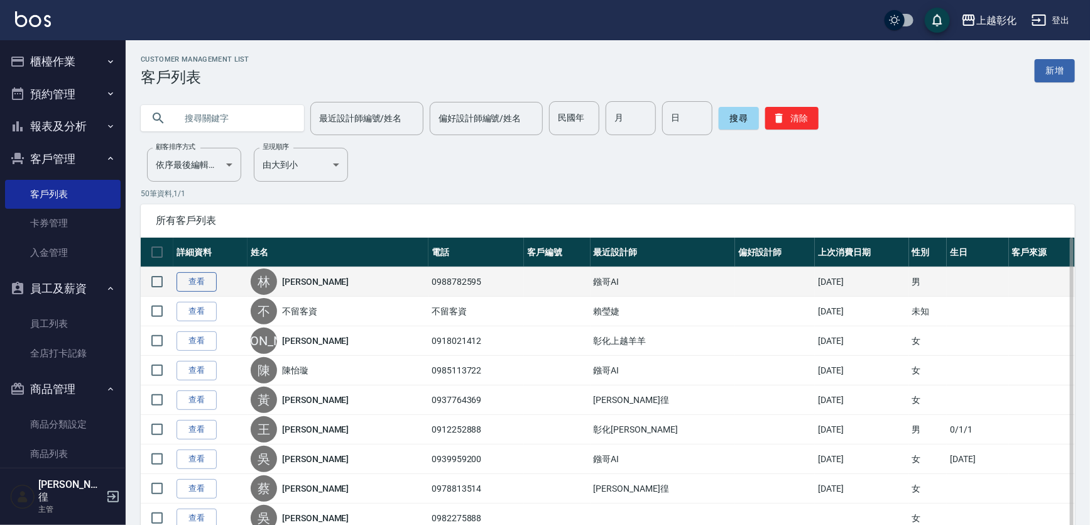
click at [202, 275] on link "查看" at bounding box center [197, 281] width 40 height 19
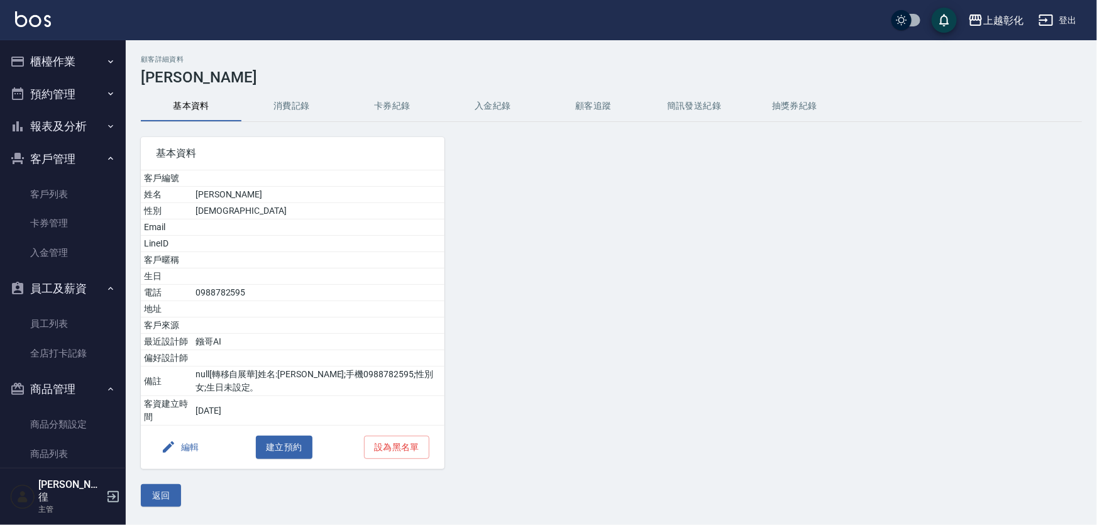
click at [525, 106] on button "入金紀錄" at bounding box center [492, 106] width 101 height 30
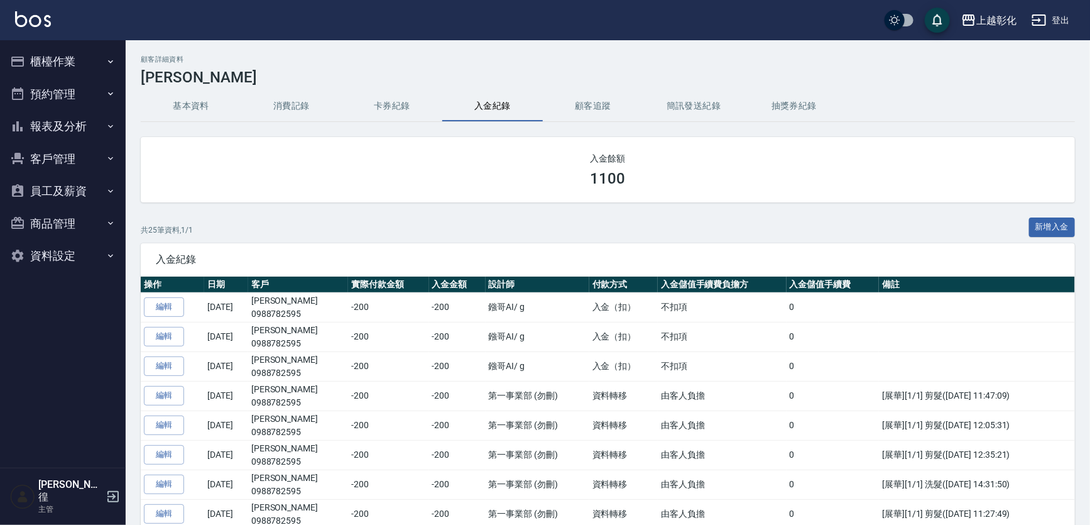
click at [74, 58] on button "櫃檯作業" at bounding box center [63, 61] width 116 height 33
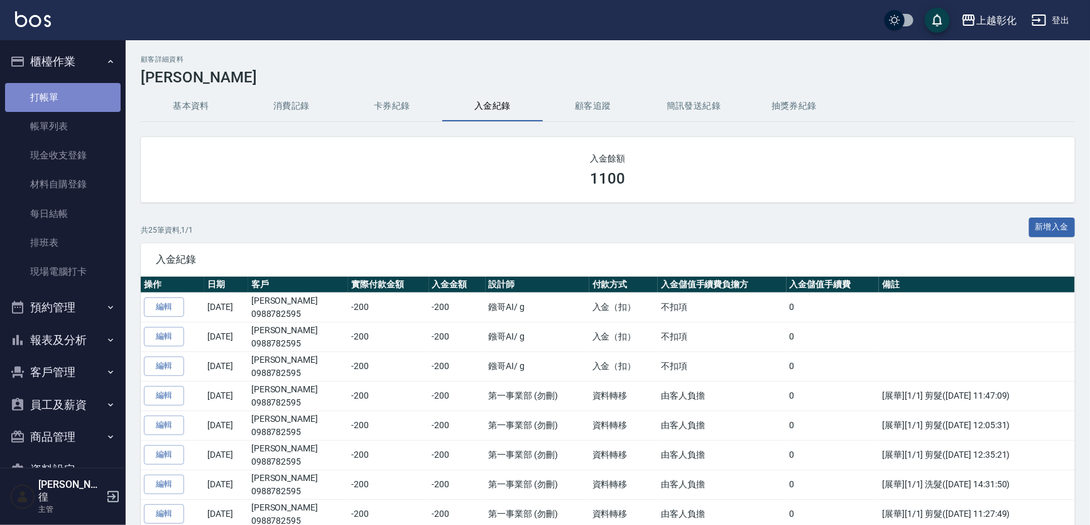
click at [65, 108] on link "打帳單" at bounding box center [63, 97] width 116 height 29
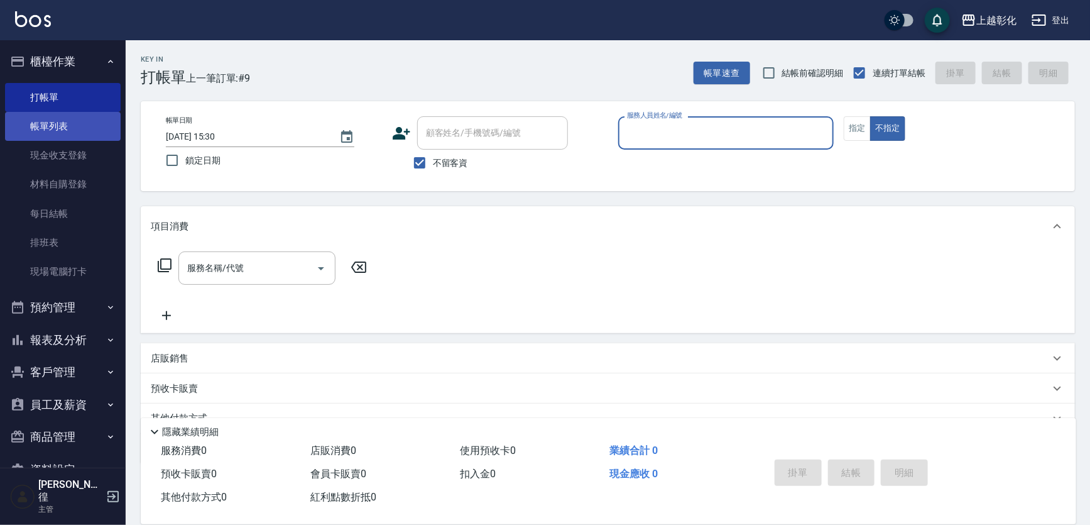
click at [72, 131] on link "帳單列表" at bounding box center [63, 126] width 116 height 29
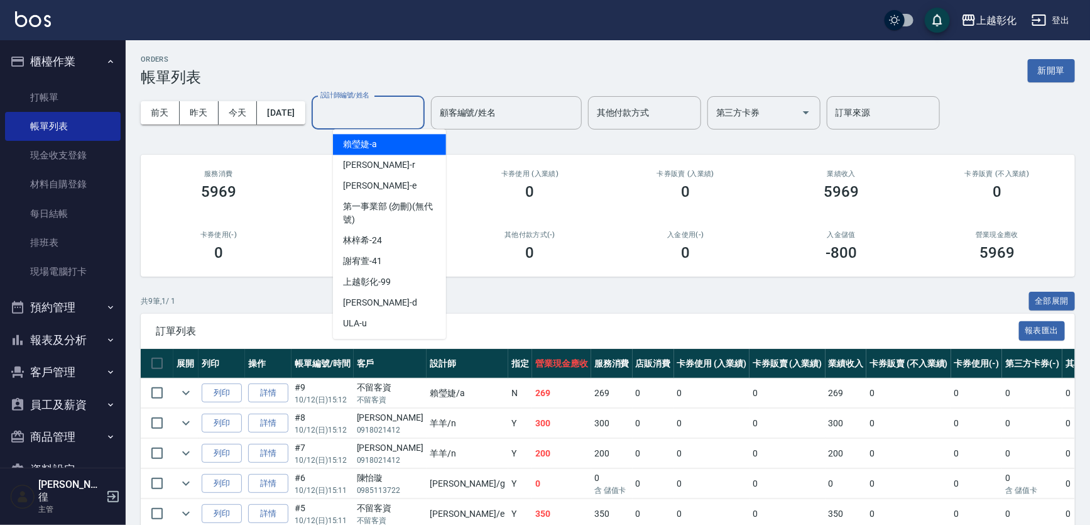
click at [389, 110] on input "設計師編號/姓名" at bounding box center [368, 113] width 102 height 22
click at [380, 303] on div "Dora -d" at bounding box center [389, 302] width 113 height 21
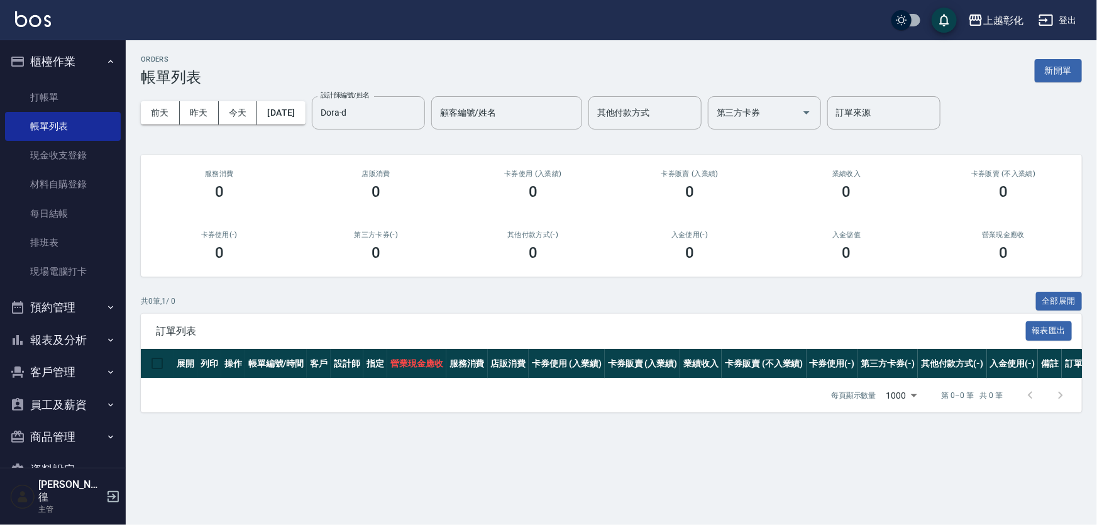
drag, startPoint x: 380, startPoint y: 303, endPoint x: 381, endPoint y: 263, distance: 39.6
click at [380, 273] on div "ORDERS 帳單列表 新開單 前天 昨天 今天 2025/10/12 設計師編號/姓名 Dora-d 設計師編號/姓名 顧客編號/姓名 顧客編號/姓名 其他…" at bounding box center [548, 262] width 1097 height 525
click at [367, 122] on input "Dora-d" at bounding box center [358, 113] width 83 height 22
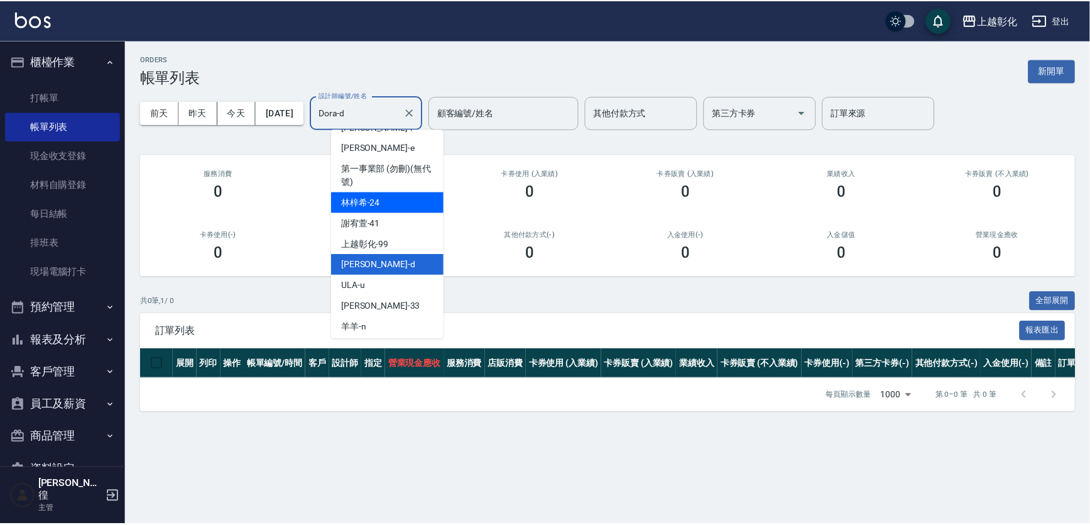
scroll to position [82, 0]
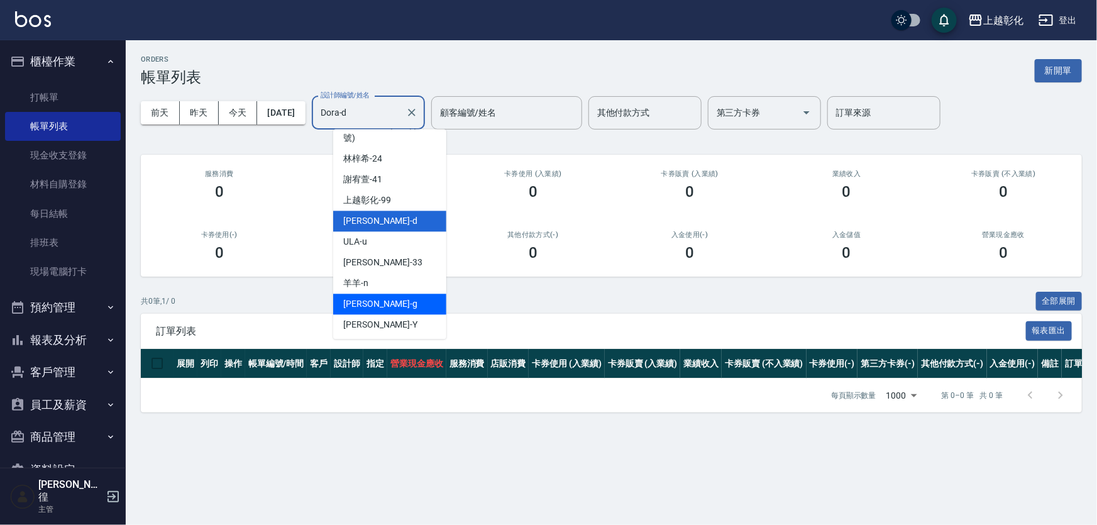
click at [371, 297] on div "Gary -g" at bounding box center [389, 303] width 113 height 21
type input "[PERSON_NAME]"
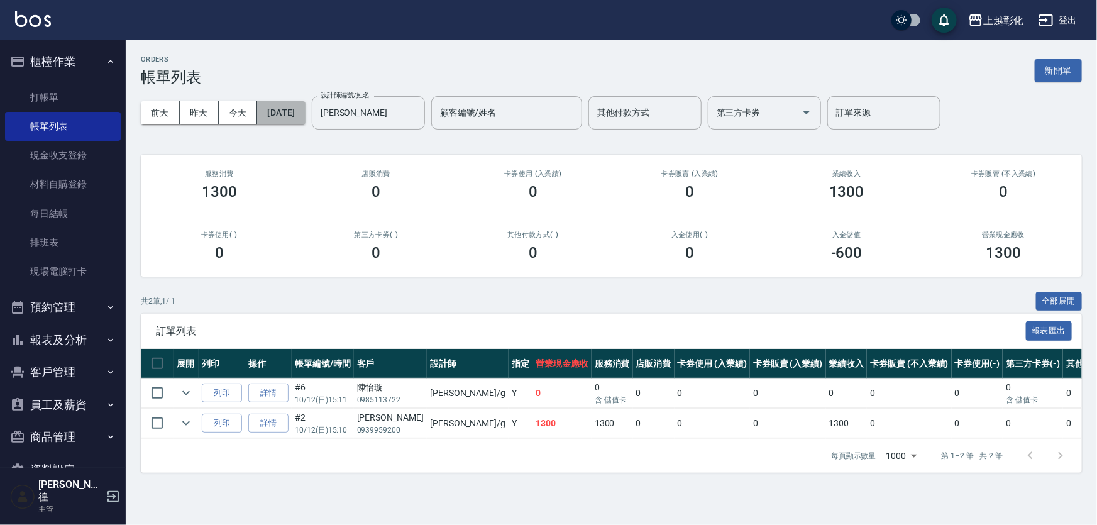
click at [297, 116] on button "[DATE]" at bounding box center [281, 112] width 48 height 23
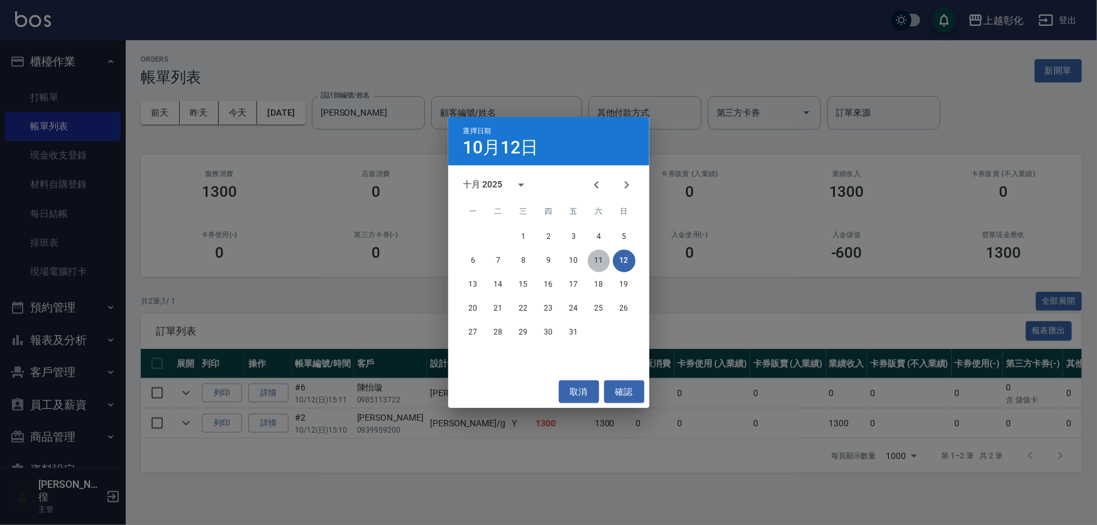
click at [608, 265] on button "11" at bounding box center [599, 260] width 23 height 23
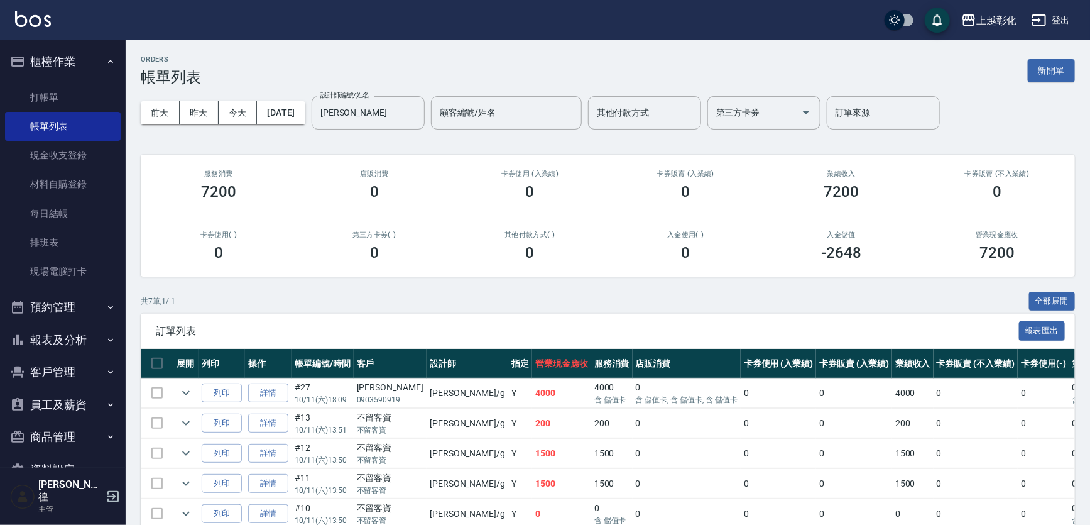
scroll to position [121, 0]
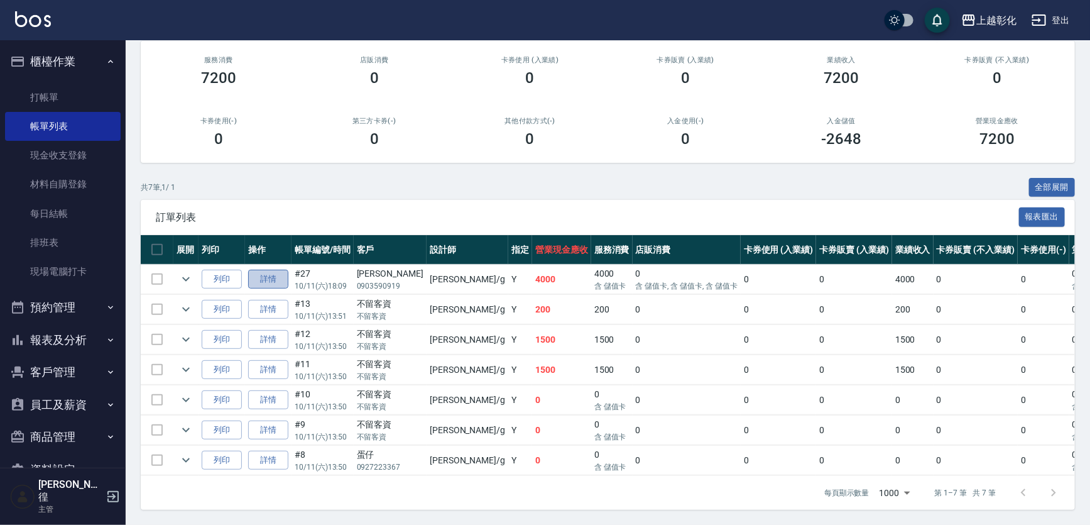
click at [264, 273] on link "詳情" at bounding box center [268, 279] width 40 height 19
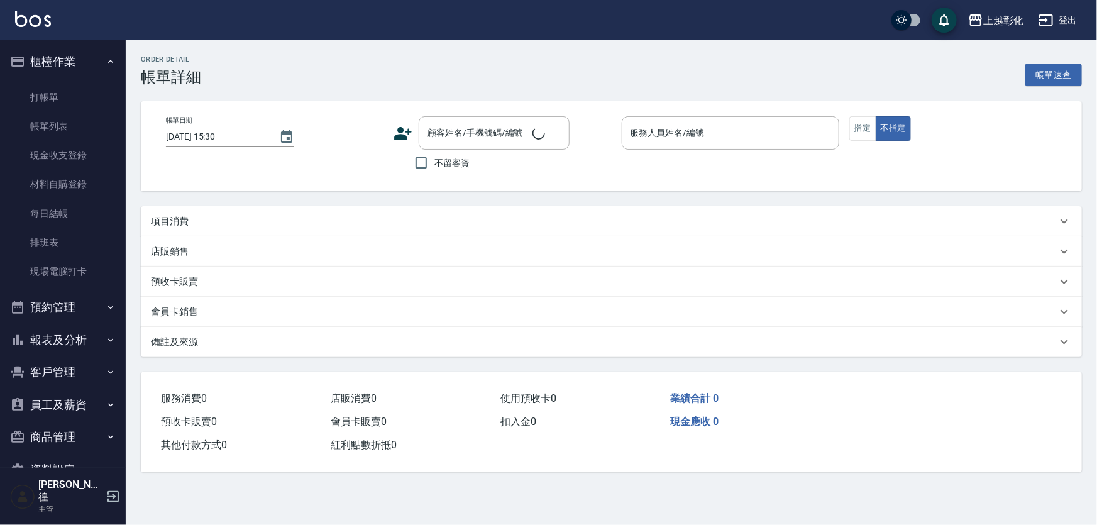
type input "2025/10/11 18:09"
type input "[PERSON_NAME]"
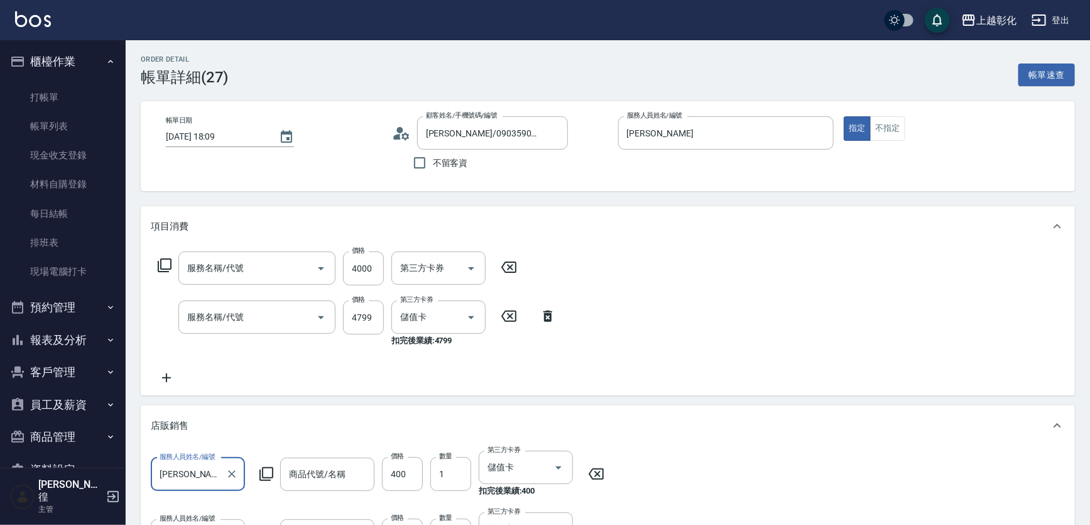
type input "黃歆貽/0903590919/null"
type input "啞光霜$399"
type input "嗎啡1送1 750元"
type input "水水沁涼洗護組"
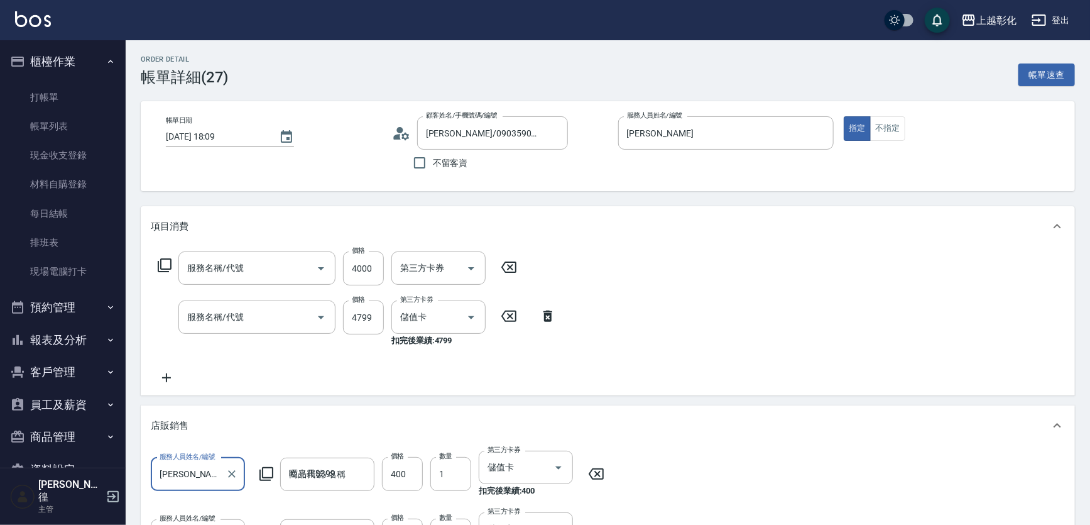
type input "頂級豪華OVC3(3000)"
type input "過年燙送染D(814)"
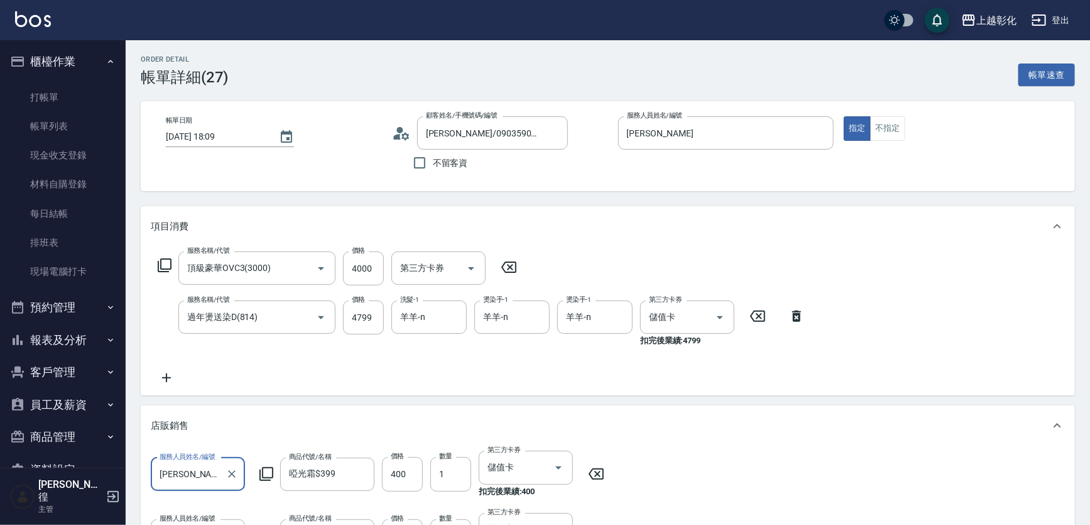
scroll to position [0, 0]
click at [47, 118] on link "帳單列表" at bounding box center [63, 126] width 116 height 29
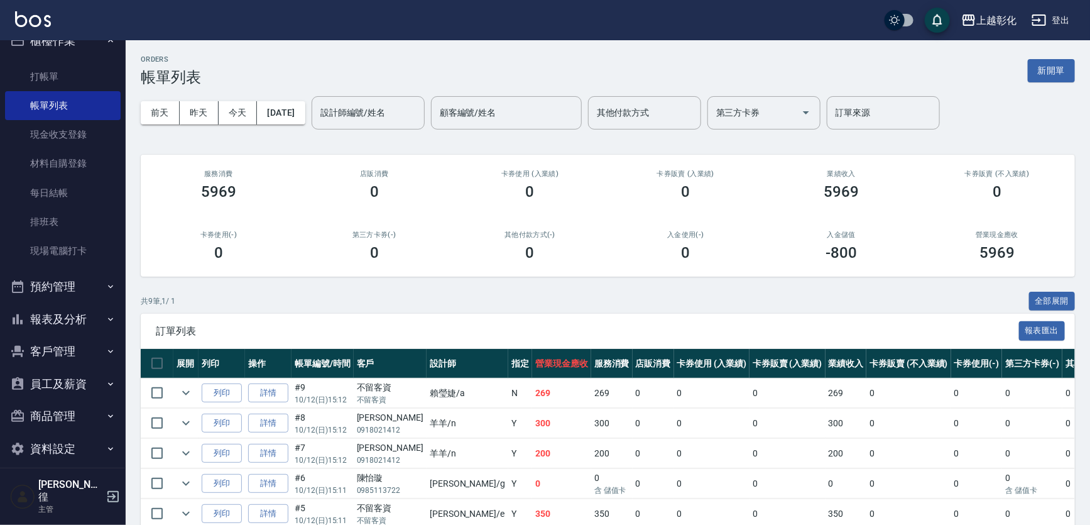
click at [60, 309] on button "報表及分析" at bounding box center [63, 319] width 116 height 33
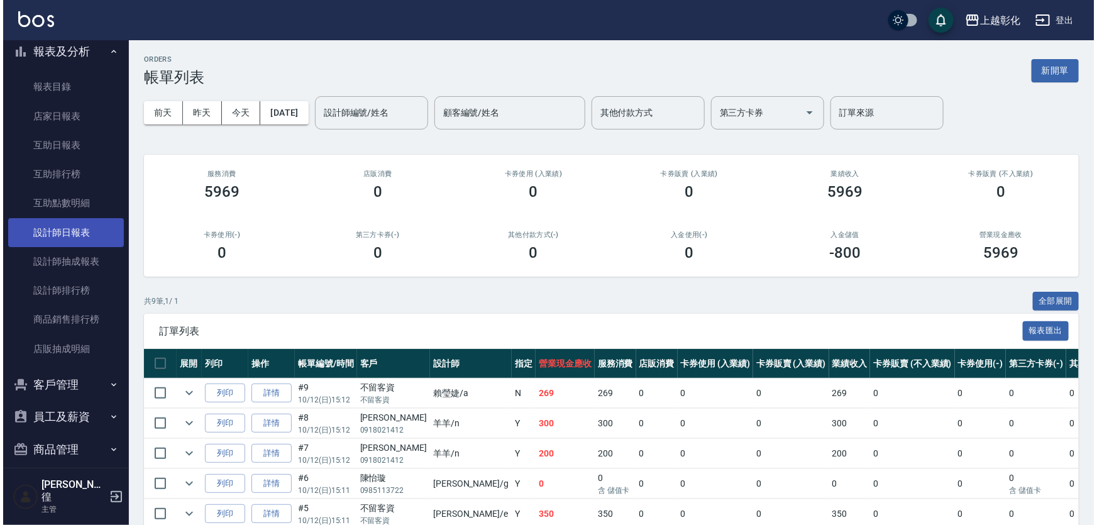
scroll to position [307, 0]
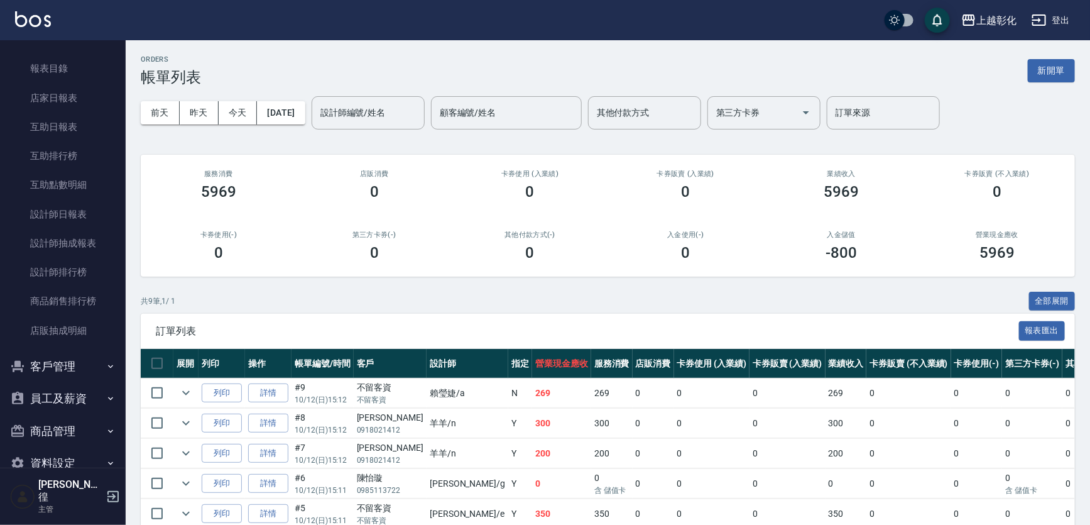
click at [68, 350] on button "客戶管理" at bounding box center [63, 366] width 116 height 33
click at [68, 402] on link "客戶列表" at bounding box center [63, 401] width 116 height 29
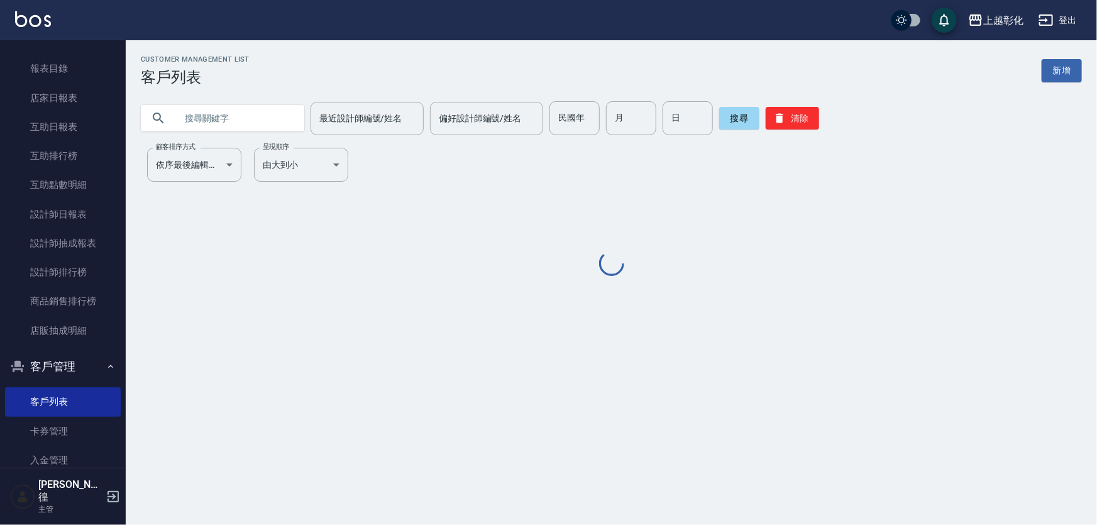
drag, startPoint x: 227, startPoint y: 125, endPoint x: 226, endPoint y: 113, distance: 12.0
click at [226, 121] on input "text" at bounding box center [235, 118] width 118 height 34
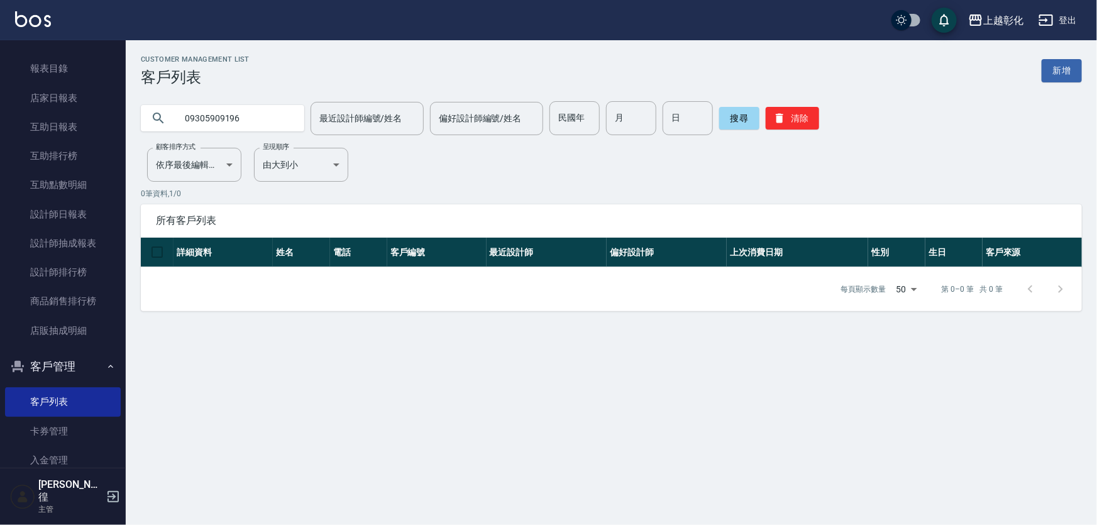
click at [234, 119] on input "09305909196" at bounding box center [235, 118] width 118 height 34
click at [254, 109] on input "0930590919" at bounding box center [235, 118] width 118 height 34
click at [207, 150] on body "上越彰化 登出 櫃檯作業 打帳單 帳單列表 現金收支登錄 材料自購登錄 每日結帳 排班表 現場電腦打卡 預約管理 預約管理 單日預約紀錄 單週預約紀錄 報表及…" at bounding box center [548, 262] width 1097 height 525
click at [240, 106] on div at bounding box center [548, 262] width 1097 height 525
click at [244, 107] on input "0930590919" at bounding box center [235, 118] width 118 height 34
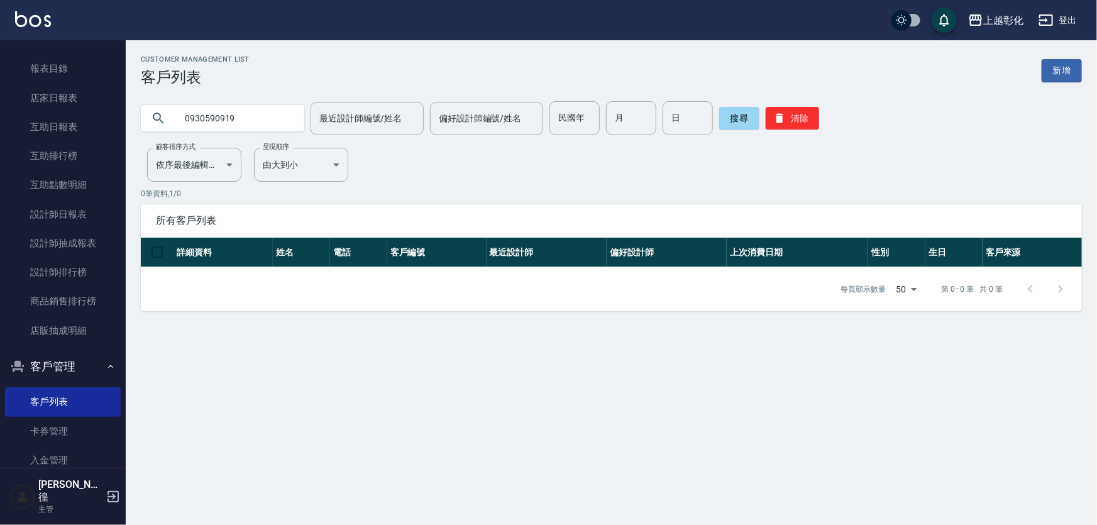
drag, startPoint x: 244, startPoint y: 105, endPoint x: 239, endPoint y: 112, distance: 8.5
click at [239, 111] on input "0930590919" at bounding box center [235, 118] width 118 height 34
click at [255, 119] on input "0930590919" at bounding box center [235, 118] width 118 height 34
click at [268, 119] on input "0930590919" at bounding box center [235, 118] width 118 height 34
type input "0"
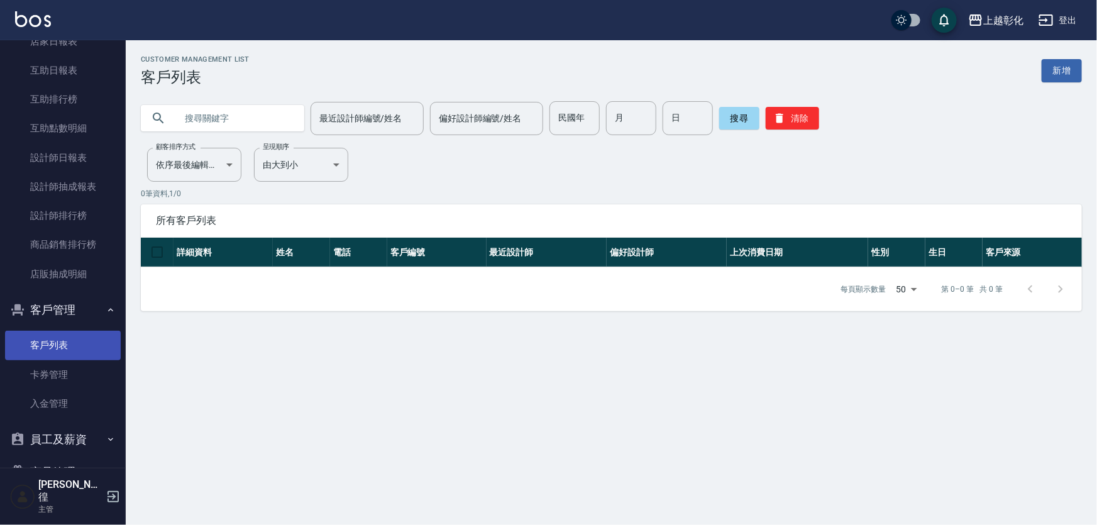
scroll to position [364, 0]
click at [65, 326] on ul "客戶列表 卡券管理 入金管理" at bounding box center [63, 373] width 116 height 97
click at [68, 351] on link "客戶列表" at bounding box center [63, 344] width 116 height 29
click at [180, 126] on input "text" at bounding box center [235, 118] width 118 height 34
click at [232, 118] on input "0930590919" at bounding box center [235, 118] width 118 height 34
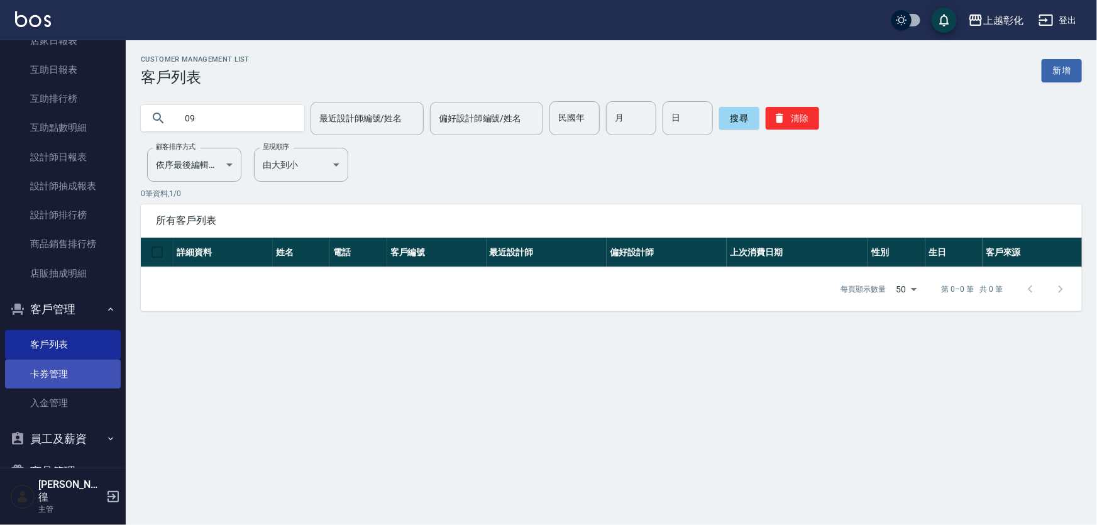
type input "0"
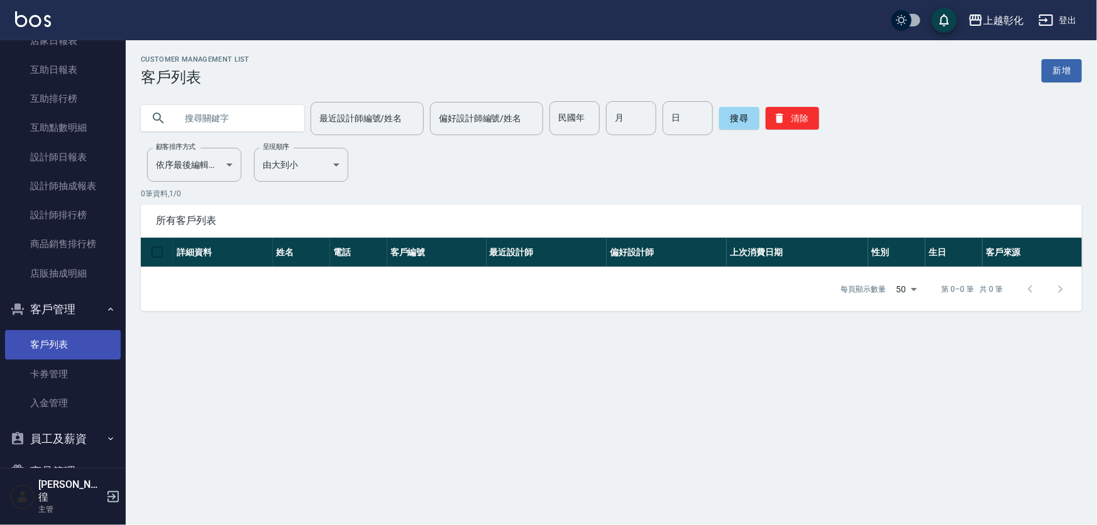
click at [60, 344] on link "客戶列表" at bounding box center [63, 344] width 116 height 29
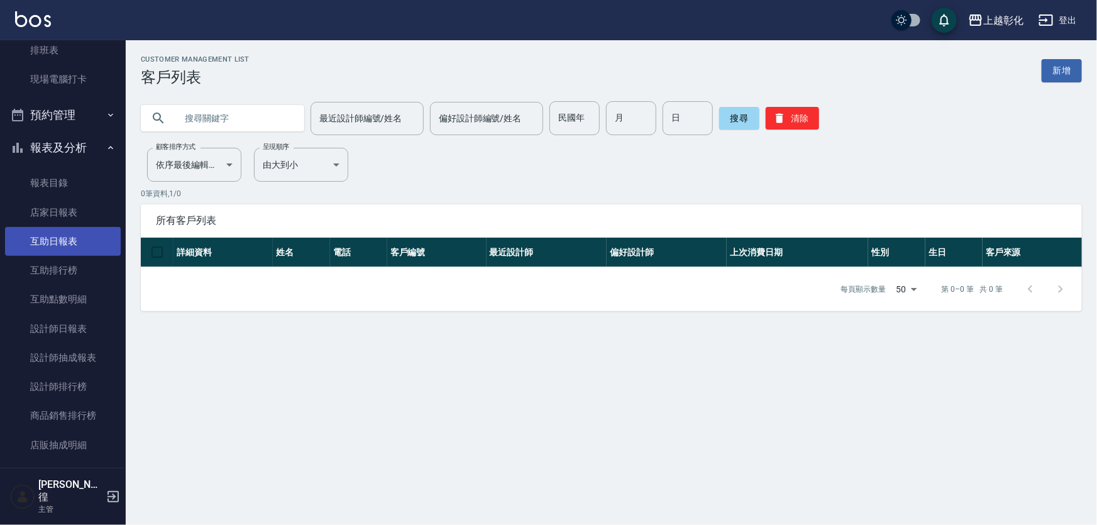
scroll to position [135, 0]
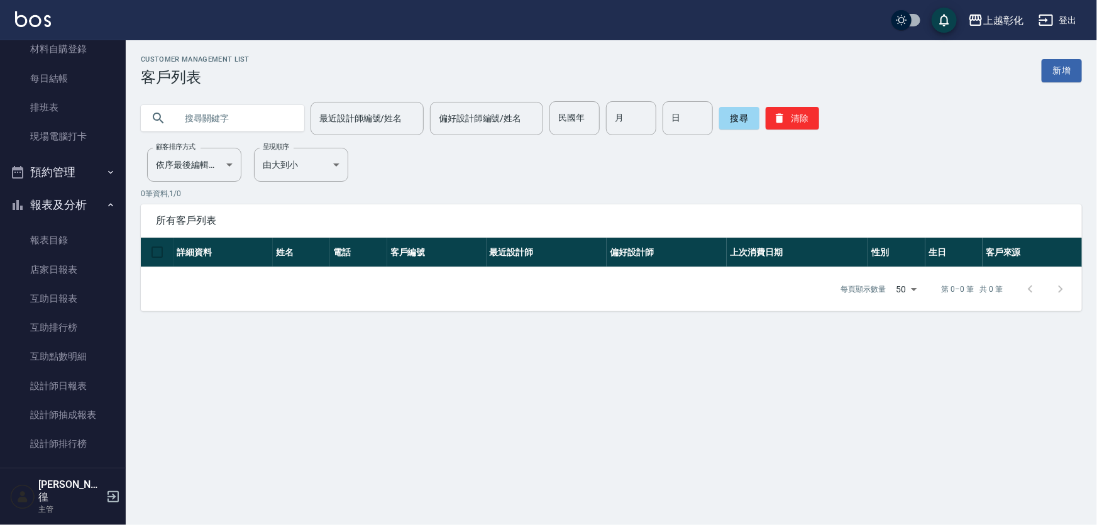
click at [783, 57] on div "Customer Management List 客戶列表 新增" at bounding box center [611, 70] width 941 height 31
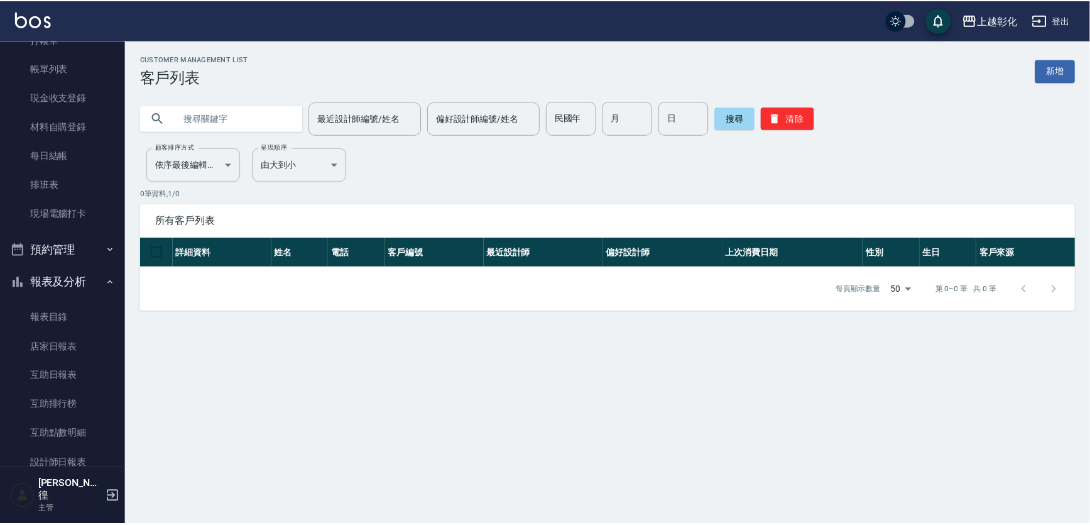
scroll to position [0, 0]
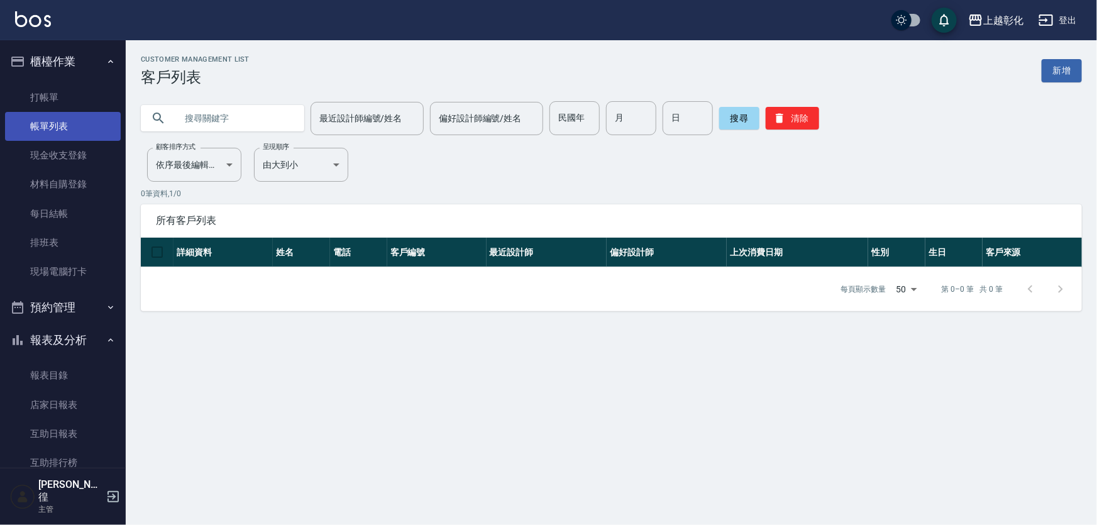
click at [90, 114] on link "帳單列表" at bounding box center [63, 126] width 116 height 29
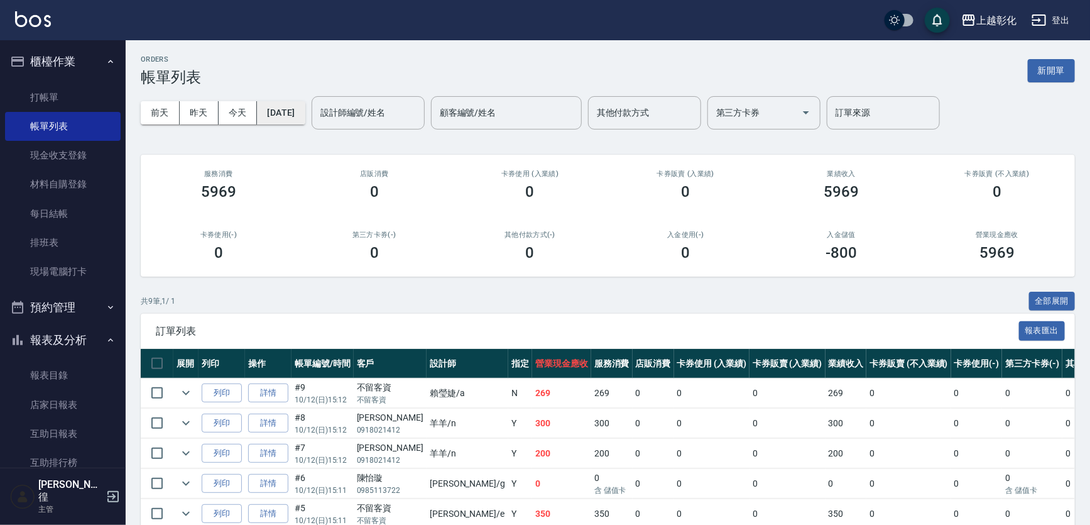
click at [292, 111] on button "[DATE]" at bounding box center [281, 112] width 48 height 23
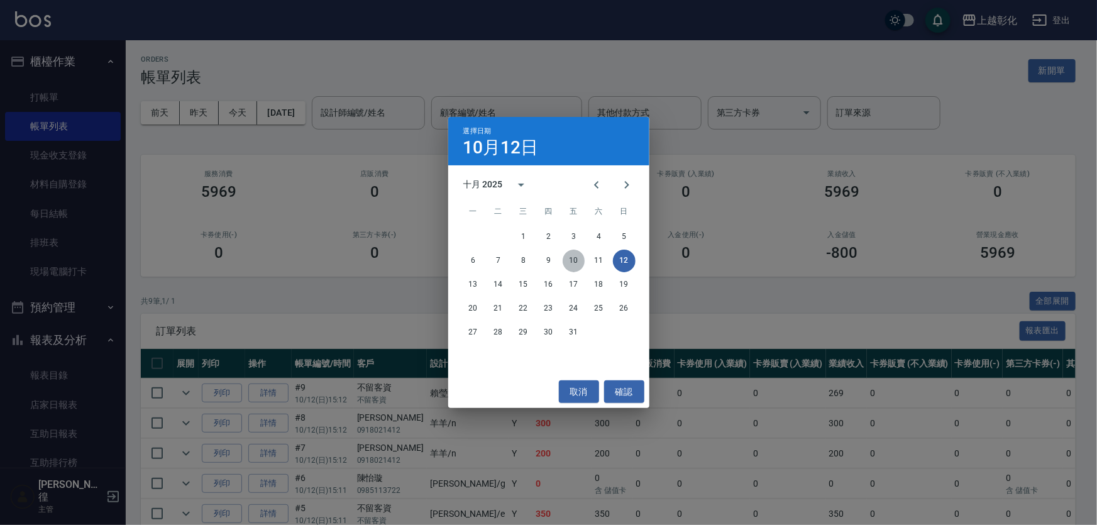
click at [576, 264] on button "10" at bounding box center [573, 260] width 23 height 23
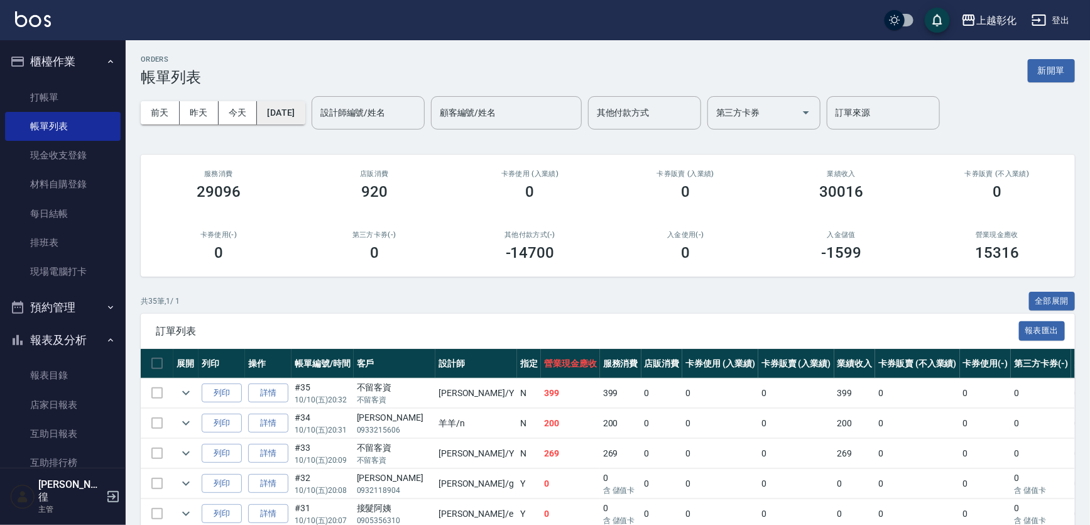
click at [297, 109] on button "[DATE]" at bounding box center [281, 112] width 48 height 23
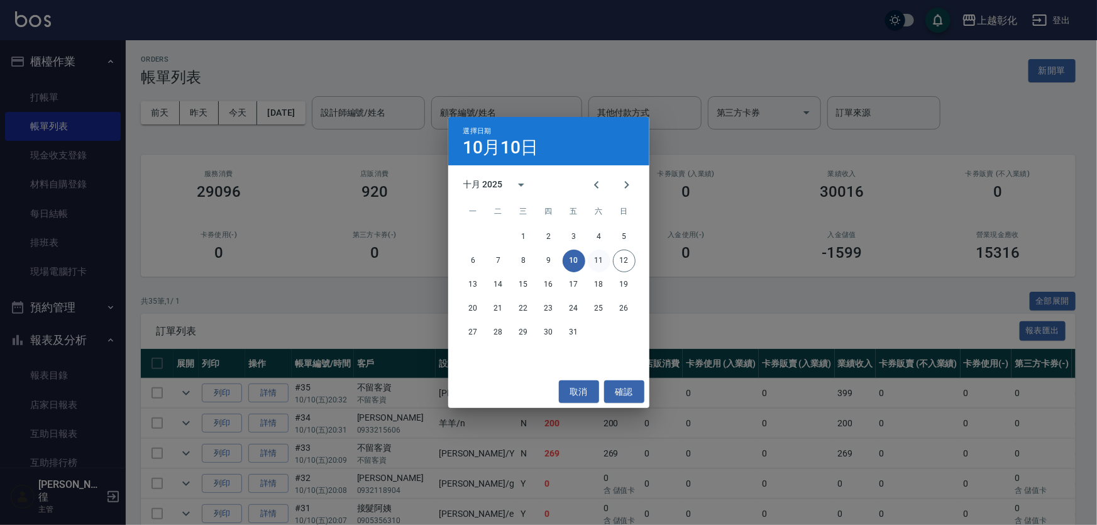
click at [590, 255] on button "11" at bounding box center [599, 260] width 23 height 23
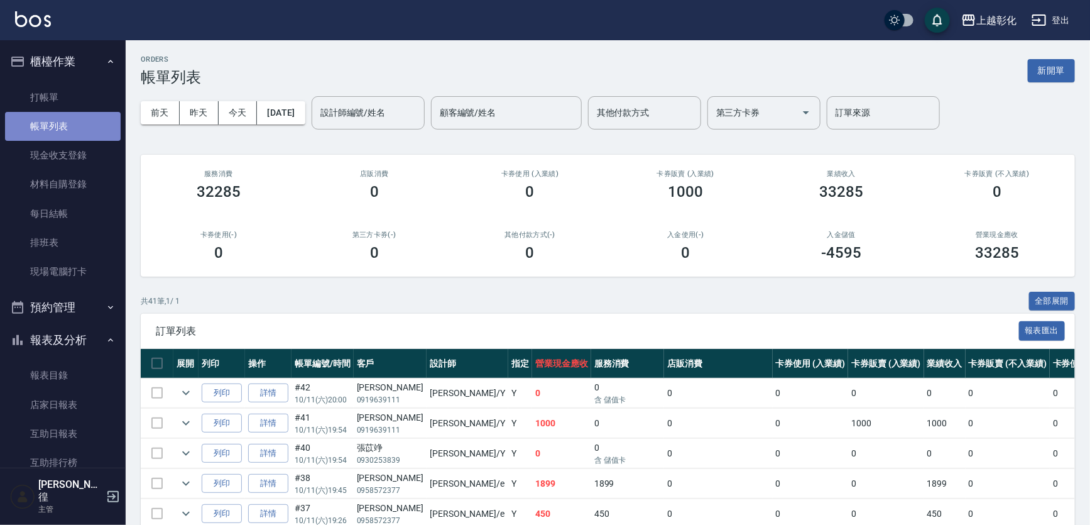
click at [79, 133] on link "帳單列表" at bounding box center [63, 126] width 116 height 29
click at [371, 118] on input "設計師編號/姓名" at bounding box center [368, 113] width 102 height 22
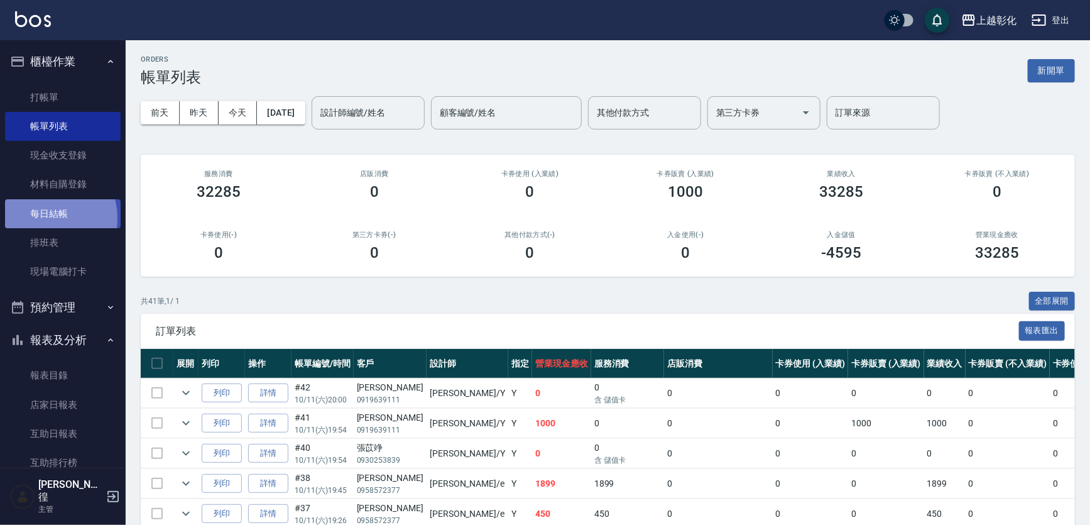
click at [44, 218] on link "每日結帳" at bounding box center [63, 213] width 116 height 29
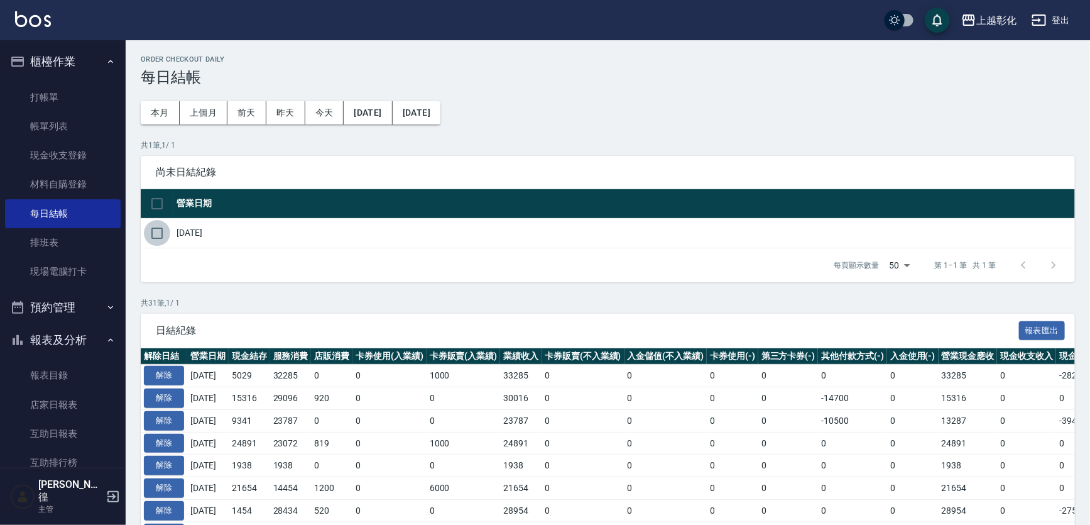
click at [166, 234] on input "checkbox" at bounding box center [157, 233] width 26 height 26
checkbox input "true"
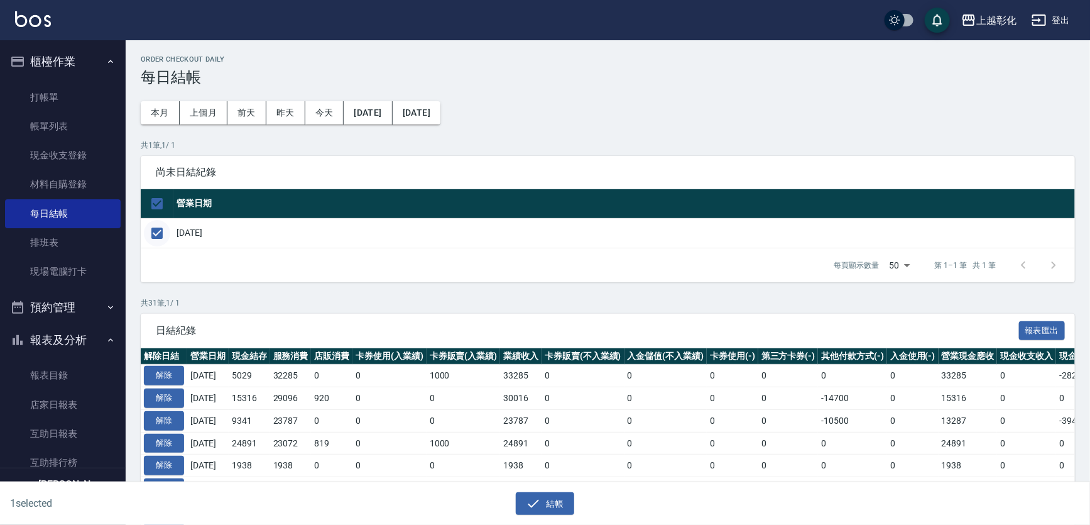
click at [166, 232] on input "checkbox" at bounding box center [157, 233] width 26 height 26
checkbox input "false"
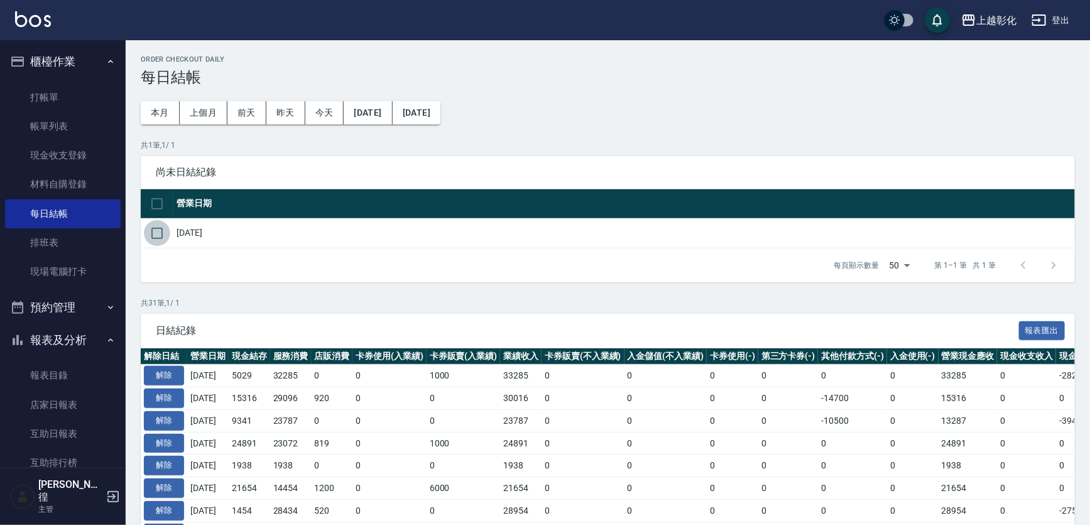
click at [167, 229] on input "checkbox" at bounding box center [157, 233] width 26 height 26
checkbox input "true"
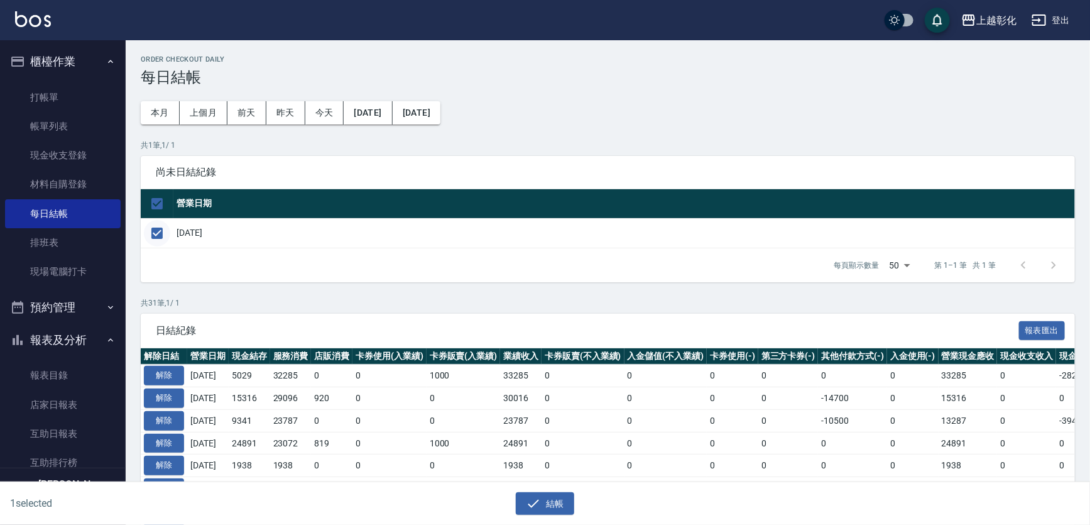
click at [167, 229] on input "checkbox" at bounding box center [157, 233] width 26 height 26
checkbox input "false"
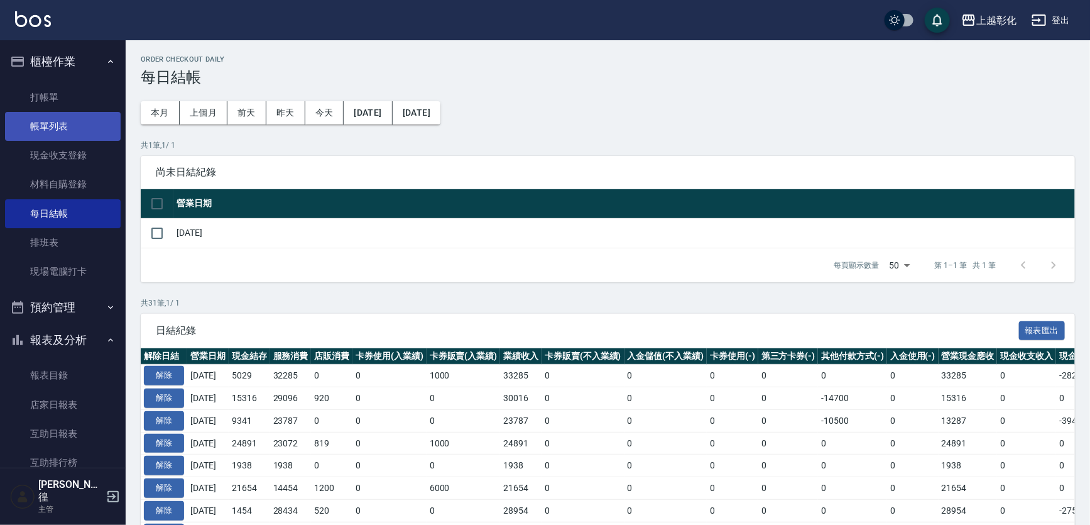
click at [63, 124] on link "帳單列表" at bounding box center [63, 126] width 116 height 29
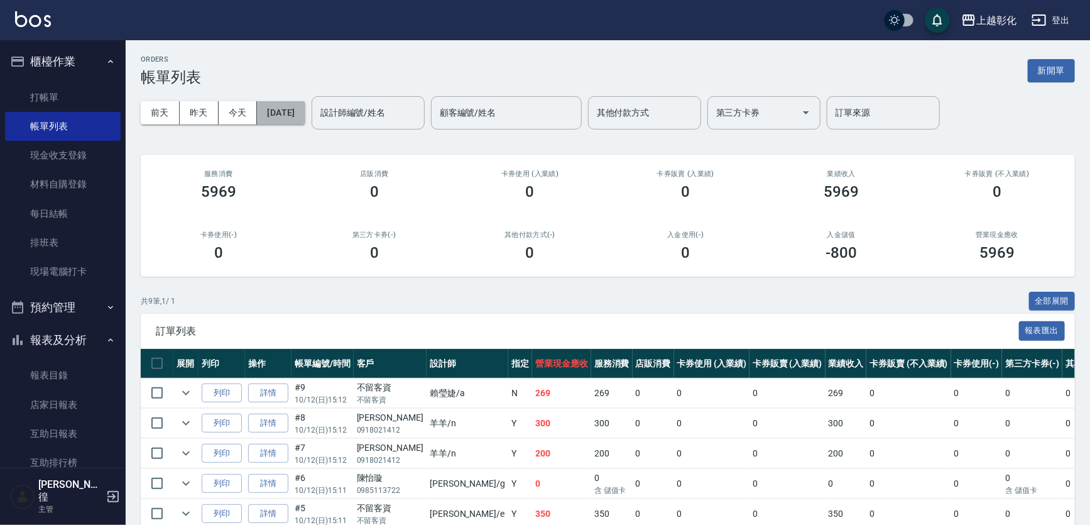
click at [301, 112] on button "[DATE]" at bounding box center [281, 112] width 48 height 23
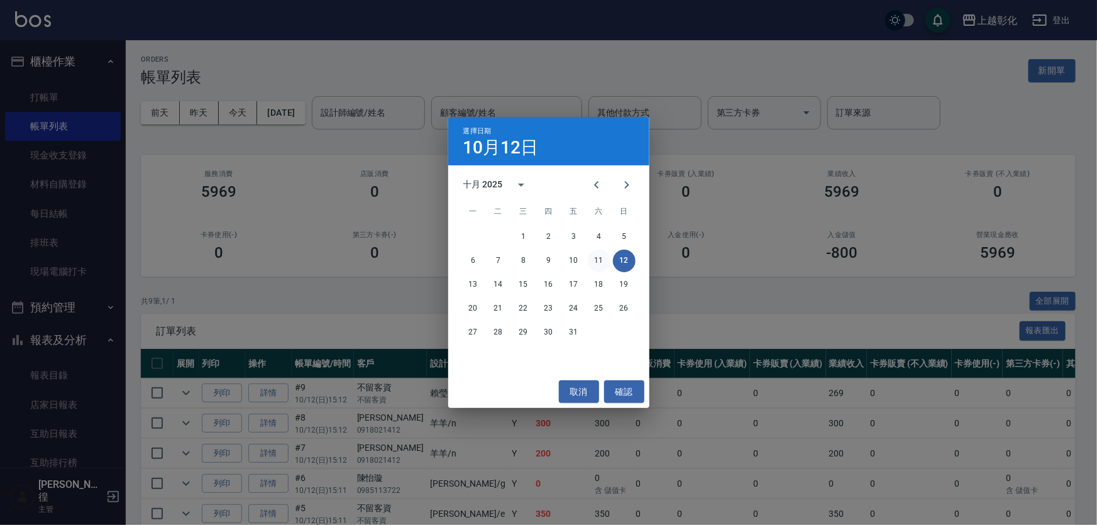
click at [596, 264] on button "11" at bounding box center [599, 260] width 23 height 23
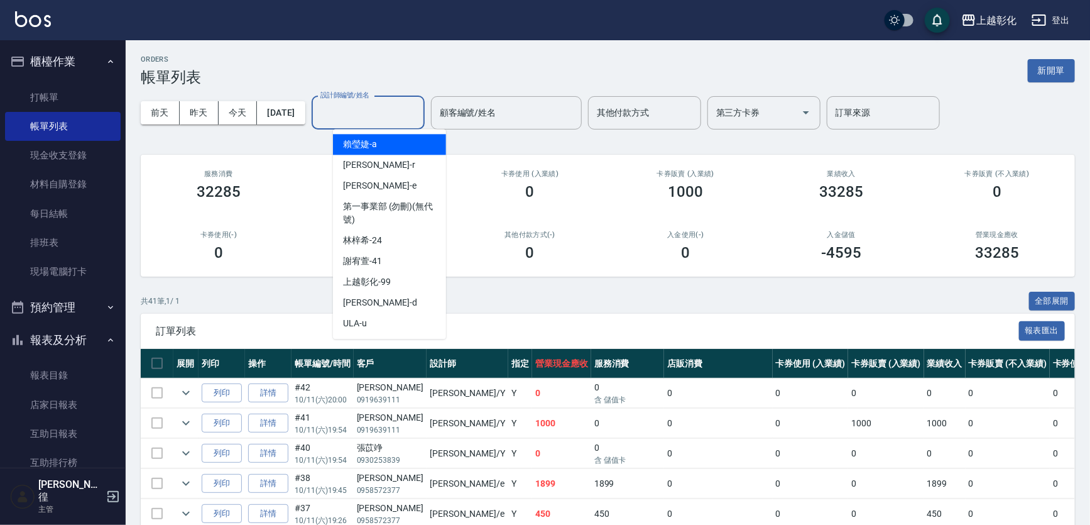
click at [366, 104] on input "設計師編號/姓名" at bounding box center [368, 113] width 102 height 22
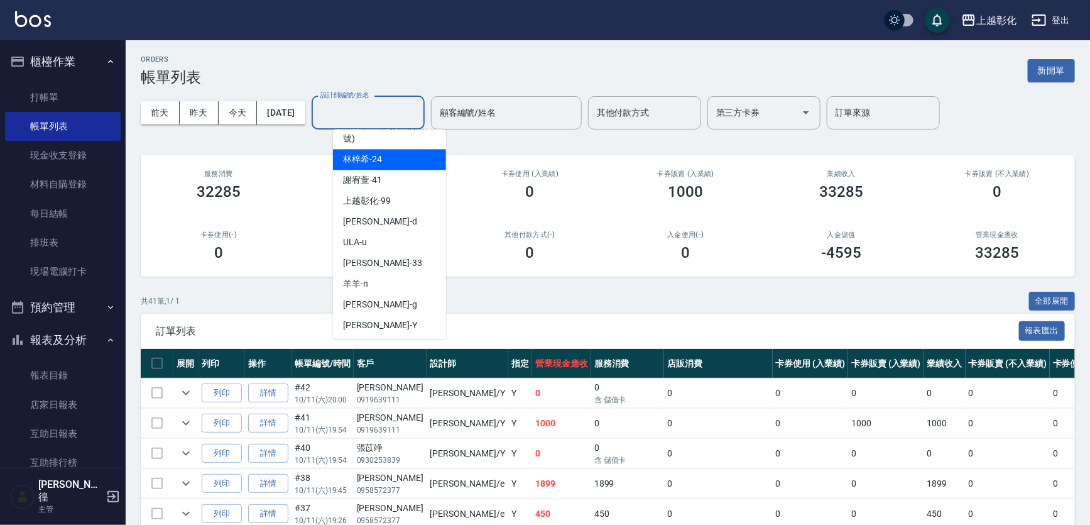
scroll to position [82, 0]
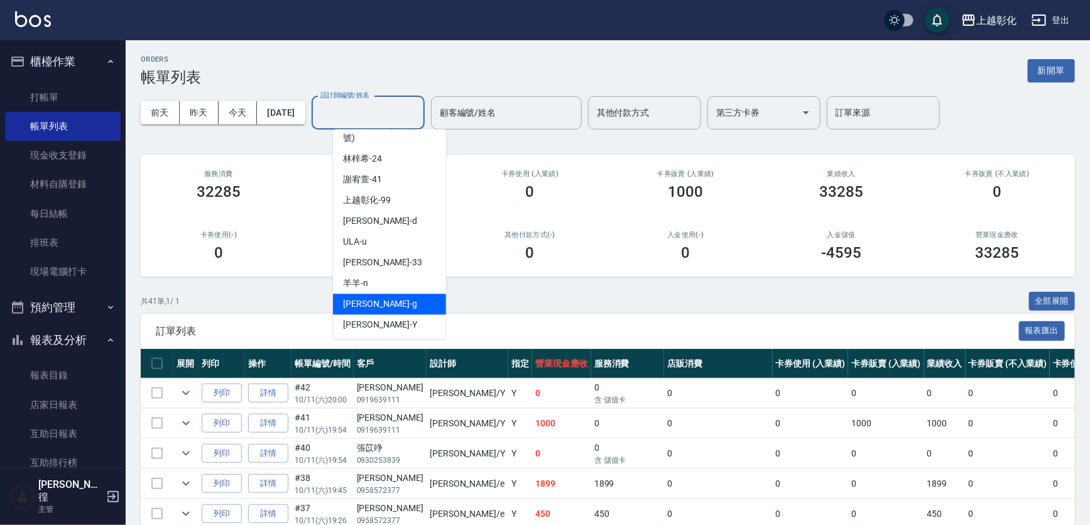
click at [368, 300] on div "Gary -g" at bounding box center [389, 303] width 113 height 21
type input "[PERSON_NAME]"
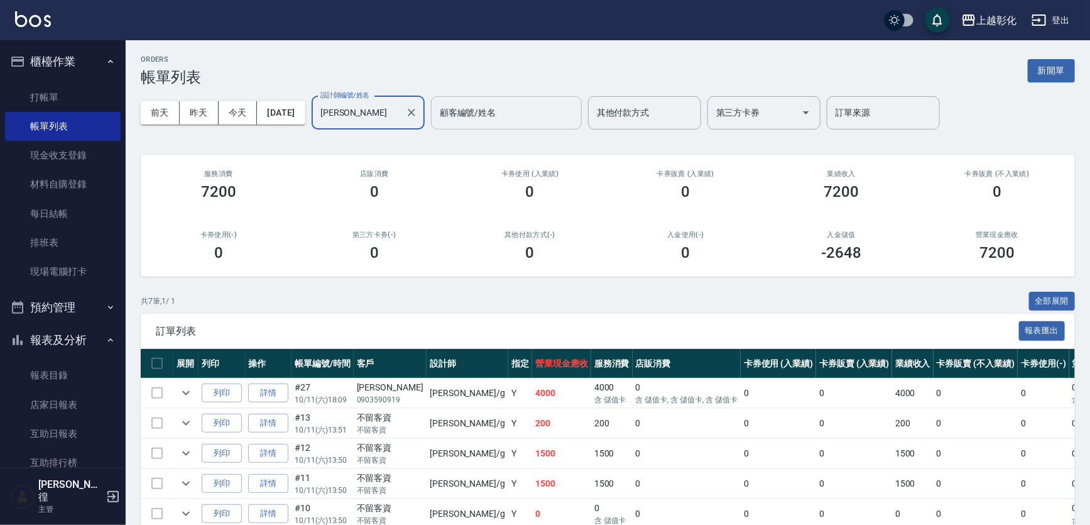
click at [491, 107] on input "顧客編號/姓名" at bounding box center [507, 113] width 140 height 22
click at [545, 119] on input "0909590" at bounding box center [491, 113] width 108 height 22
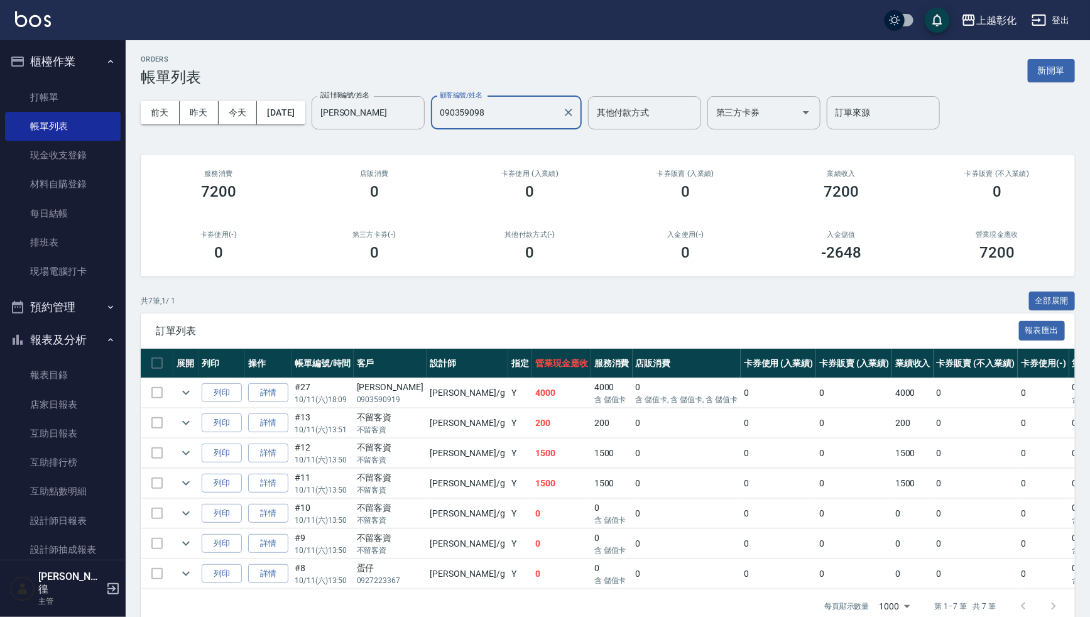
click at [806, 48] on div "ORDERS 帳單列表 新開單 前天 昨天 今天 2025/10/11 設計師編號/姓名 Gary-g 設計師編號/姓名 顧客編號/姓名 090359098 …" at bounding box center [608, 339] width 965 height 598
click at [564, 56] on div "ORDERS 帳單列表 新開單" at bounding box center [608, 70] width 934 height 31
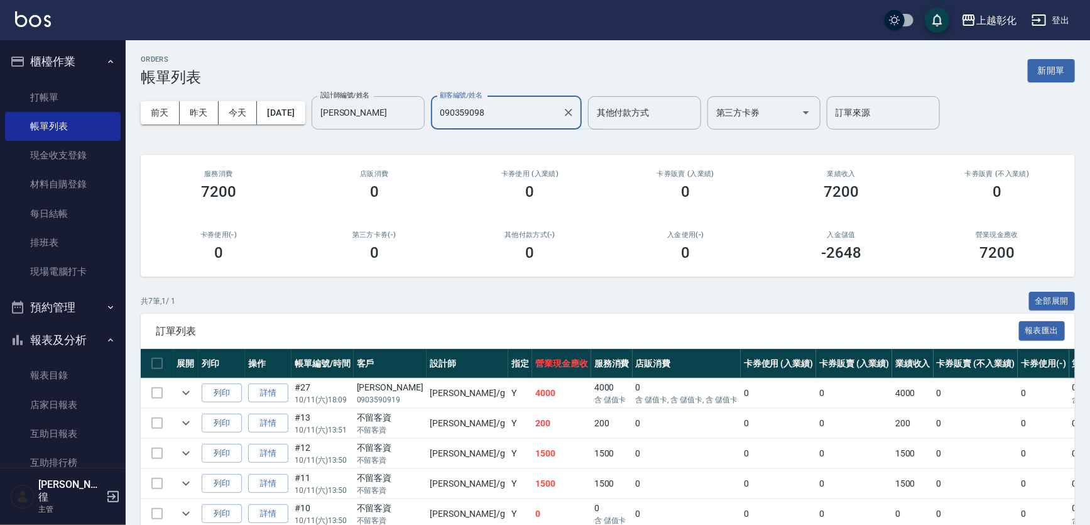
click at [522, 102] on input "090359098" at bounding box center [497, 113] width 121 height 22
click at [501, 148] on span "黃歆貽 / 0903590919" at bounding box center [527, 144] width 151 height 21
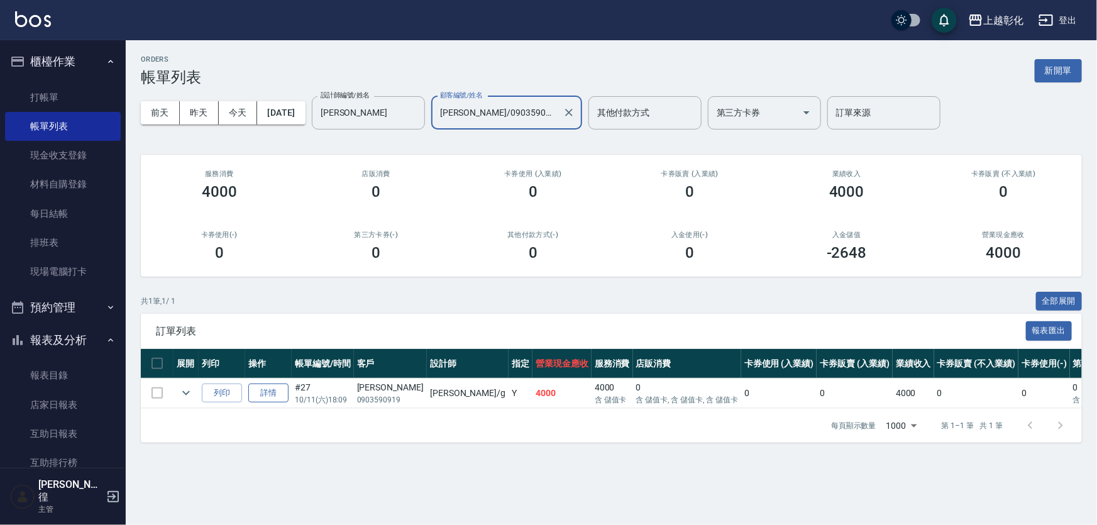
type input "黃歆貽/0903590919"
click at [267, 393] on link "詳情" at bounding box center [268, 392] width 40 height 19
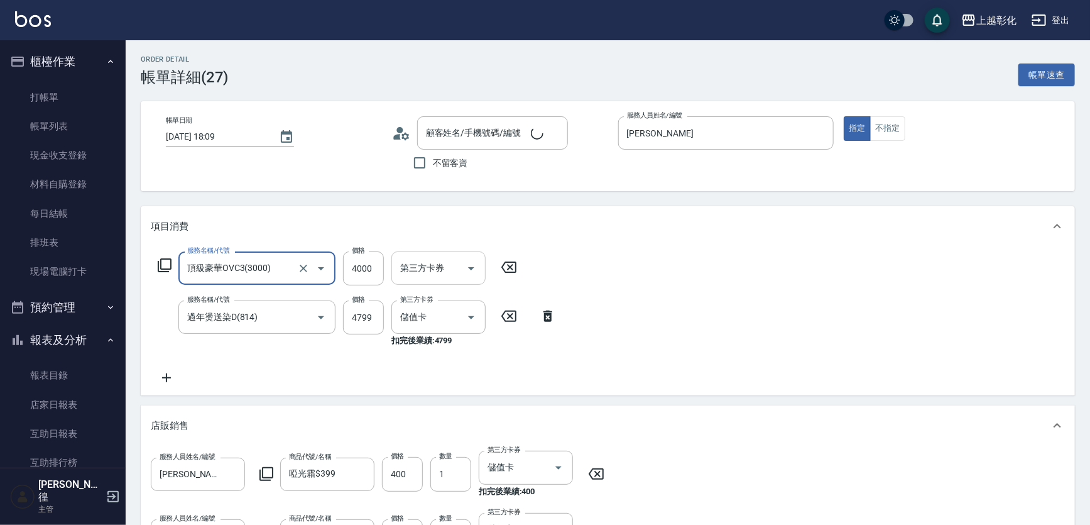
type input "黃歆貽/0903590919/null"
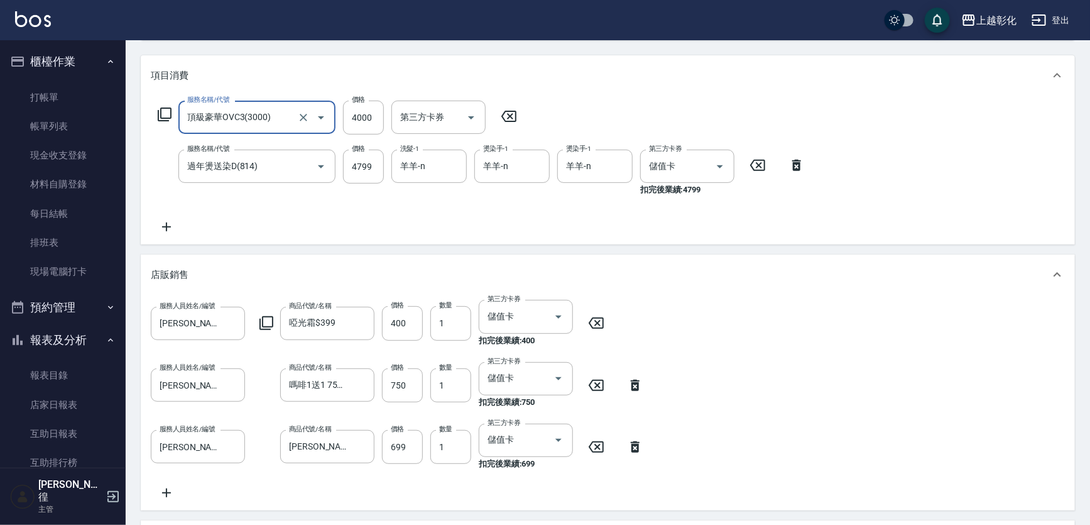
scroll to position [171, 0]
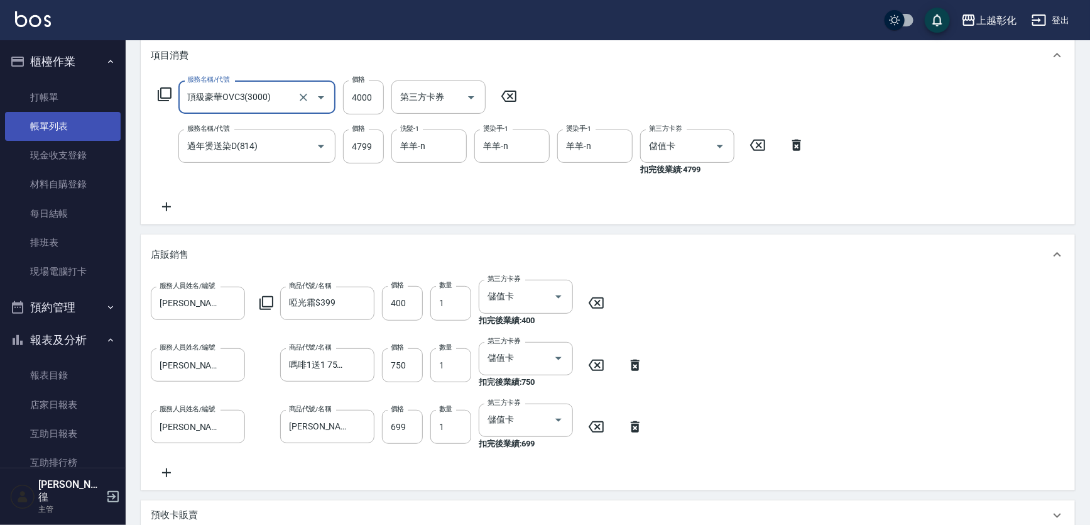
click at [63, 118] on link "帳單列表" at bounding box center [63, 126] width 116 height 29
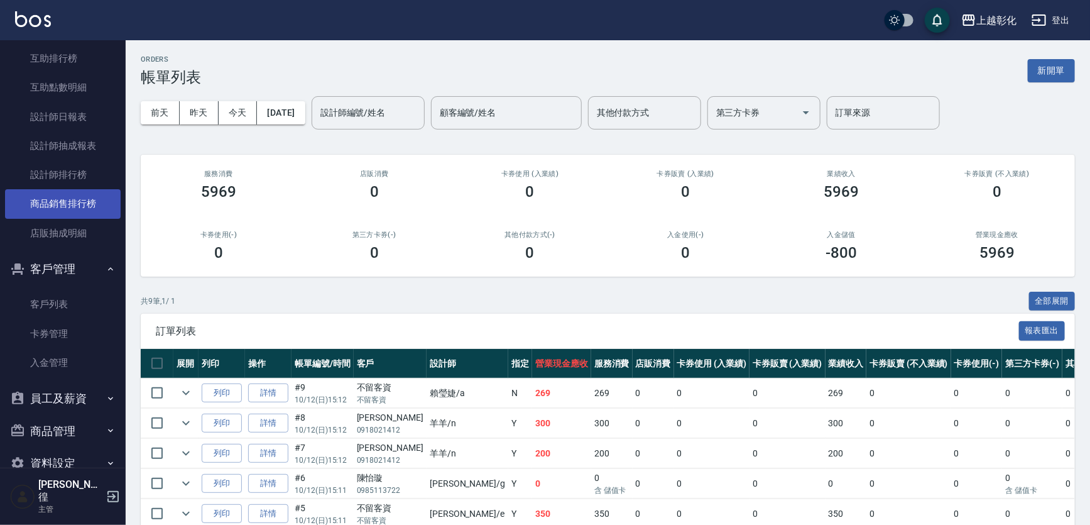
scroll to position [419, 0]
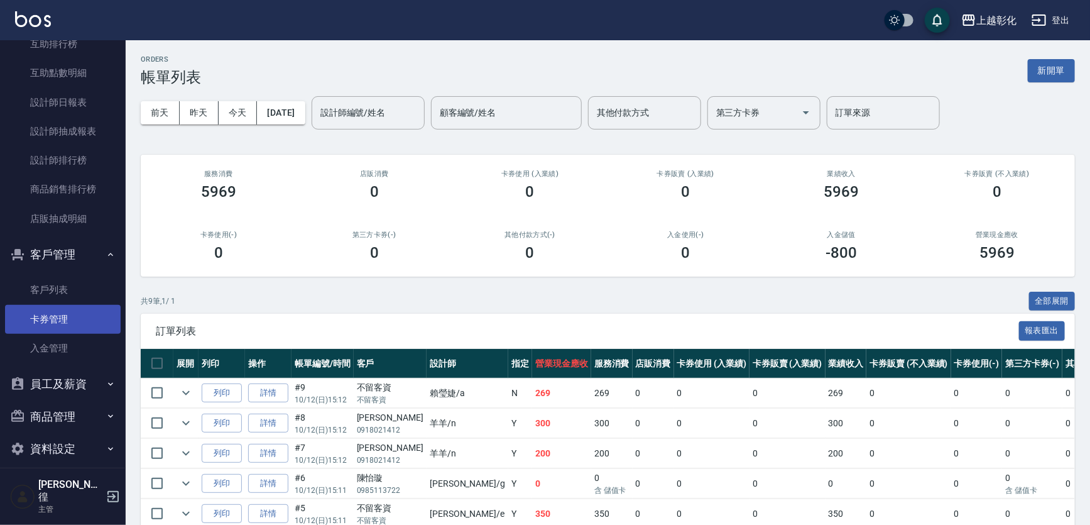
click at [64, 317] on link "卡券管理" at bounding box center [63, 319] width 116 height 29
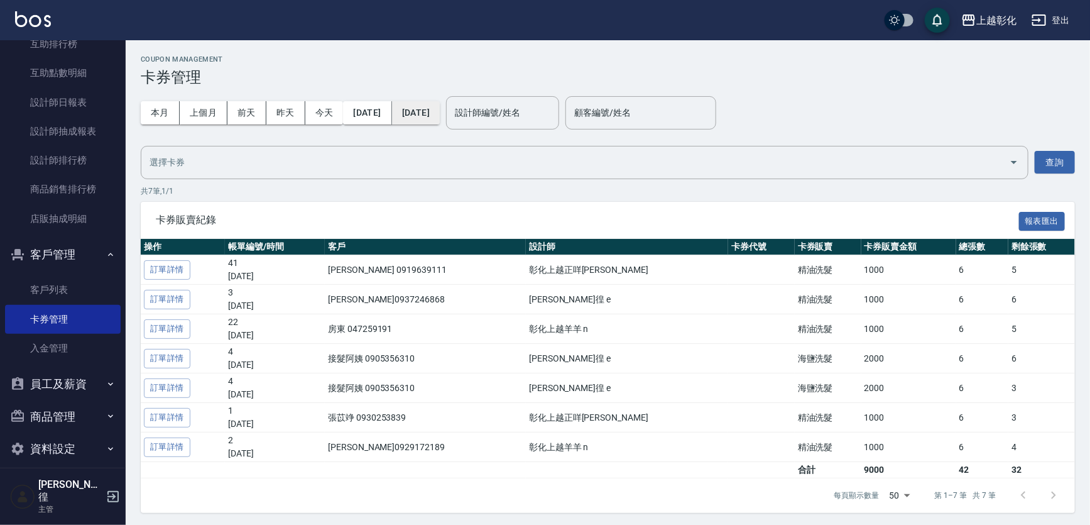
click at [432, 106] on button "[DATE]" at bounding box center [416, 112] width 48 height 23
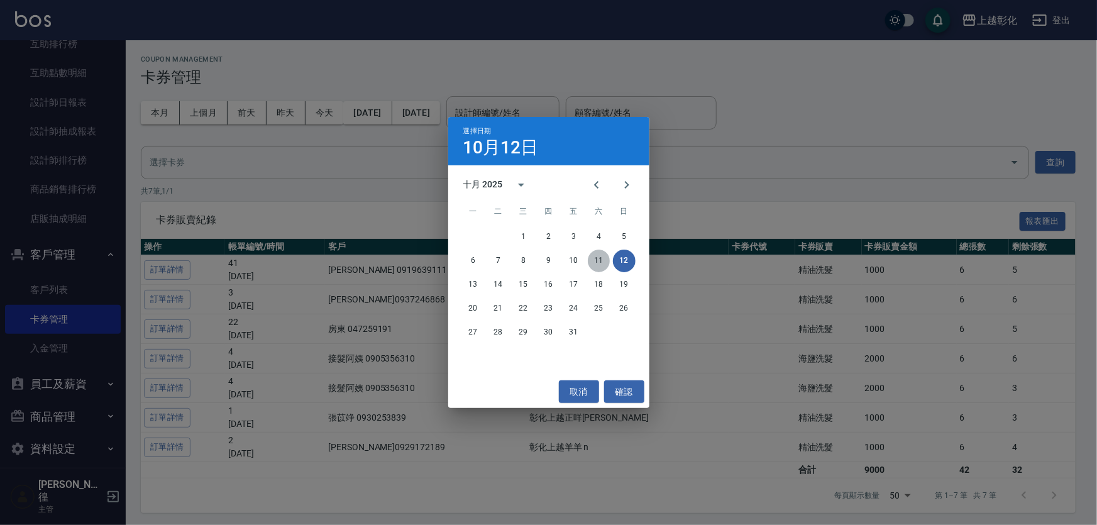
click at [601, 262] on button "11" at bounding box center [599, 260] width 23 height 23
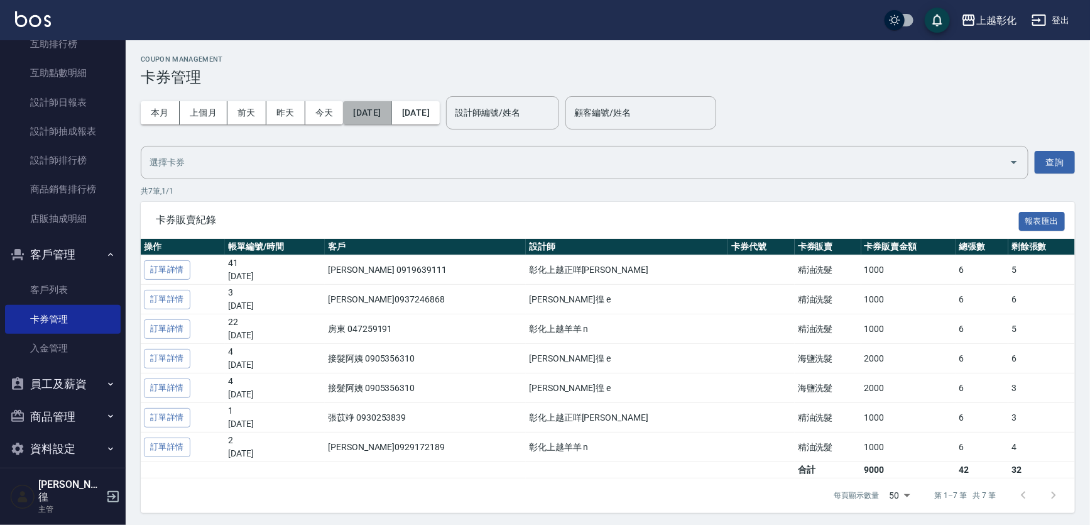
click at [392, 113] on button "[DATE]" at bounding box center [367, 112] width 48 height 23
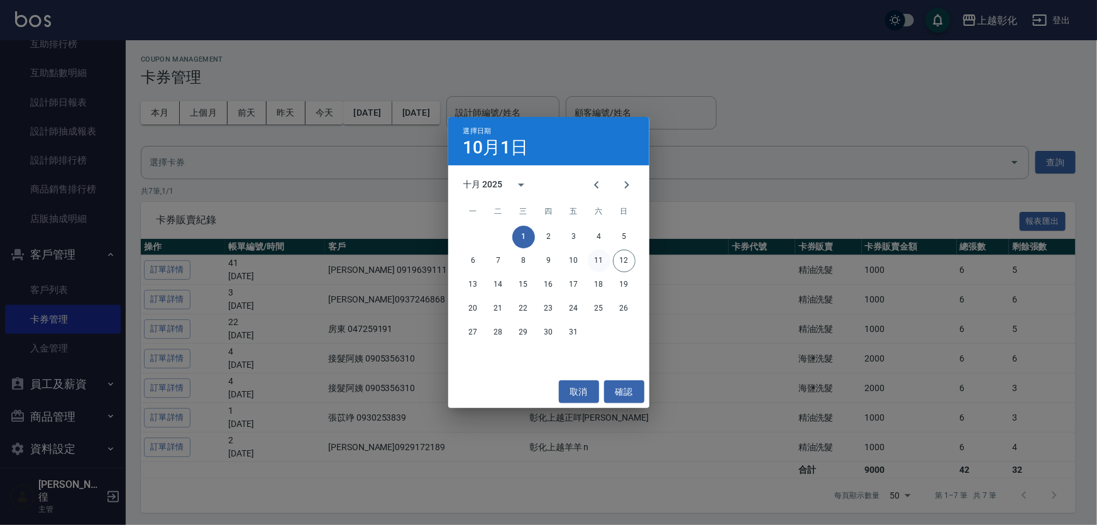
click at [590, 256] on button "11" at bounding box center [599, 260] width 23 height 23
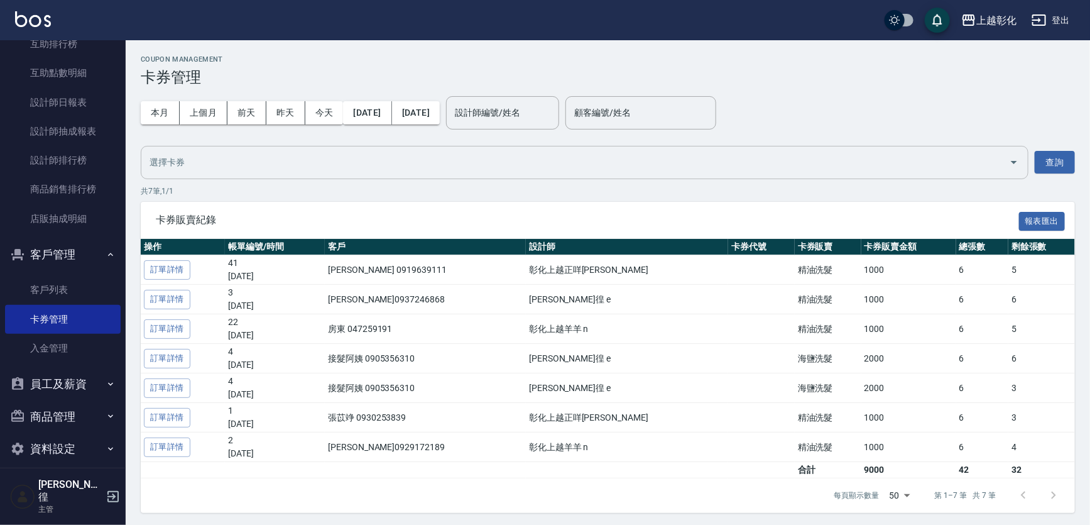
click at [849, 151] on input "text" at bounding box center [575, 162] width 858 height 22
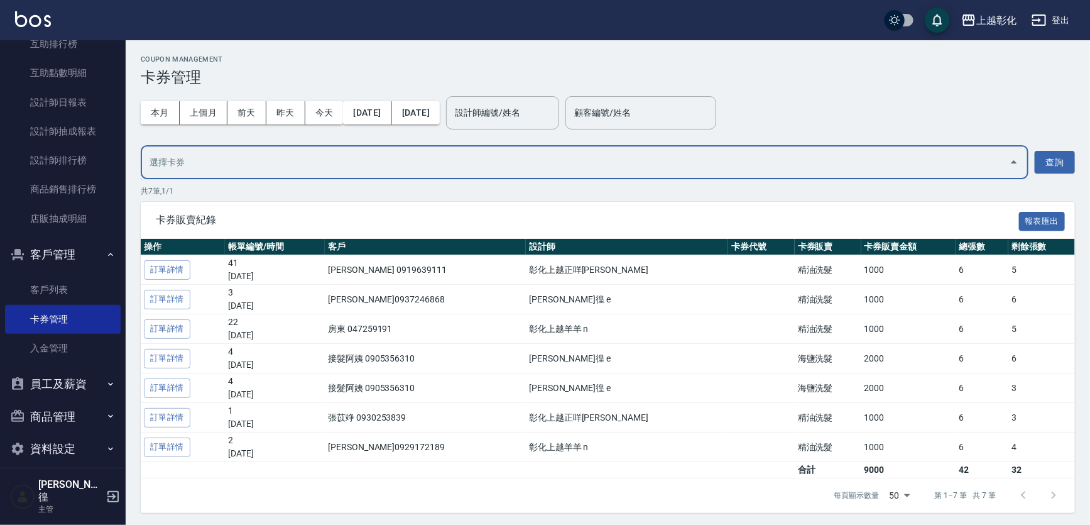
click at [75, 394] on button "員工及薪資" at bounding box center [63, 384] width 116 height 33
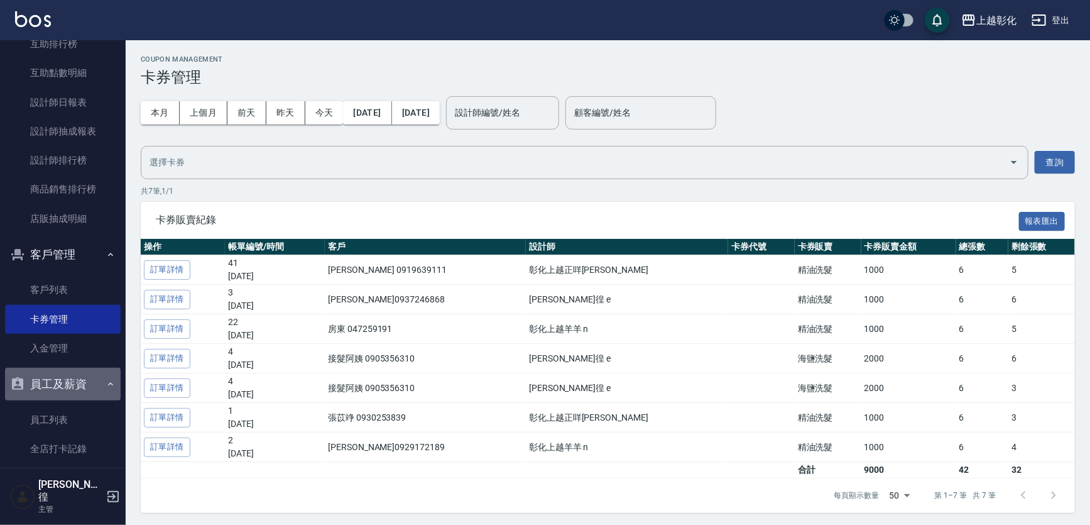
click at [75, 385] on button "員工及薪資" at bounding box center [63, 384] width 116 height 33
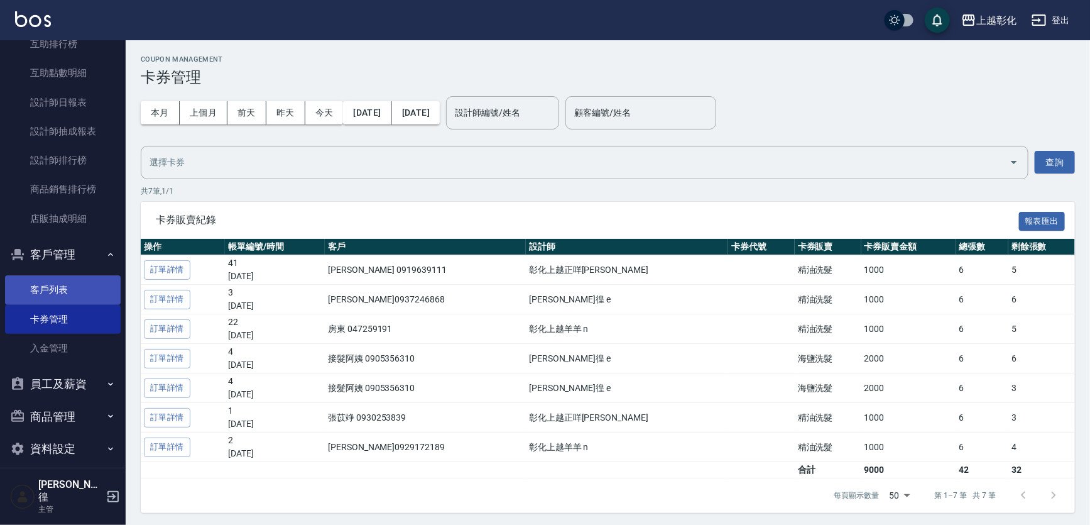
click at [72, 287] on link "客戶列表" at bounding box center [63, 289] width 116 height 29
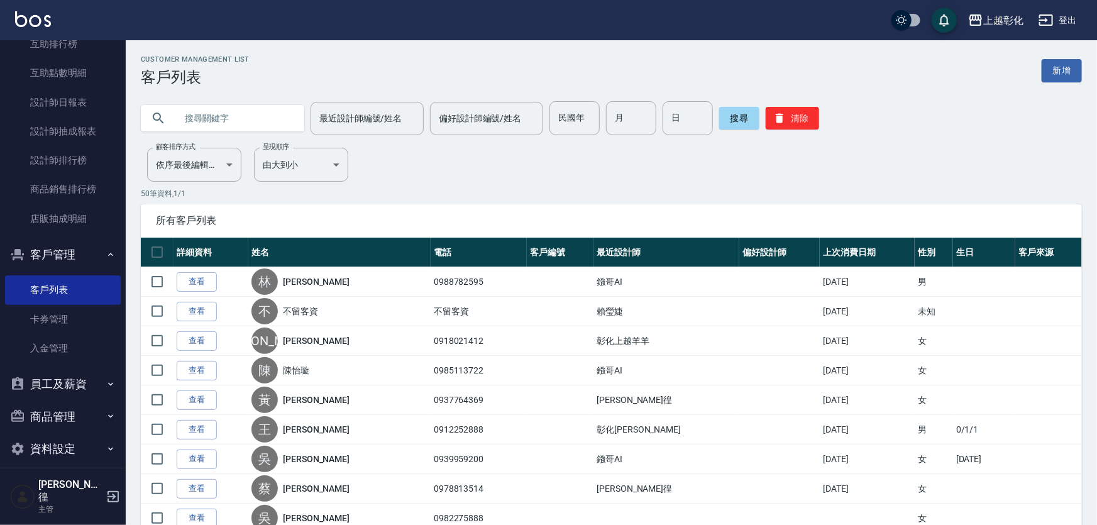
click at [205, 108] on input "text" at bounding box center [235, 118] width 118 height 34
type input "0"
type input "0903590919"
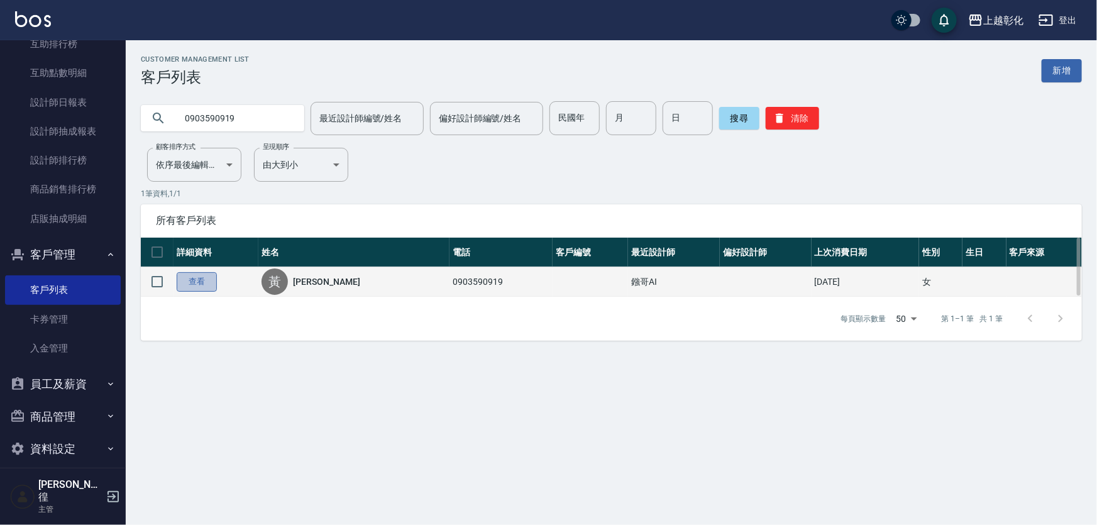
click at [207, 279] on link "查看" at bounding box center [197, 281] width 40 height 19
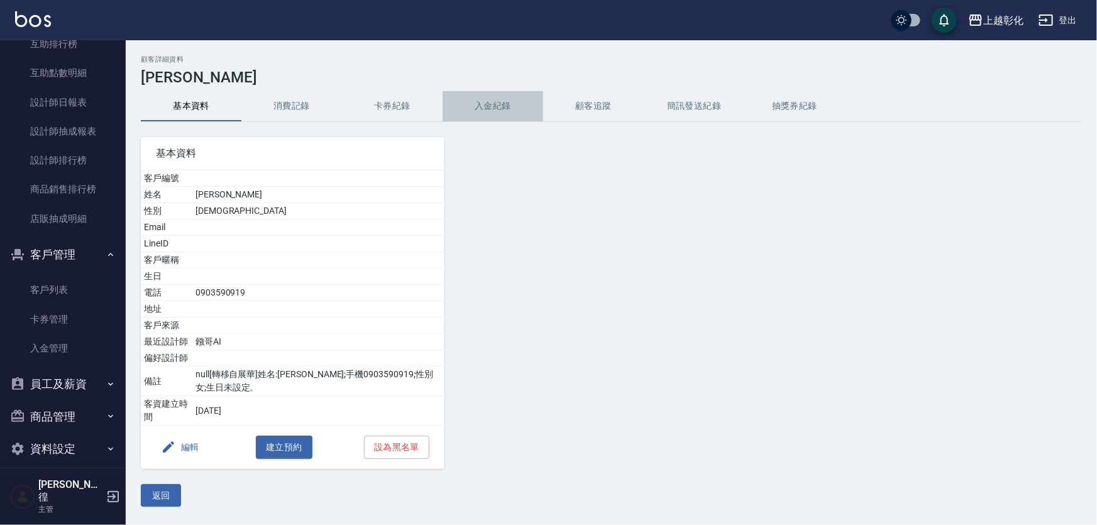
click at [497, 107] on button "入金紀錄" at bounding box center [492, 106] width 101 height 30
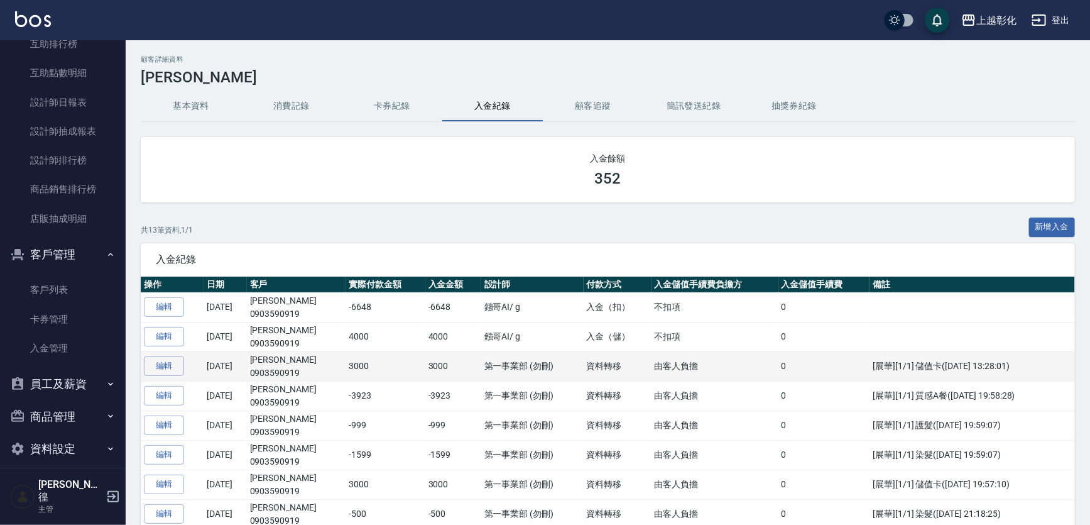
drag, startPoint x: 291, startPoint y: 371, endPoint x: 310, endPoint y: 0, distance: 371.3
click at [297, 361] on td "黃歆貽 0903590919" at bounding box center [296, 366] width 99 height 30
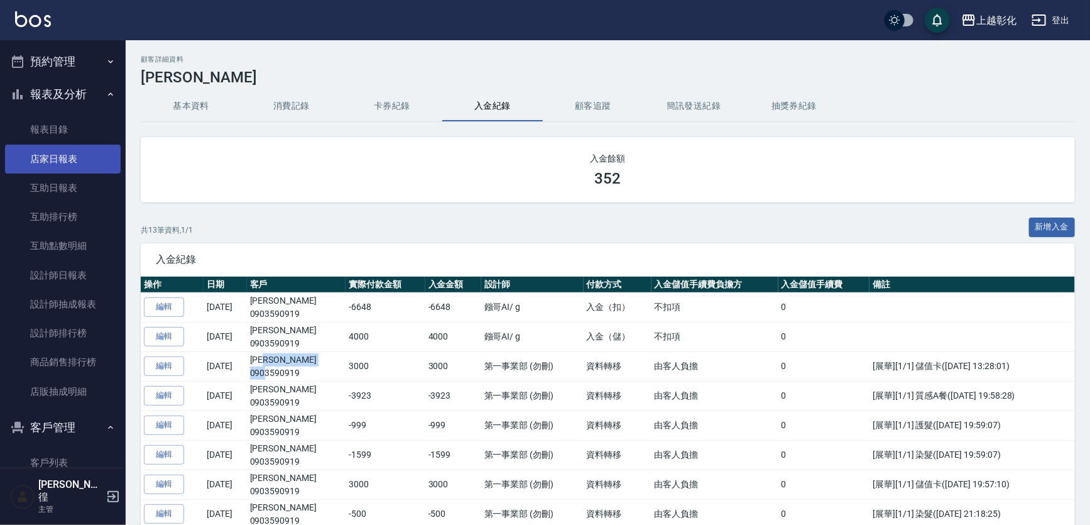
scroll to position [133, 0]
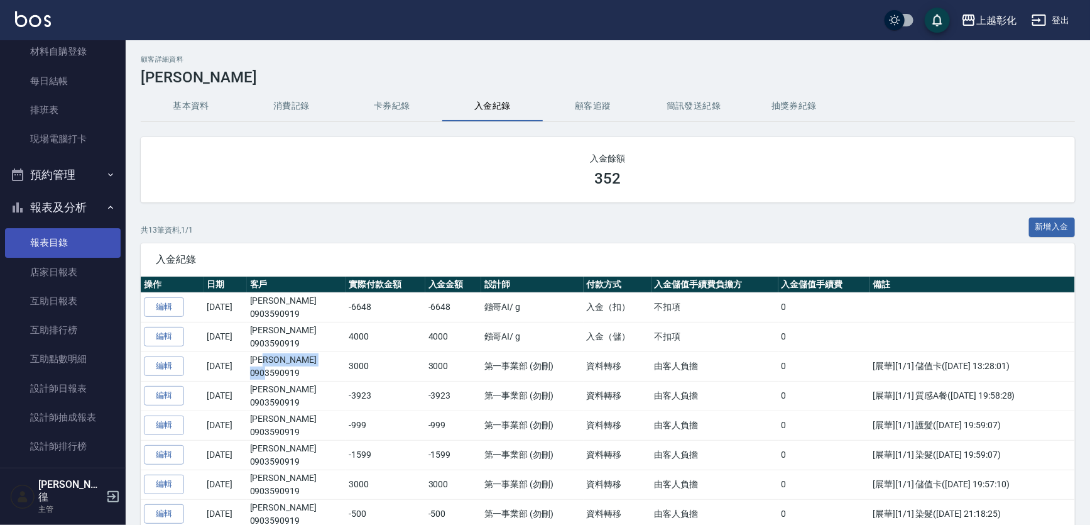
click at [76, 247] on link "報表目錄" at bounding box center [63, 242] width 116 height 29
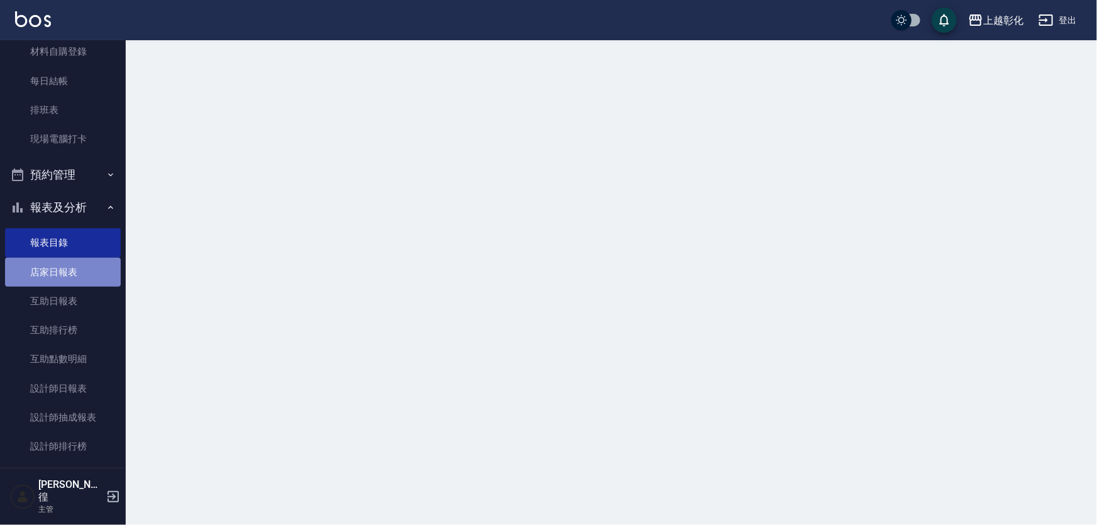
click at [77, 276] on link "店家日報表" at bounding box center [63, 272] width 116 height 29
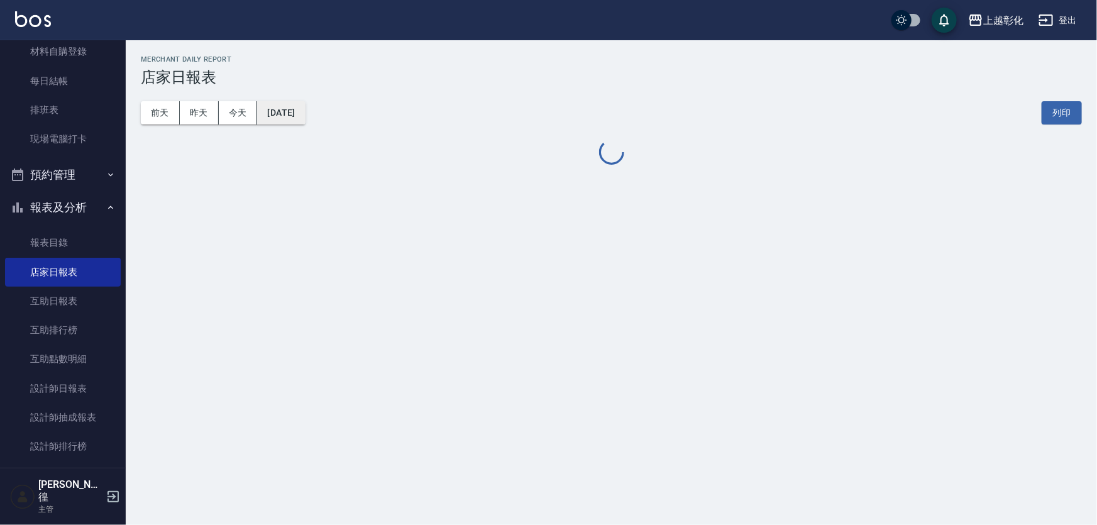
click at [305, 106] on button "[DATE]" at bounding box center [281, 112] width 48 height 23
click at [305, 112] on button "[DATE]" at bounding box center [281, 112] width 48 height 23
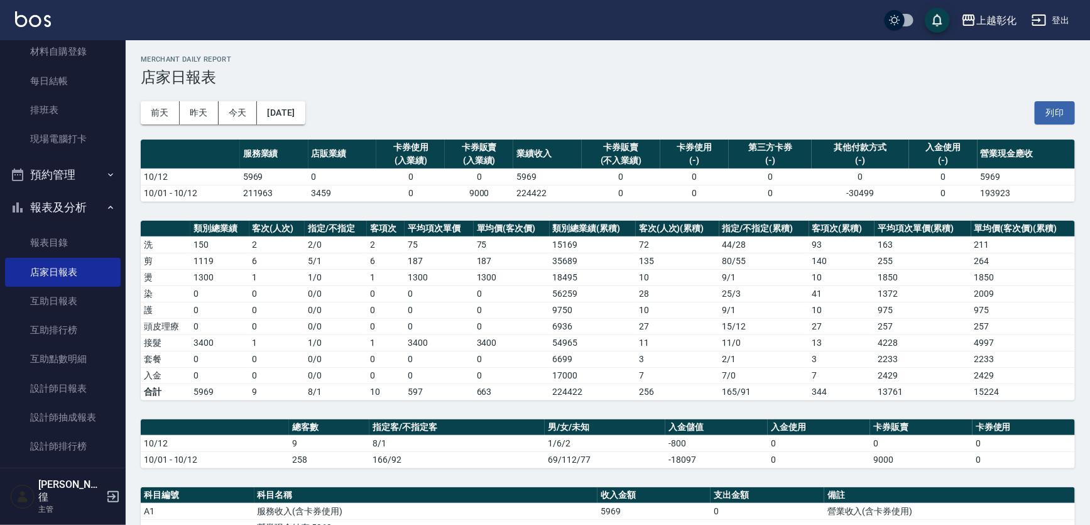
click at [603, 260] on td "35689" at bounding box center [593, 261] width 86 height 16
click at [305, 107] on button "[DATE]" at bounding box center [281, 112] width 48 height 23
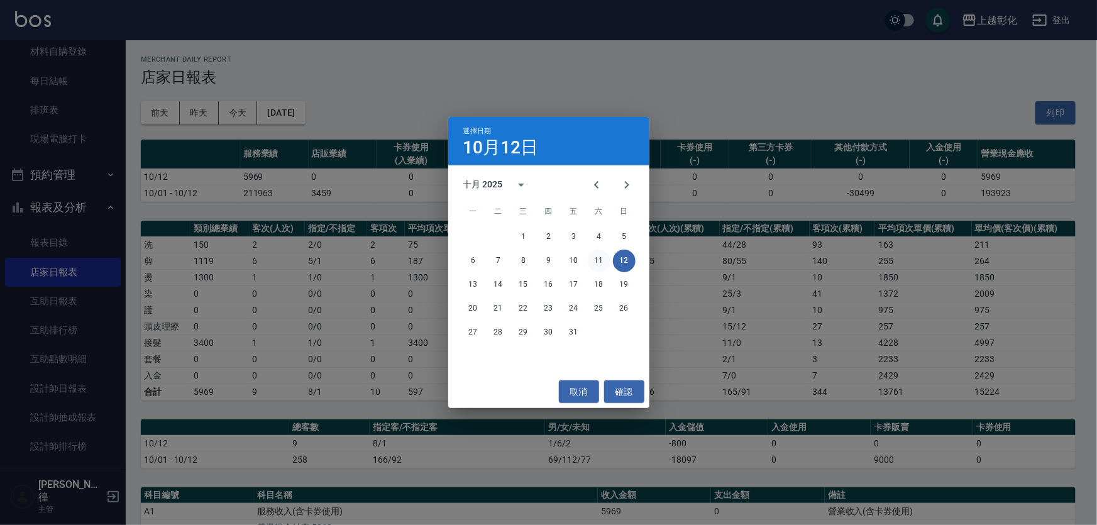
click at [596, 258] on button "11" at bounding box center [599, 260] width 23 height 23
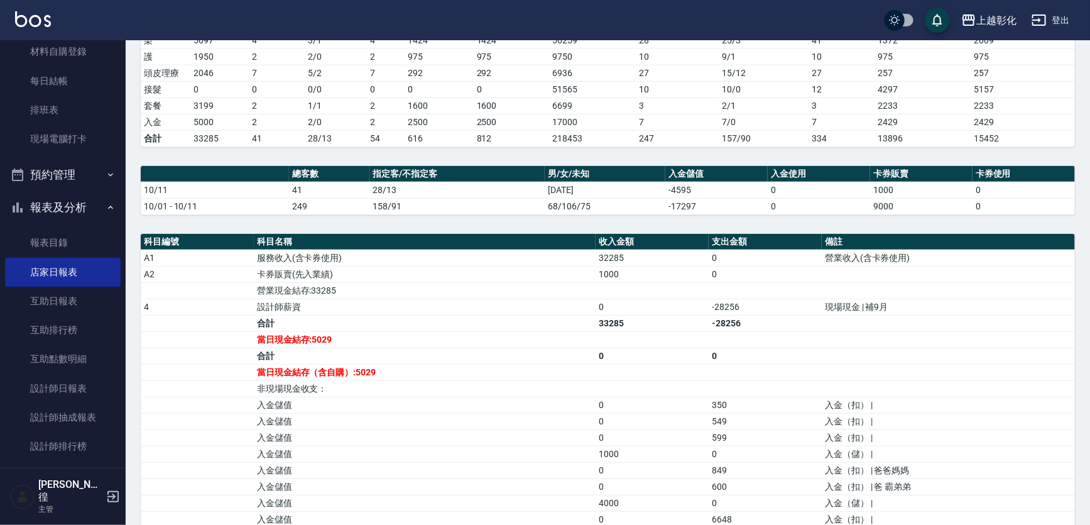
scroll to position [342, 0]
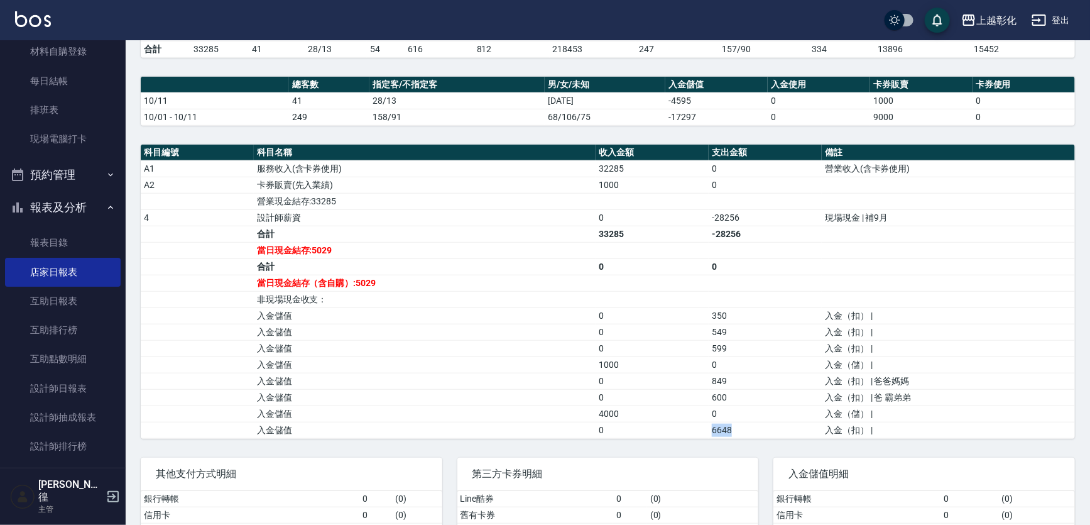
drag, startPoint x: 735, startPoint y: 427, endPoint x: 709, endPoint y: 426, distance: 25.8
click at [709, 426] on td "6648" at bounding box center [765, 430] width 113 height 16
click at [704, 424] on td "0" at bounding box center [652, 430] width 113 height 16
click at [704, 426] on td "0" at bounding box center [652, 430] width 113 height 16
drag, startPoint x: 704, startPoint y: 426, endPoint x: 752, endPoint y: 426, distance: 47.8
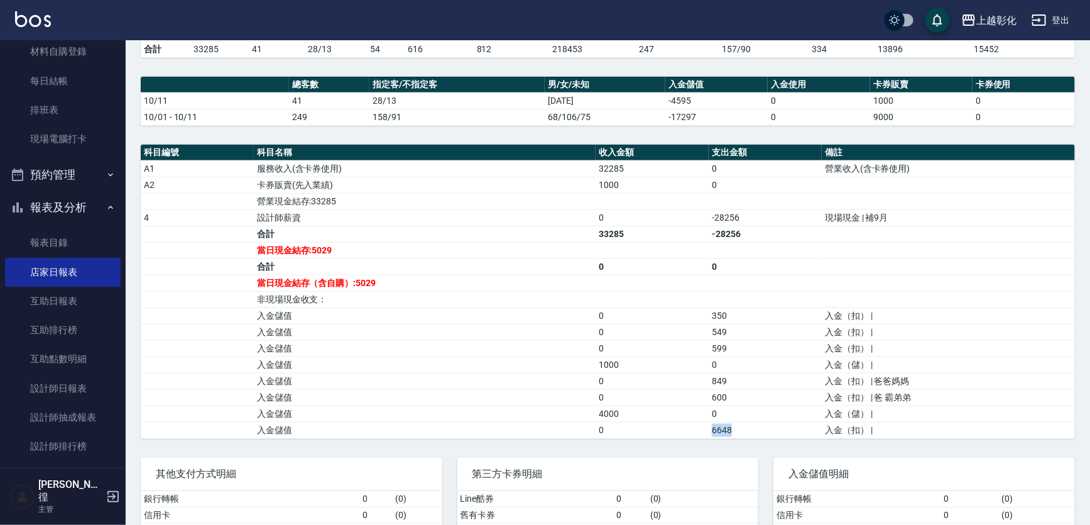
click at [751, 426] on tr "入金儲值 0 6648 入金（扣） |" at bounding box center [608, 430] width 934 height 16
click at [752, 426] on td "6648" at bounding box center [765, 430] width 113 height 16
drag, startPoint x: 882, startPoint y: 419, endPoint x: 851, endPoint y: 410, distance: 31.9
click at [851, 410] on tbody "A1 服務收入(含卡券使用) 32285 0 營業收入(含卡券使用) A2 卡券販賣(先入業績) 1000 0 營業現金結存:33285 4 設計師薪資 0 …" at bounding box center [608, 299] width 934 height 278
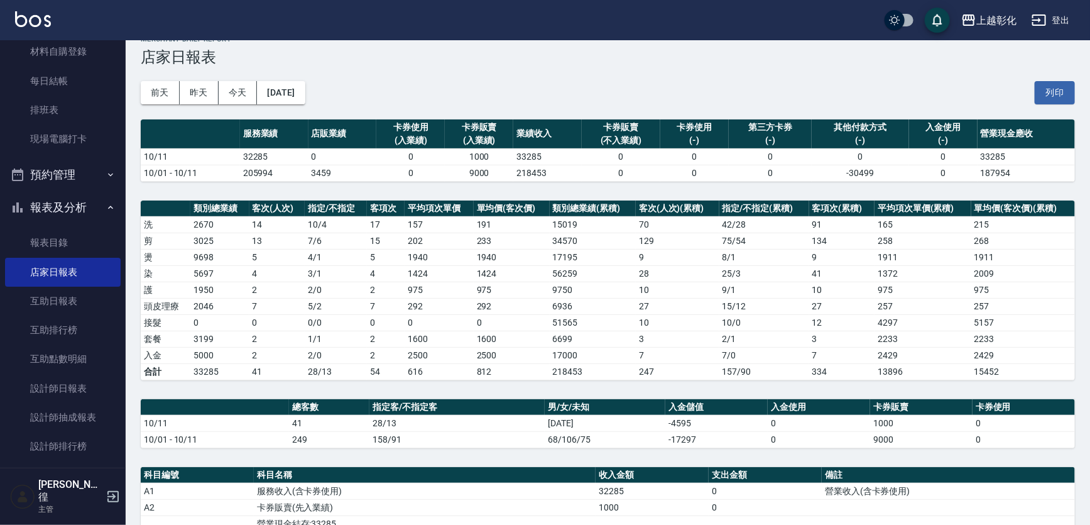
scroll to position [0, 0]
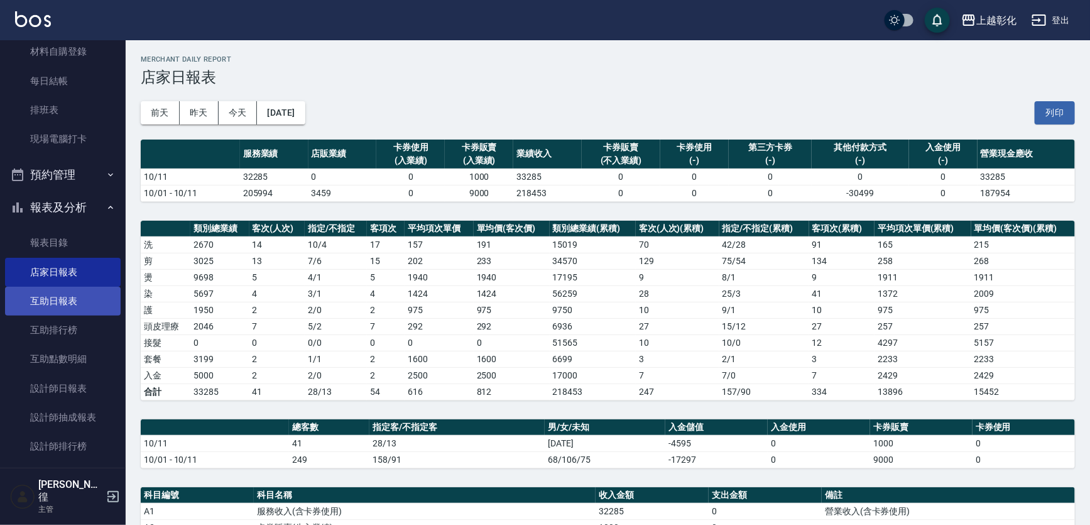
click at [82, 296] on link "互助日報表" at bounding box center [63, 301] width 116 height 29
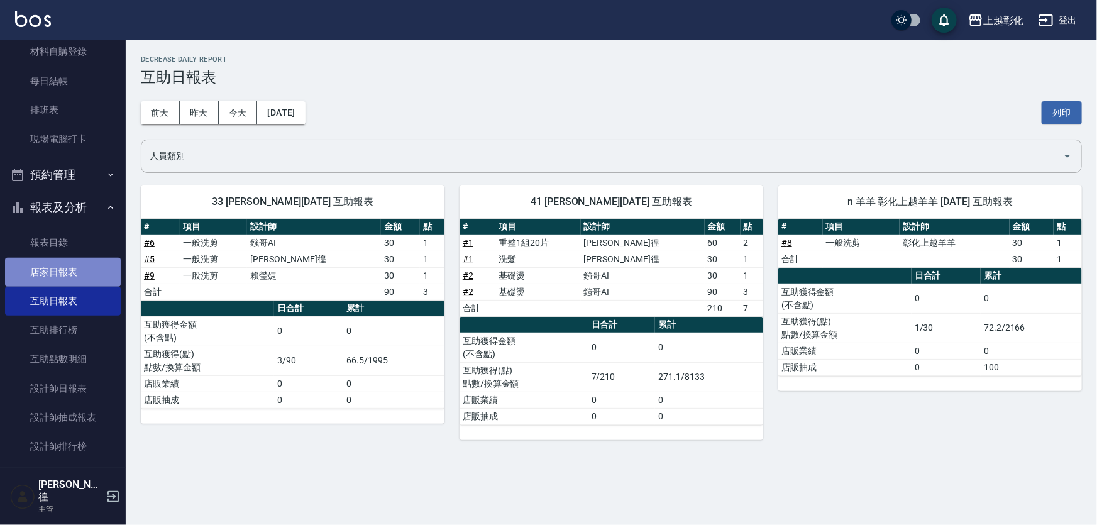
click at [80, 270] on link "店家日報表" at bounding box center [63, 272] width 116 height 29
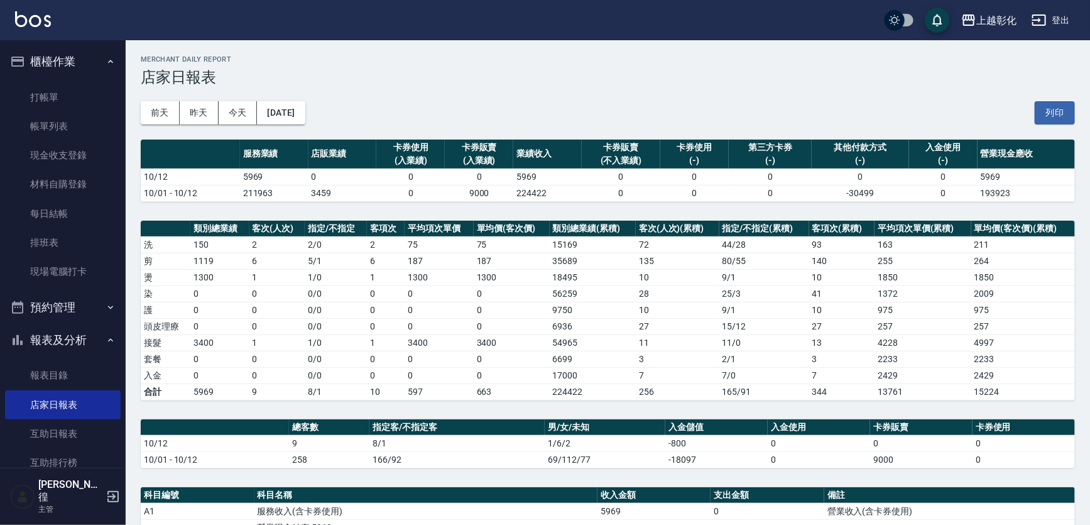
click at [427, 82] on h3 "店家日報表" at bounding box center [608, 77] width 934 height 18
